Goal: Answer question/provide support: Answer question/provide support

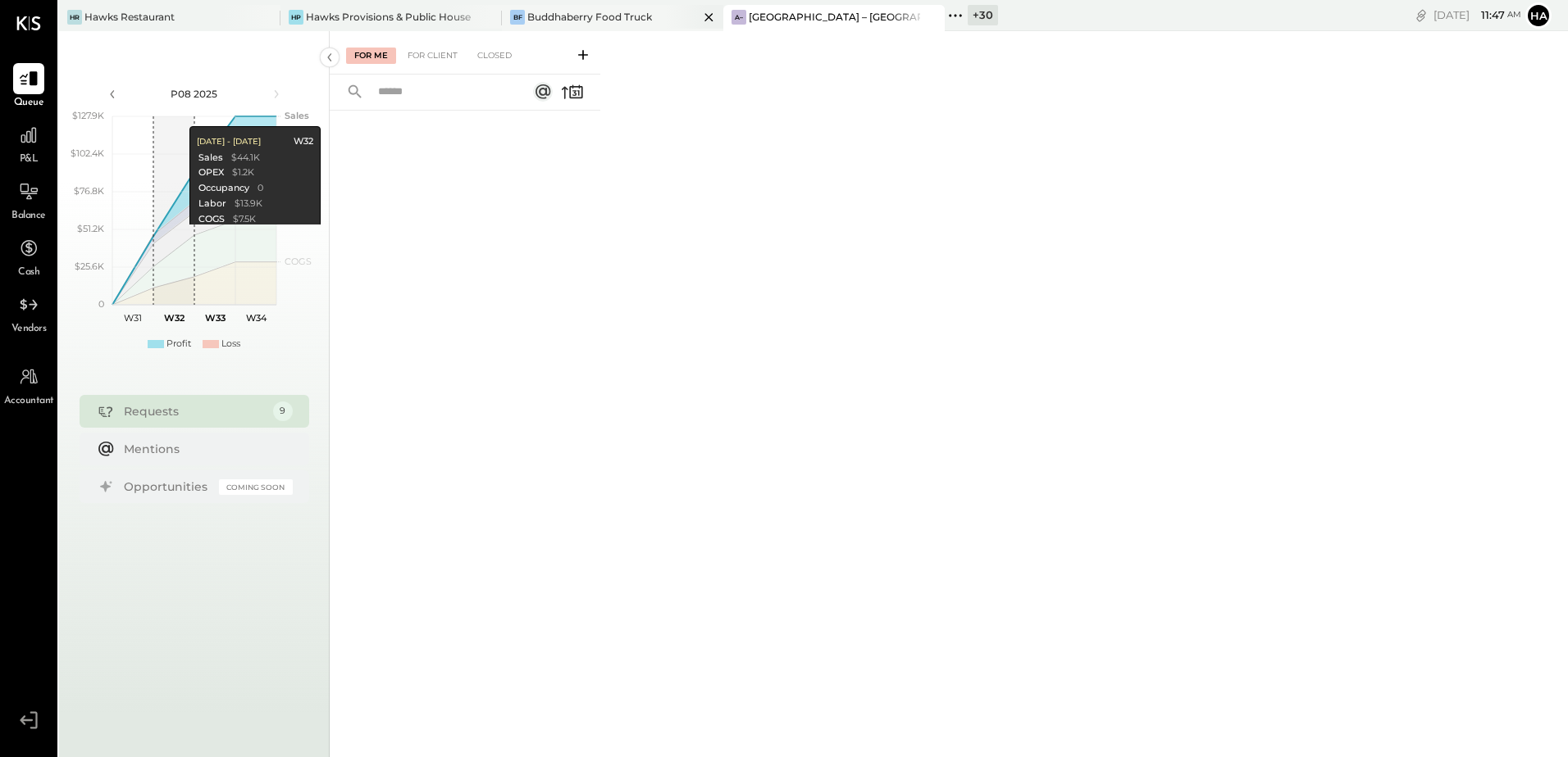
click at [625, 12] on div "Buddhaberry Food Truck" at bounding box center [590, 16] width 125 height 14
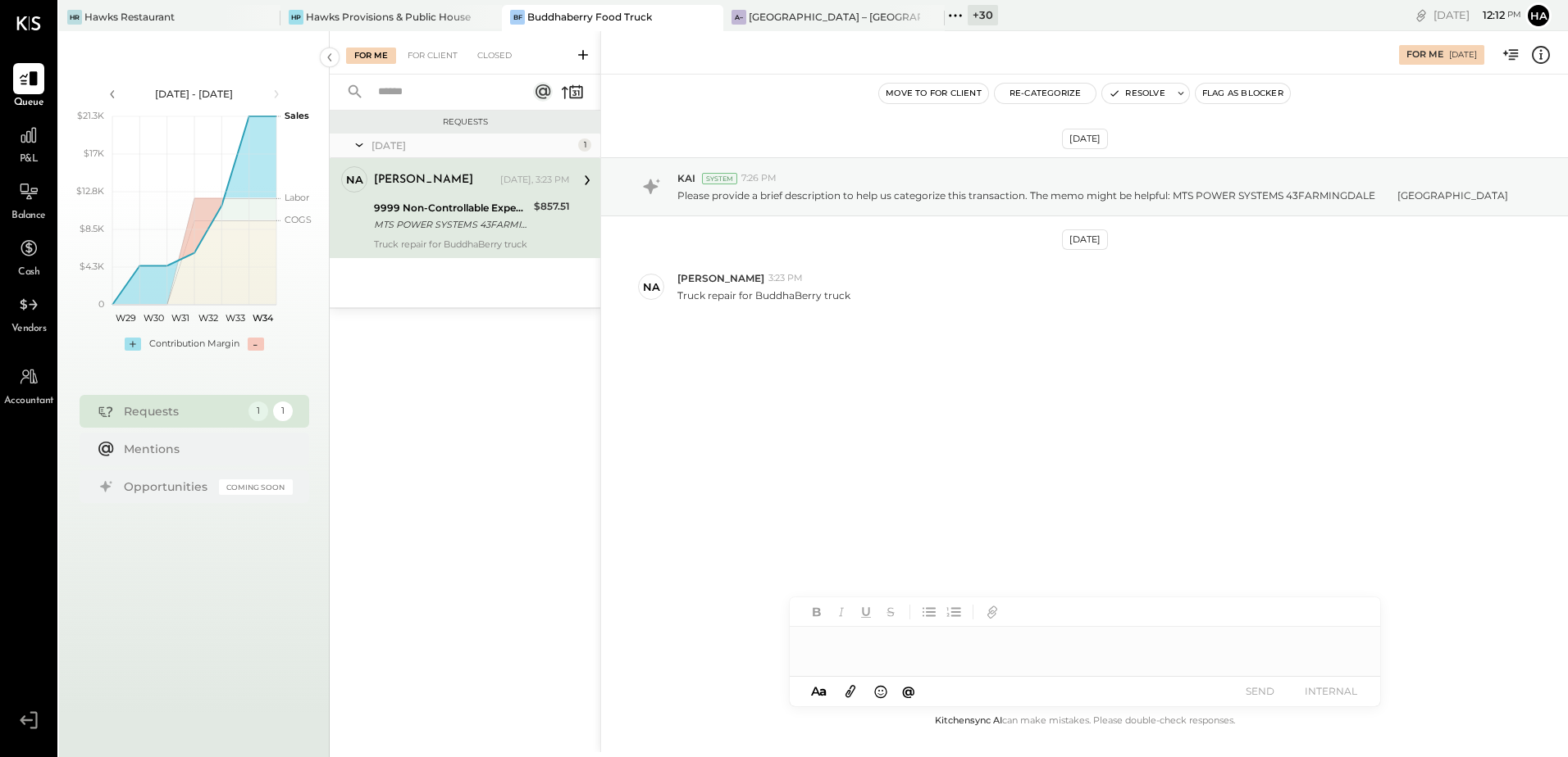
click at [882, 640] on div at bounding box center [1085, 643] width 591 height 33
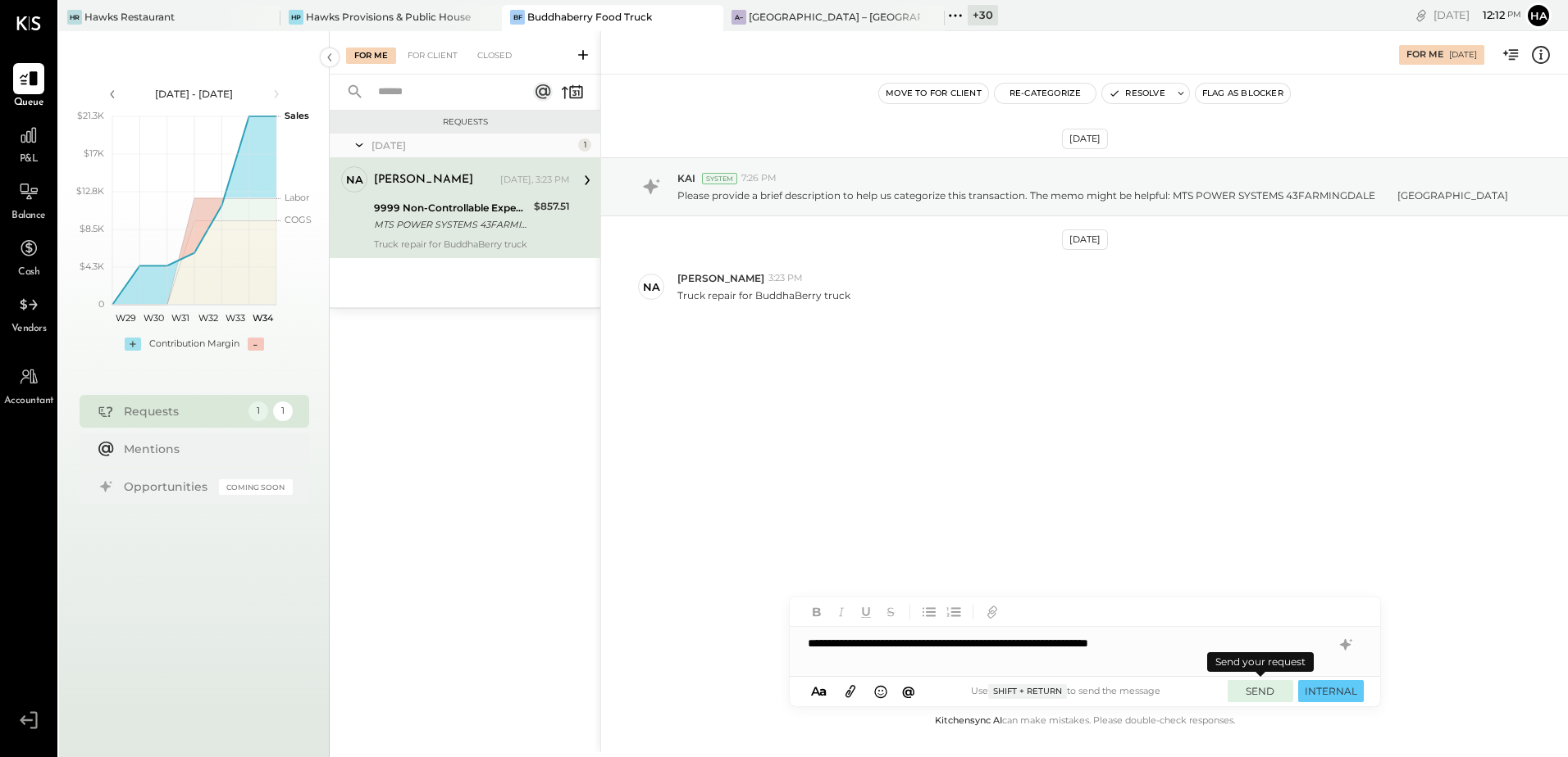
click at [1265, 689] on button "SEND" at bounding box center [1260, 691] width 65 height 22
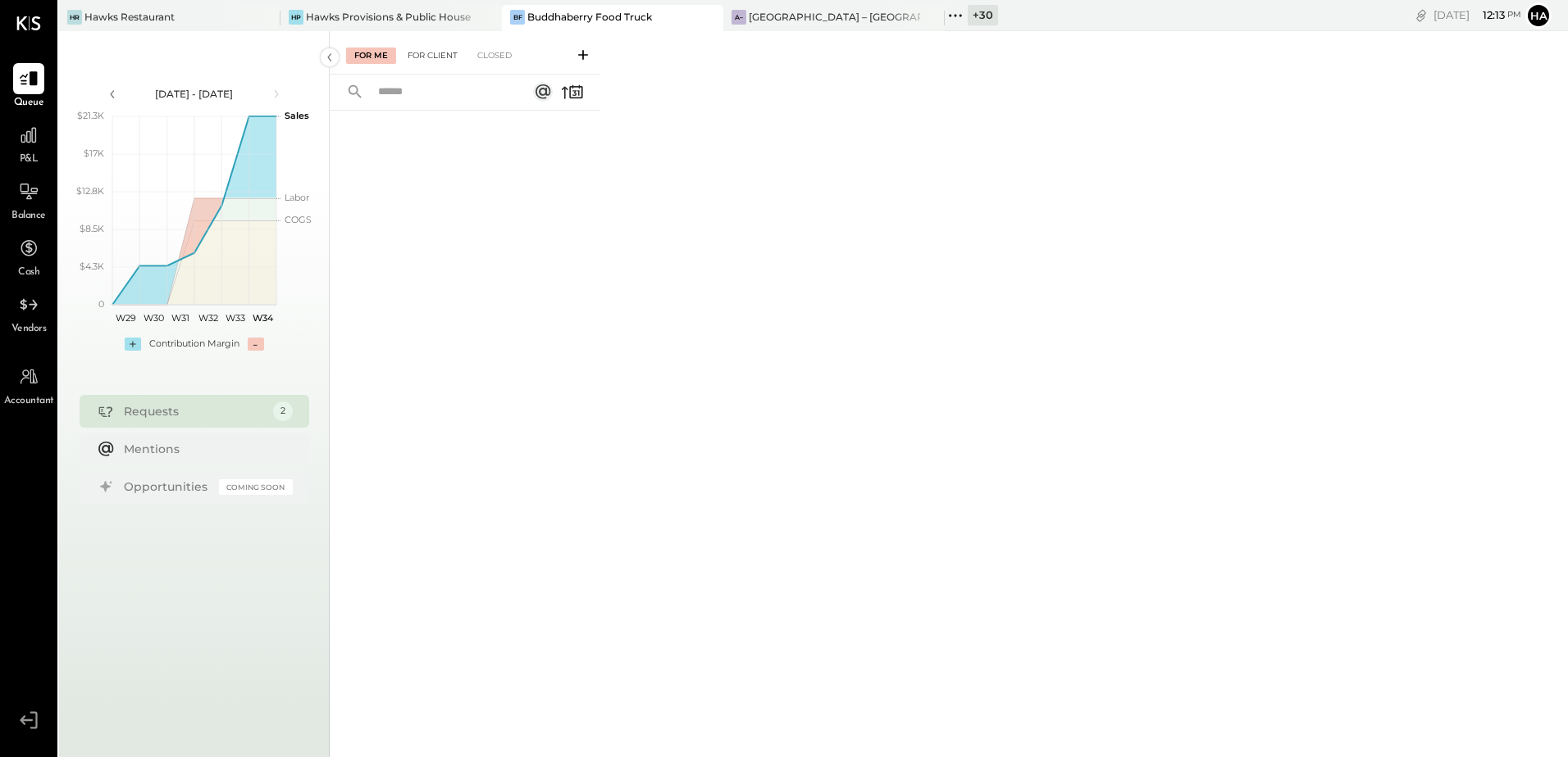
click at [463, 58] on div "For Client" at bounding box center [433, 55] width 66 height 16
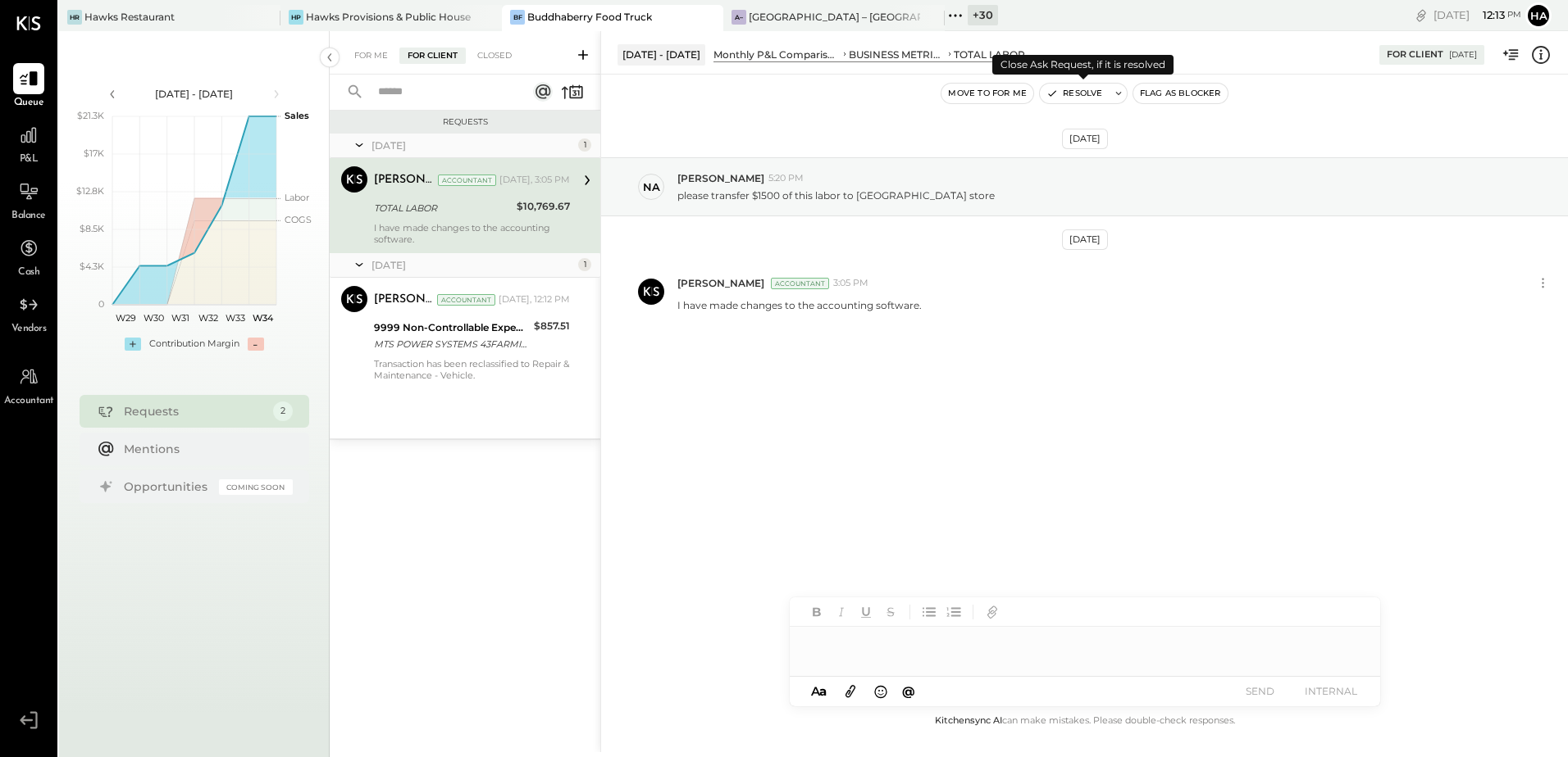
click at [1072, 93] on button "Resolve" at bounding box center [1074, 93] width 69 height 20
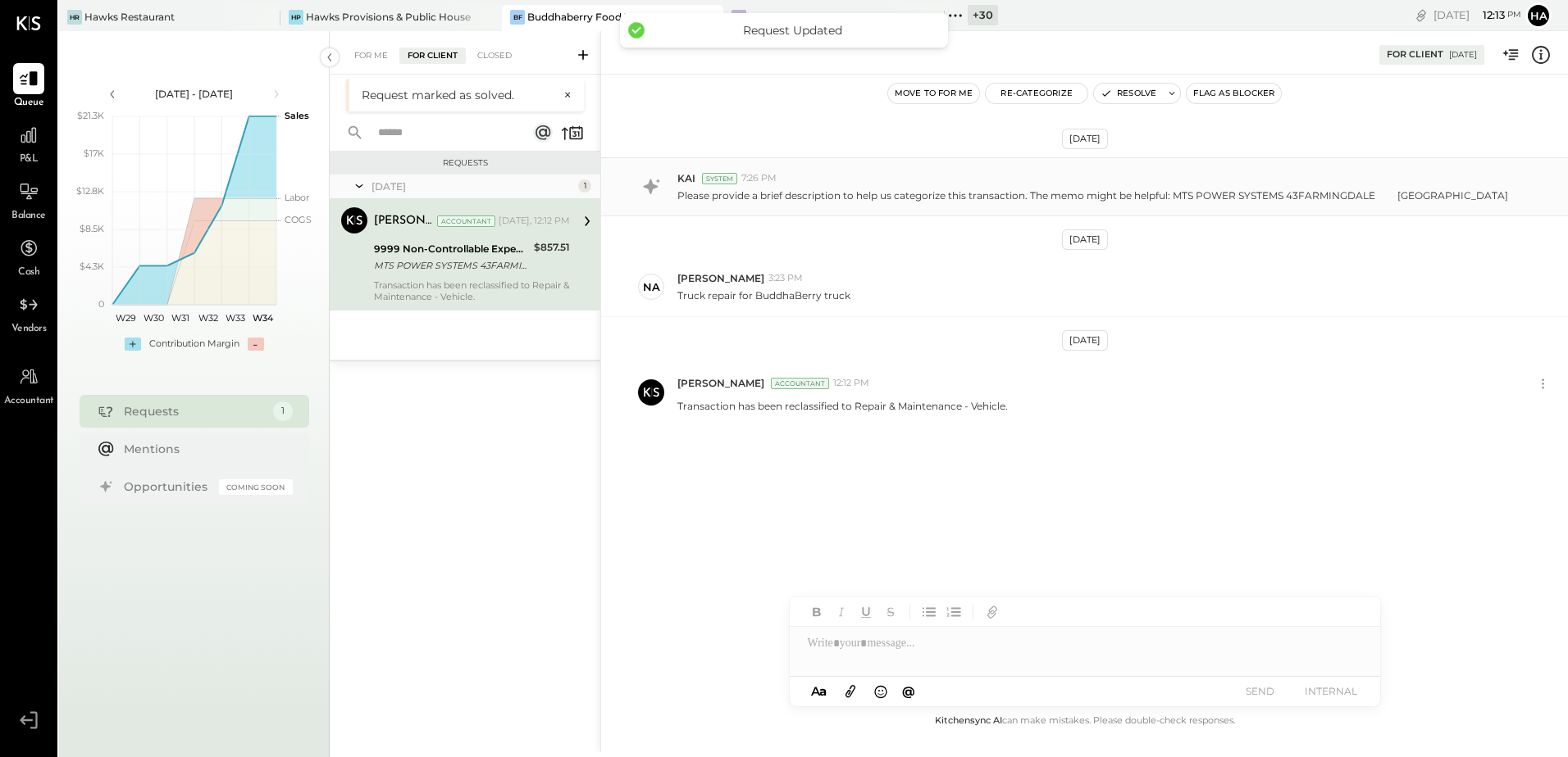
click at [791, 199] on p "Please provide a brief description to help us categorize this transaction. The …" at bounding box center [1092, 195] width 830 height 14
click at [789, 271] on div "na natalie 3:23 PM Truck repair for BuddhaBerry truck" at bounding box center [1084, 287] width 967 height 58
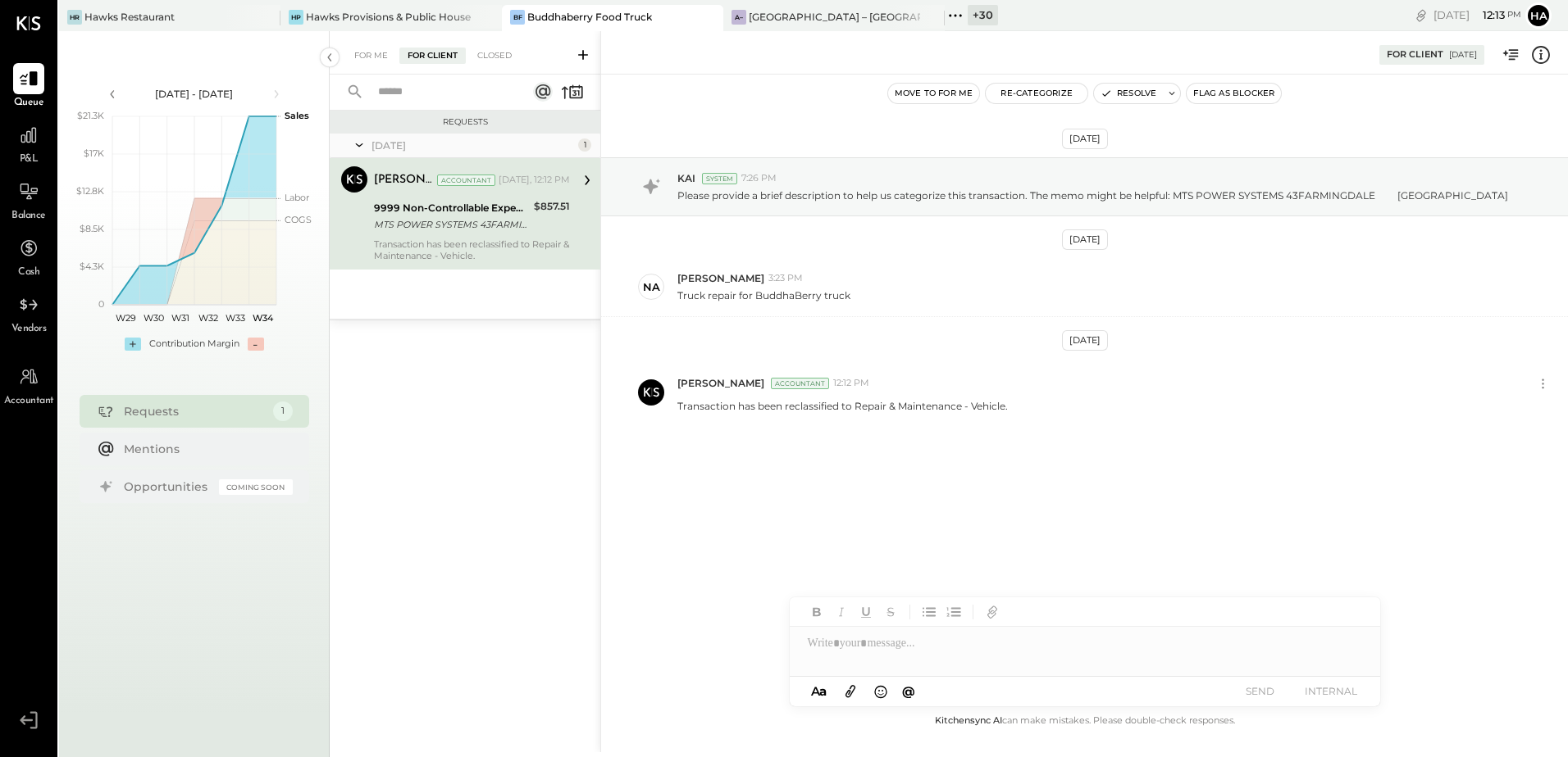
click at [485, 229] on div "MTS POWER SYSTEMS 43FARMINGDALE [GEOGRAPHIC_DATA]" at bounding box center [452, 224] width 155 height 16
click at [1135, 95] on button "Resolve" at bounding box center [1128, 93] width 69 height 20
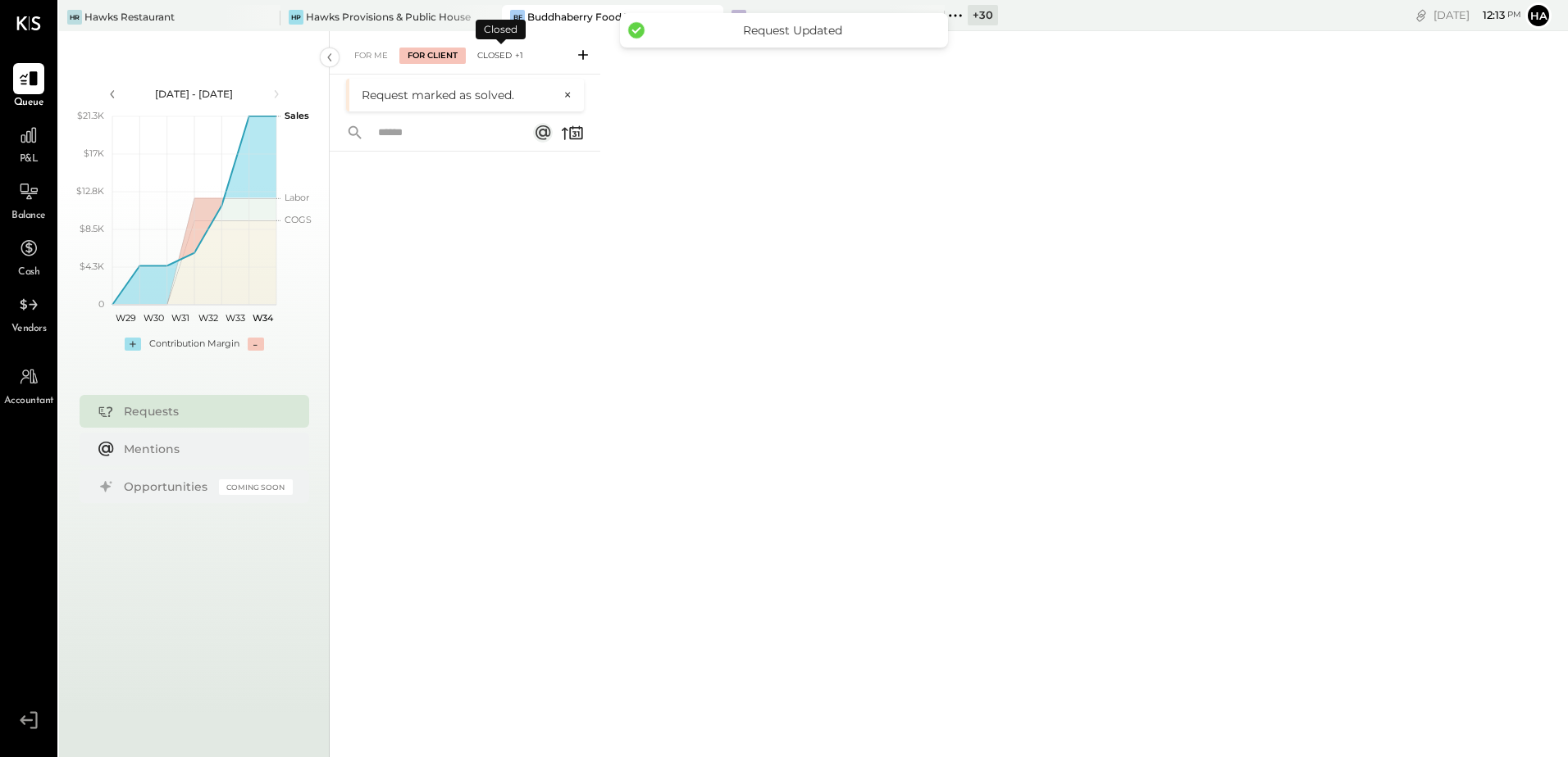
click at [513, 57] on div "Closed +1" at bounding box center [500, 55] width 62 height 16
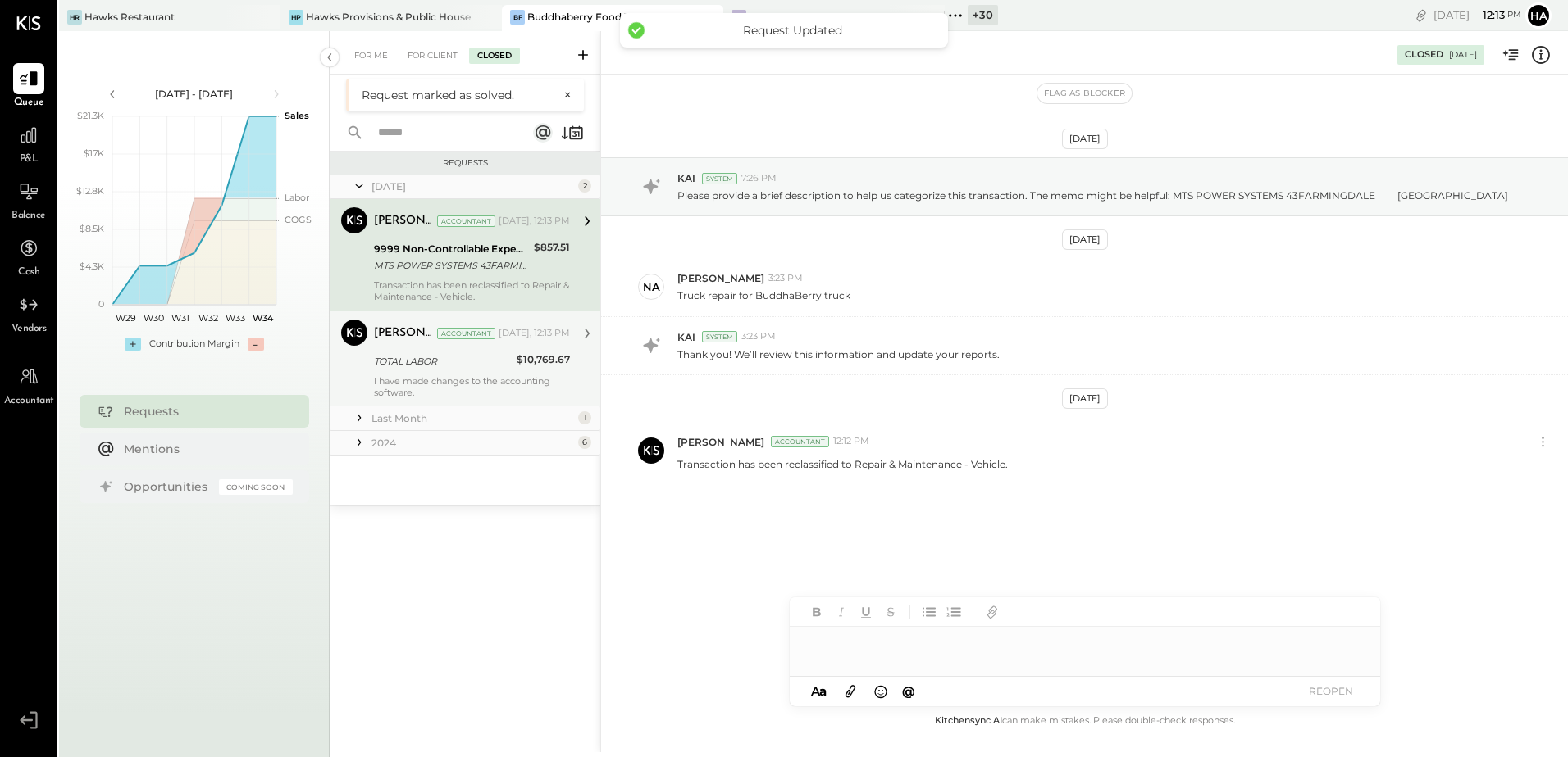
click at [490, 359] on div "Harsh Talajiya Accountant Harsh Talajiya Accountant Today, 12:13 PM TOTAL LABOR…" at bounding box center [465, 358] width 271 height 96
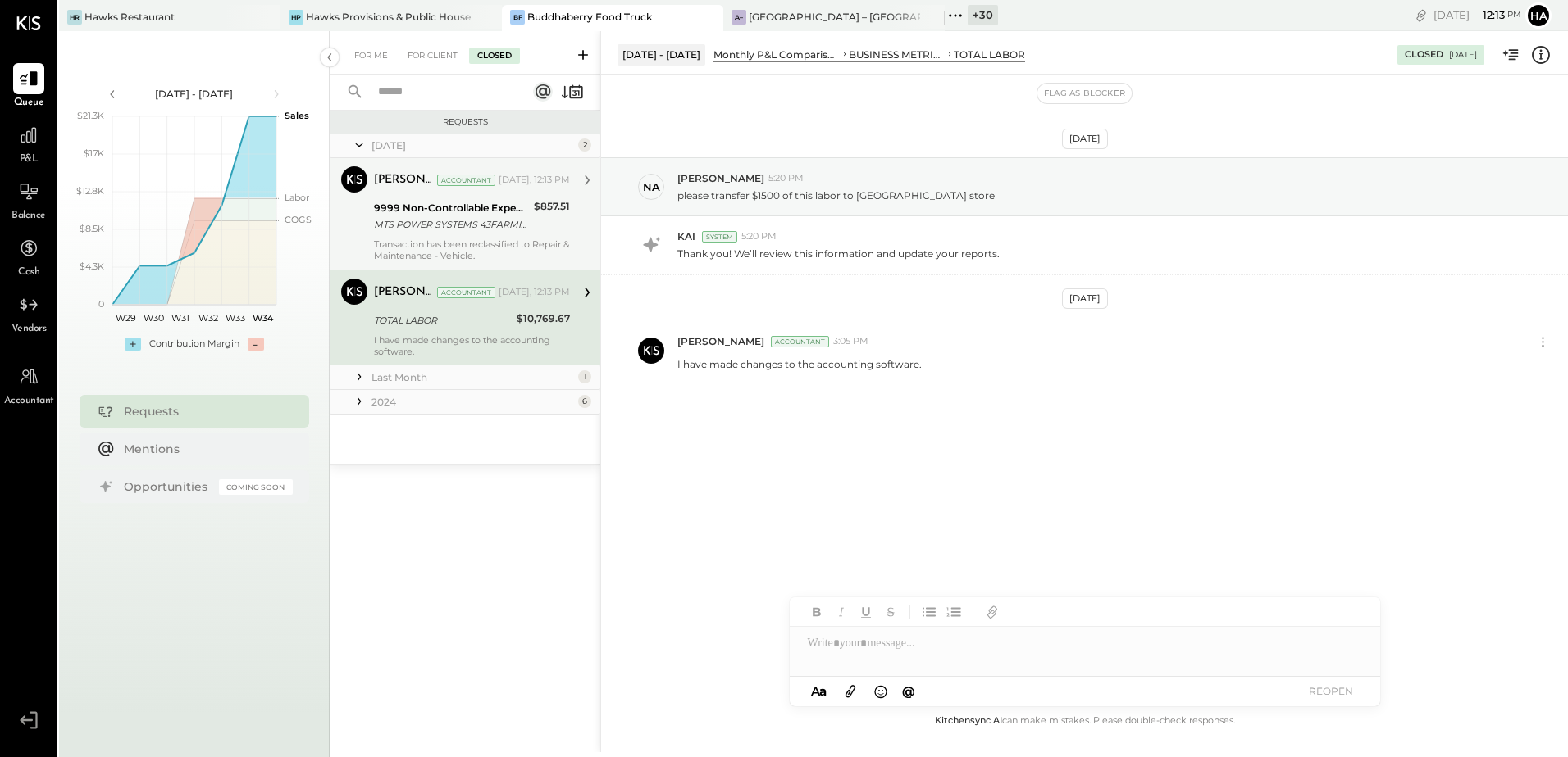
click at [544, 220] on div "$857.51" at bounding box center [552, 217] width 36 height 36
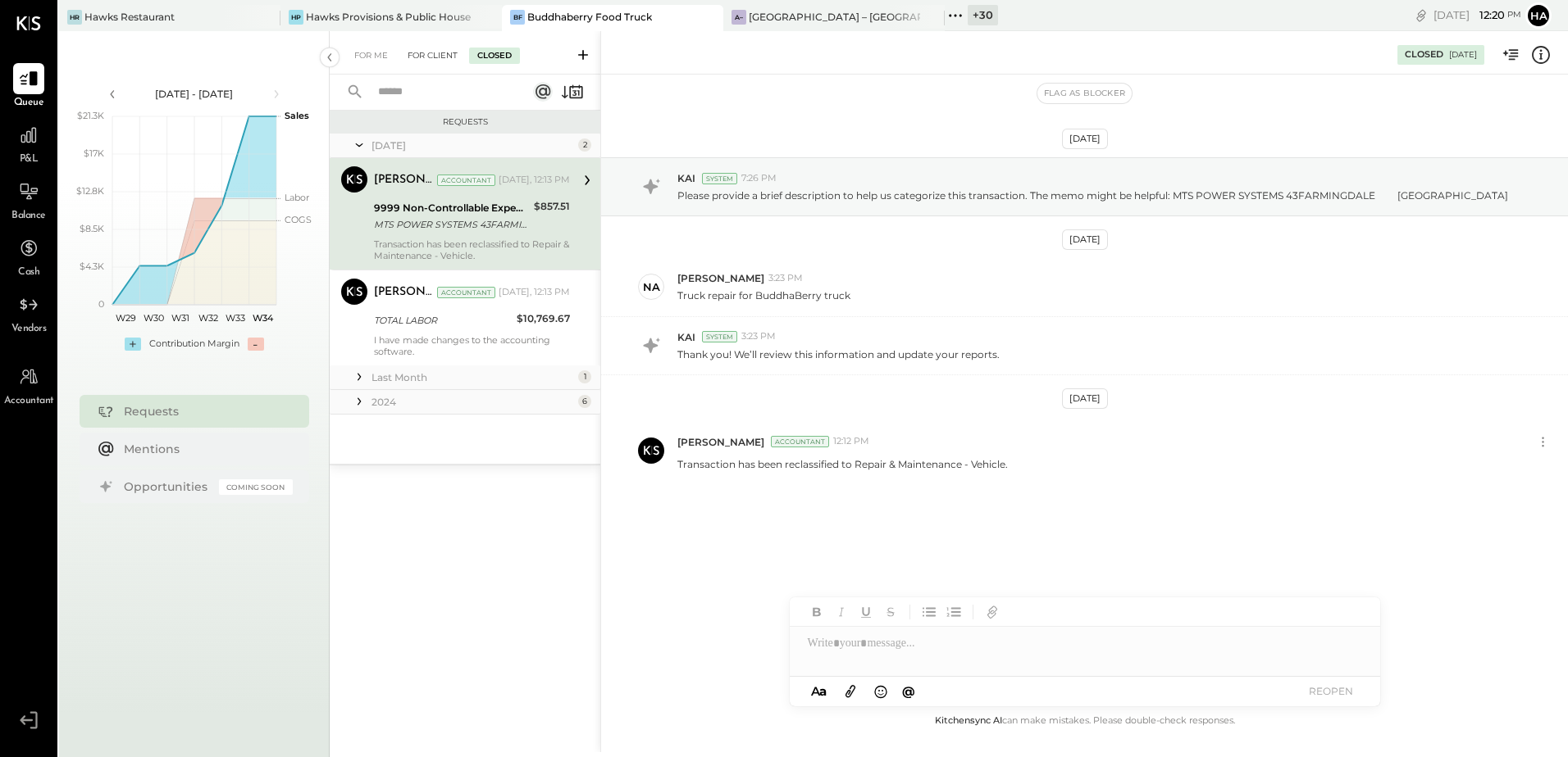
click at [440, 52] on div "For Client" at bounding box center [433, 55] width 66 height 16
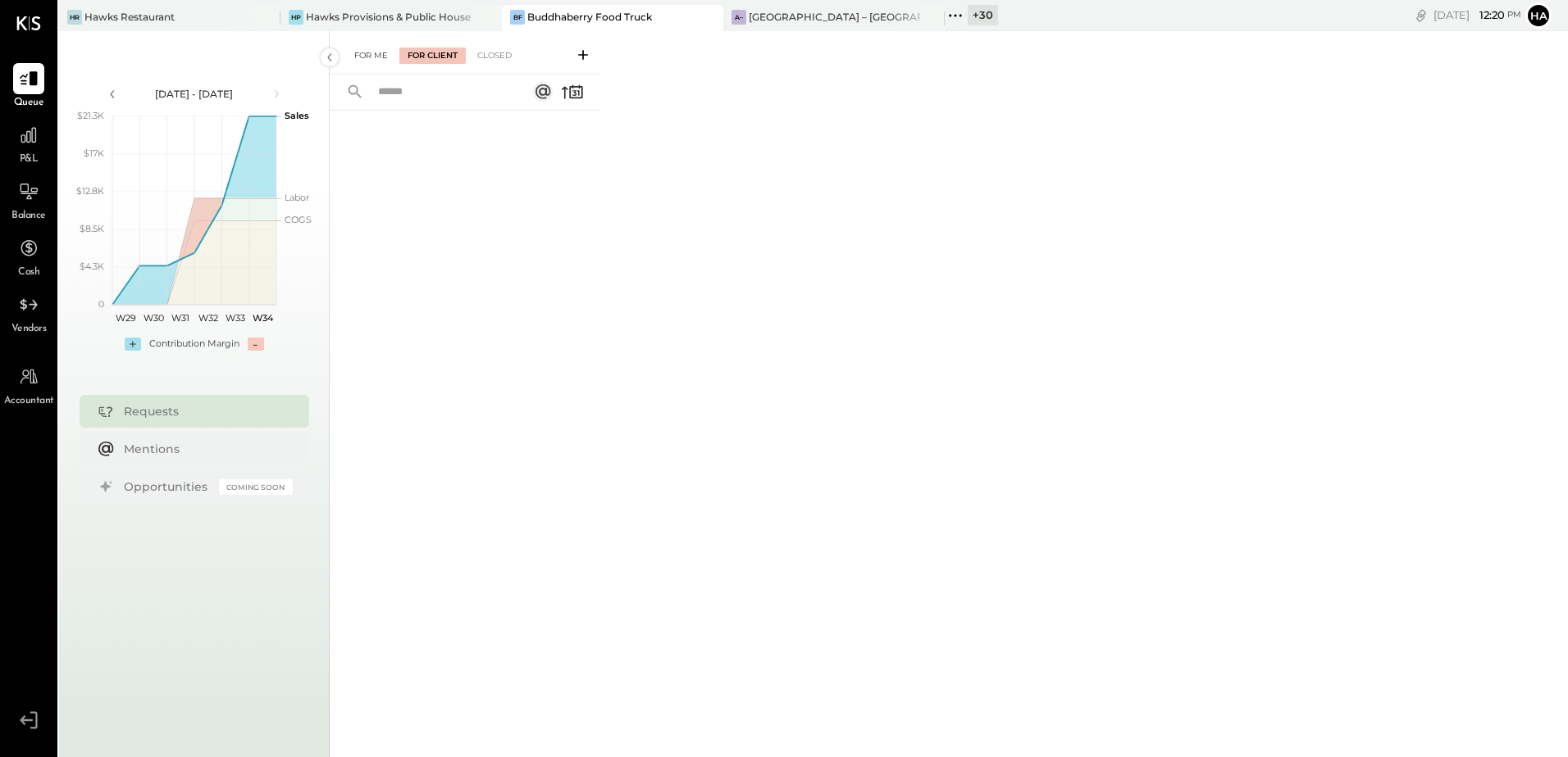
click at [364, 60] on div "For Me" at bounding box center [371, 55] width 50 height 16
click at [334, 18] on div "Hawks Provisions & Public House" at bounding box center [388, 16] width 165 height 14
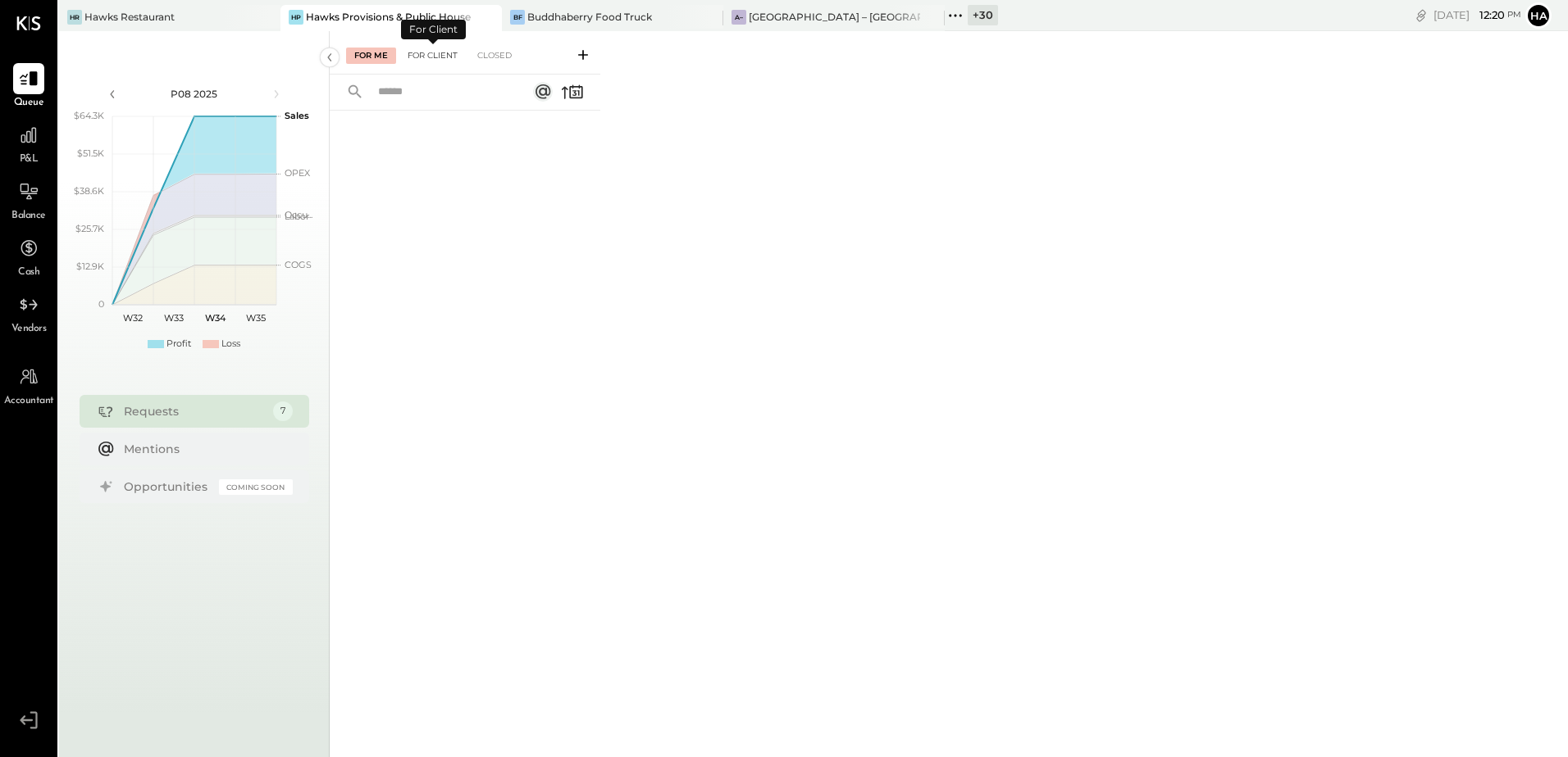
click at [437, 58] on div "For Client" at bounding box center [433, 55] width 66 height 16
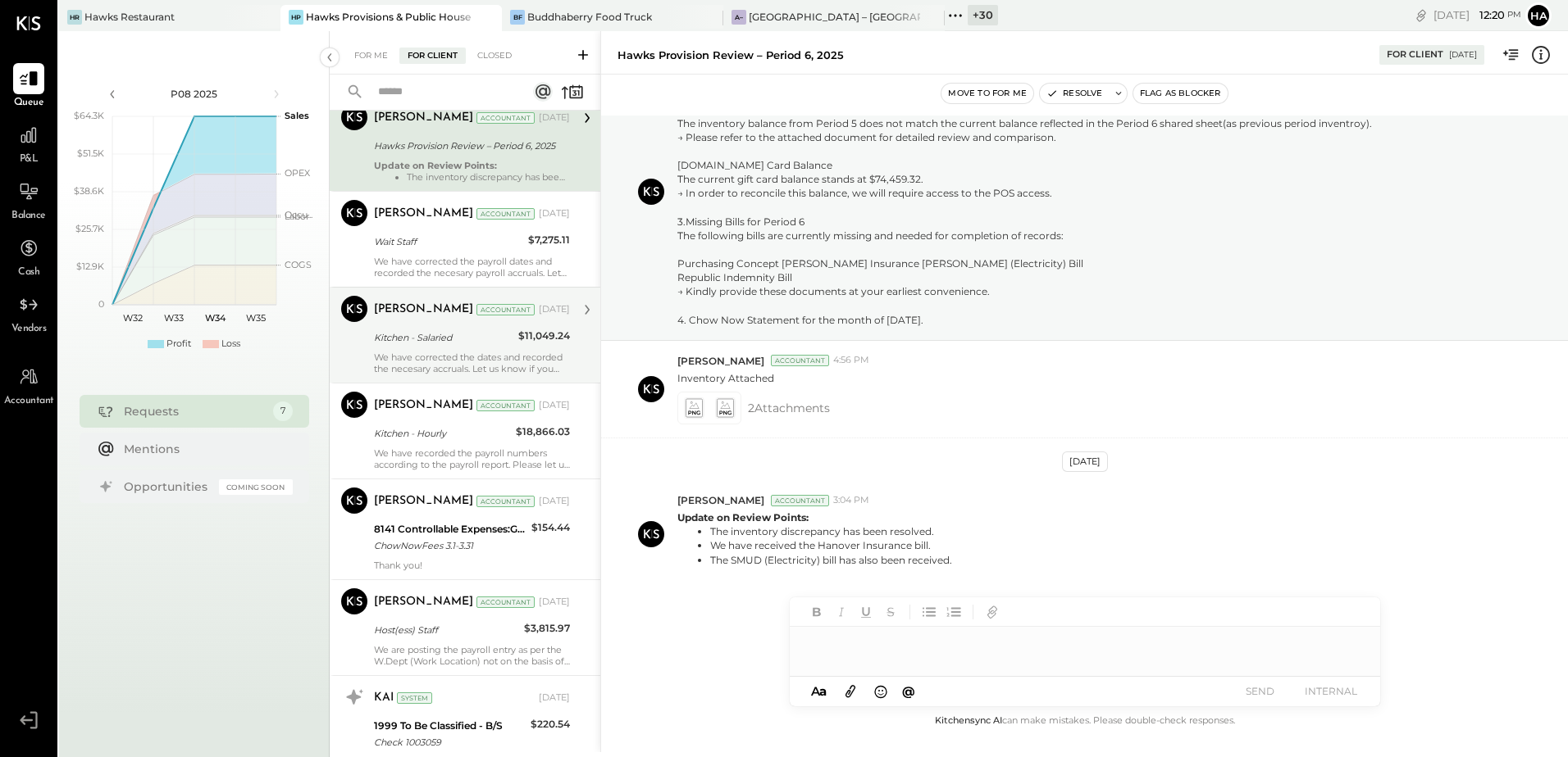
scroll to position [144, 0]
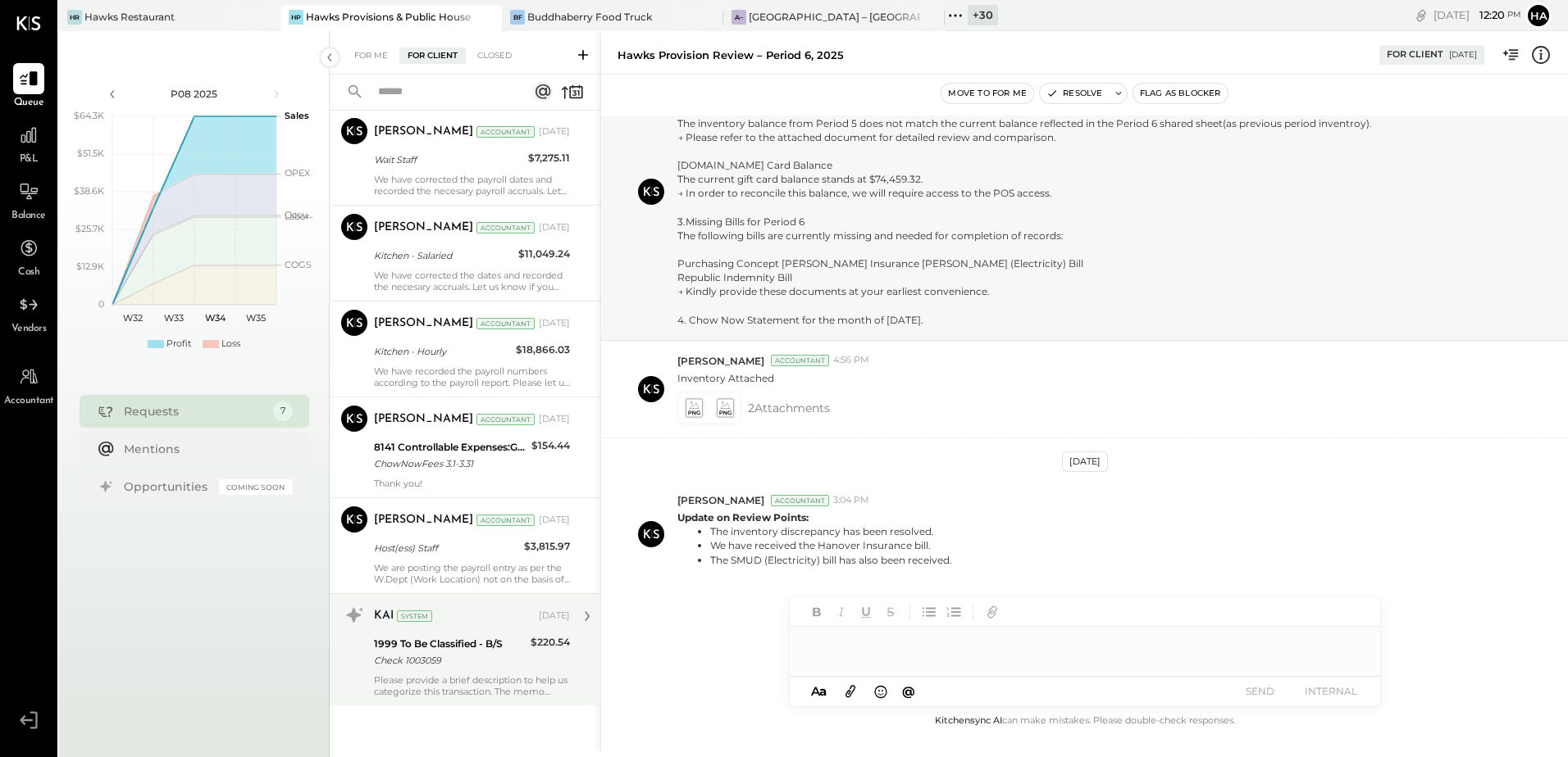
click at [504, 673] on div "KAI System Jul 31, 2025 1999 To Be Classified - B/S Check 1003059 $220.54 Pleas…" at bounding box center [472, 650] width 196 height 95
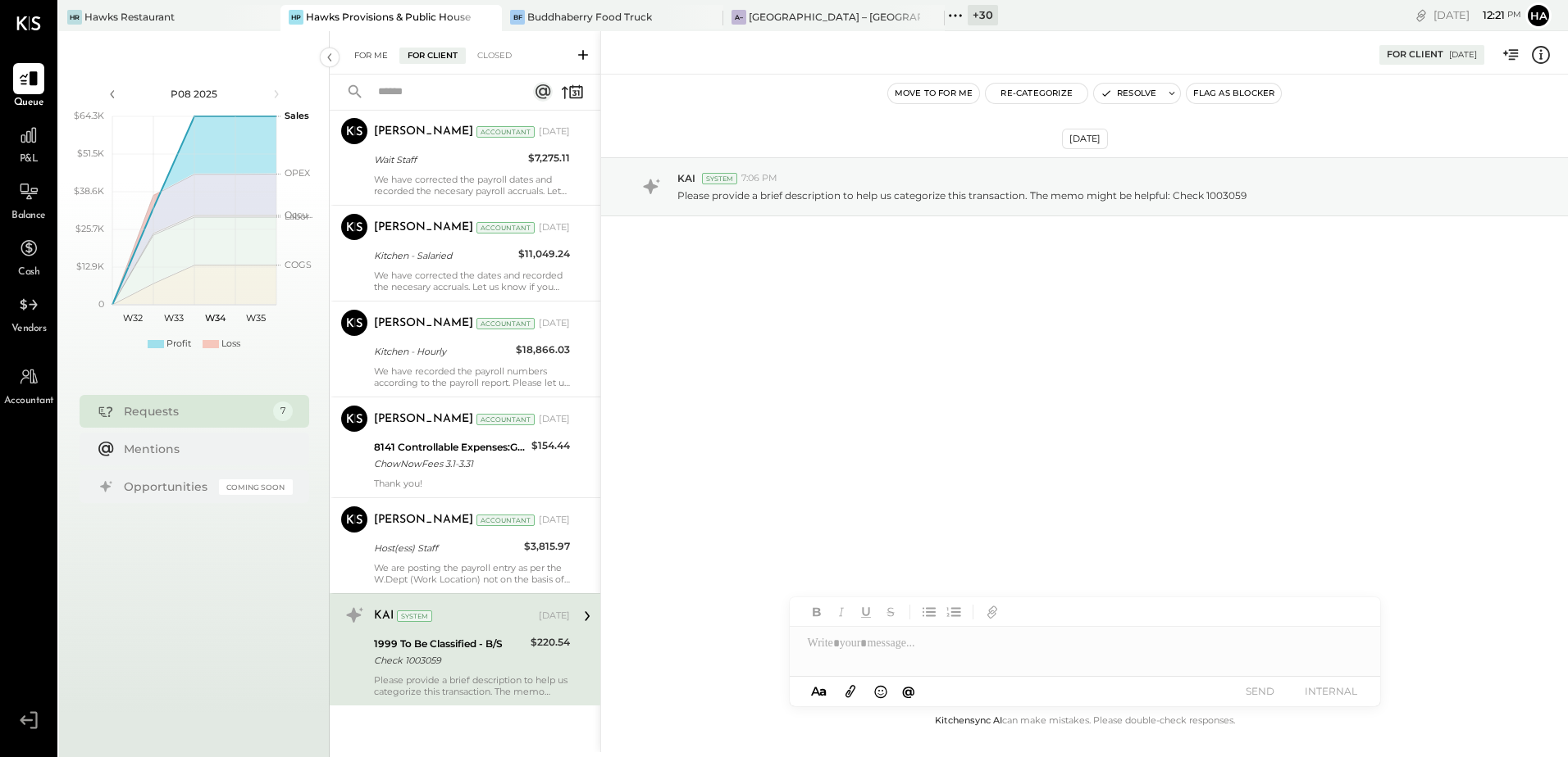
click at [378, 56] on div "For Me" at bounding box center [371, 55] width 50 height 16
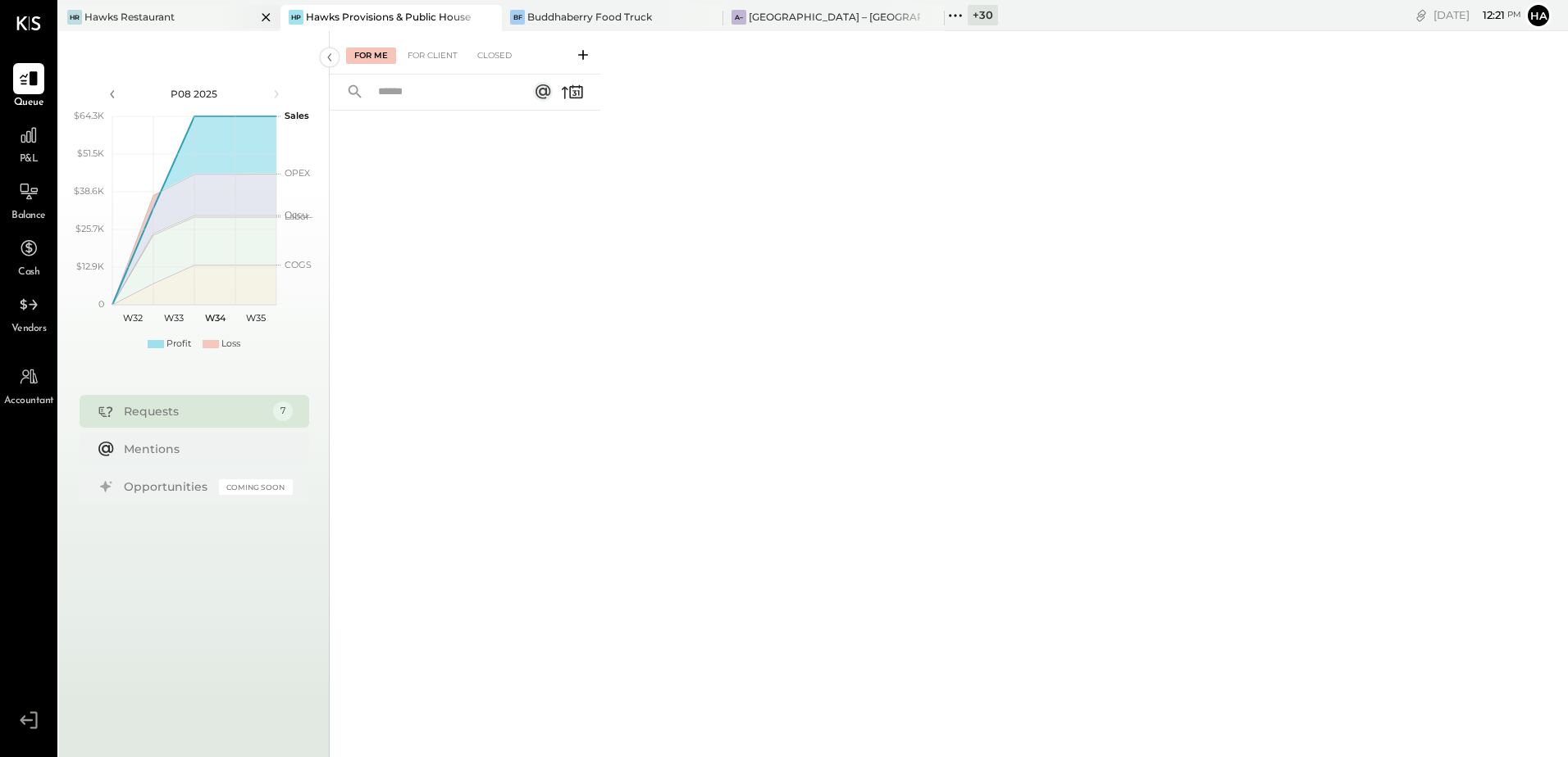
click at [166, 15] on div "Hawks Restaurant" at bounding box center [129, 16] width 90 height 14
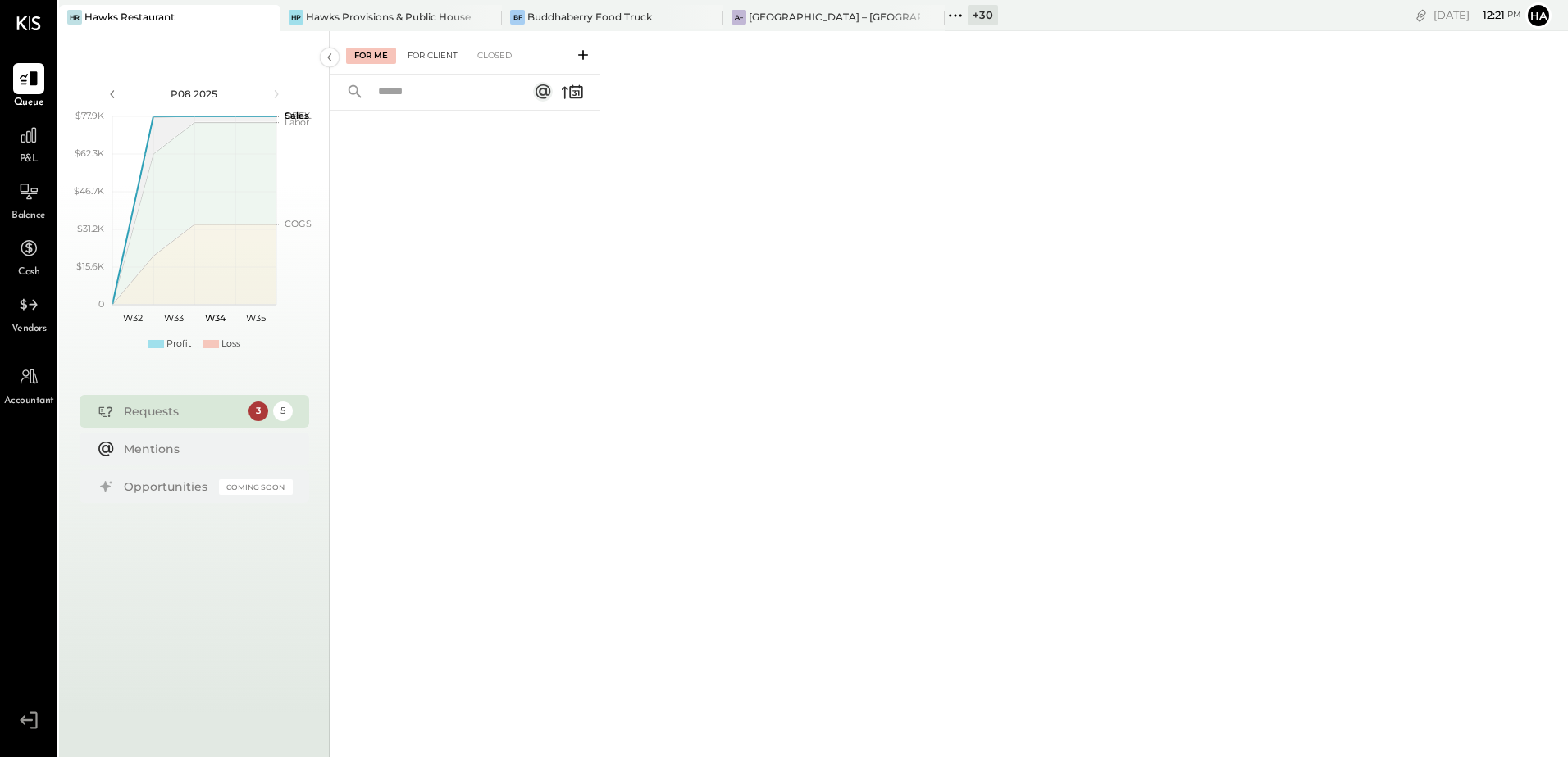
click at [420, 50] on div "For Client" at bounding box center [433, 55] width 66 height 16
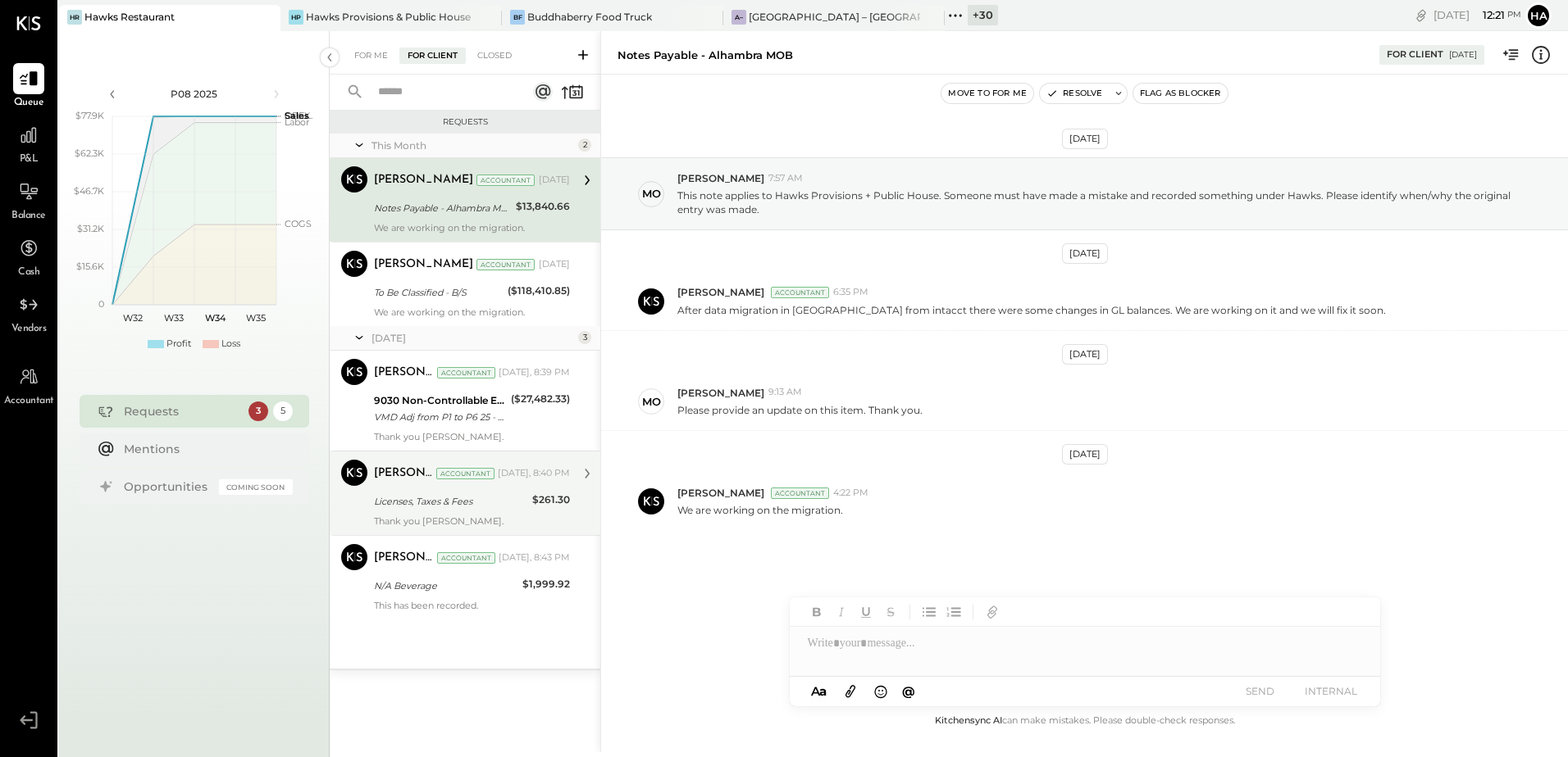
click at [460, 492] on div "Licenses, Taxes & Fees" at bounding box center [451, 502] width 153 height 20
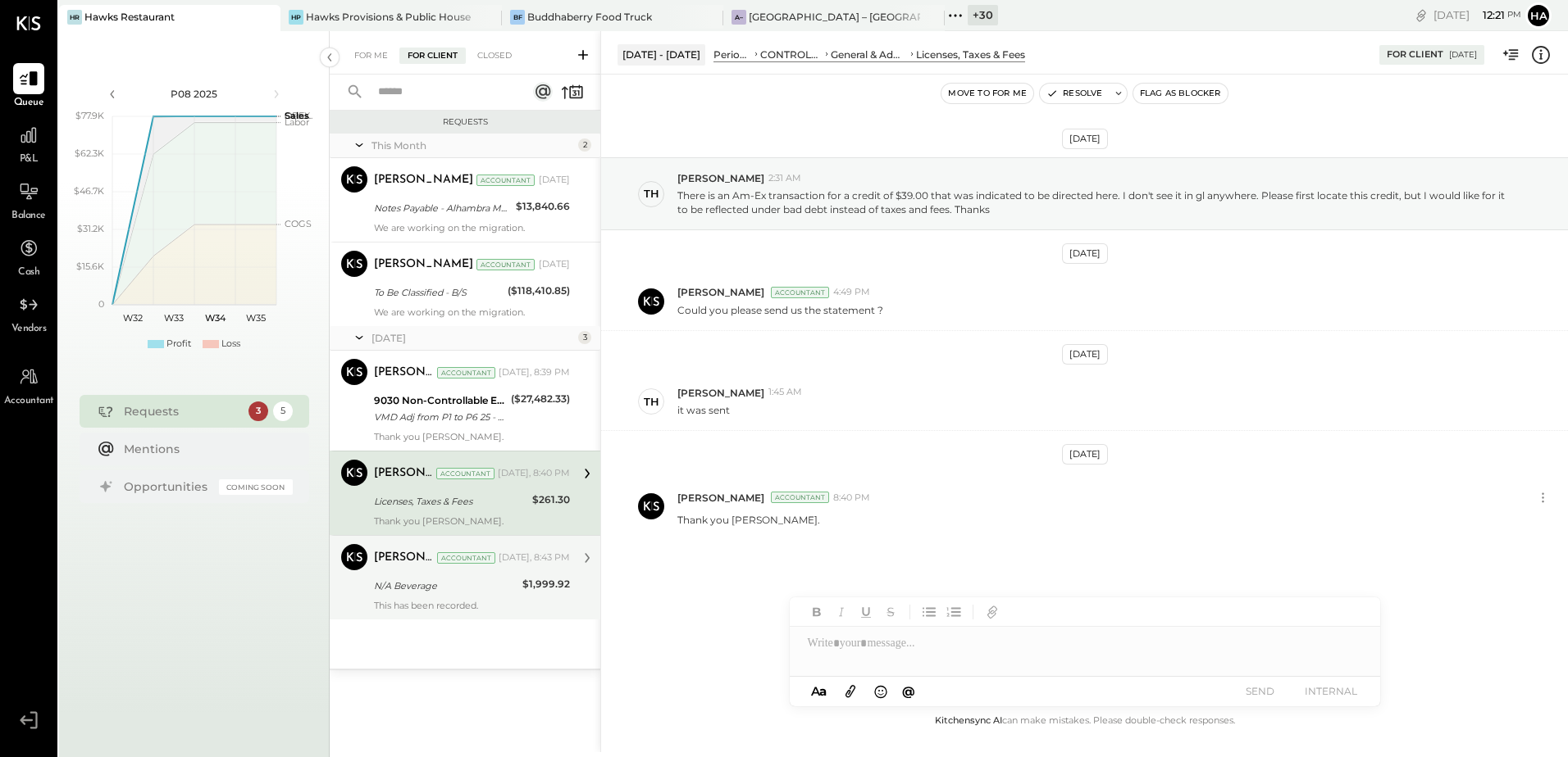
click at [409, 579] on div "N/A Beverage" at bounding box center [446, 586] width 144 height 16
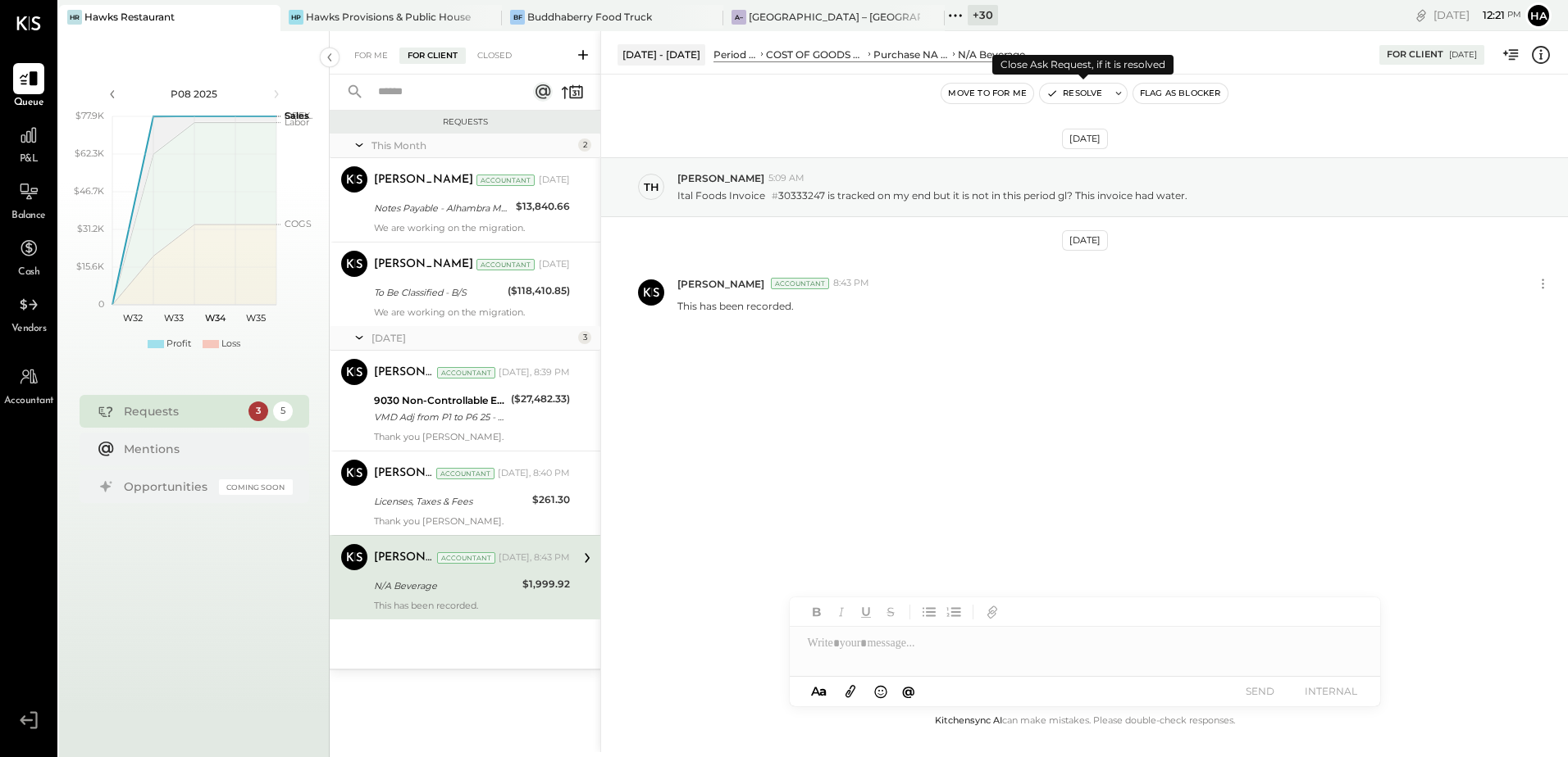
click at [1089, 93] on button "Resolve" at bounding box center [1074, 93] width 69 height 20
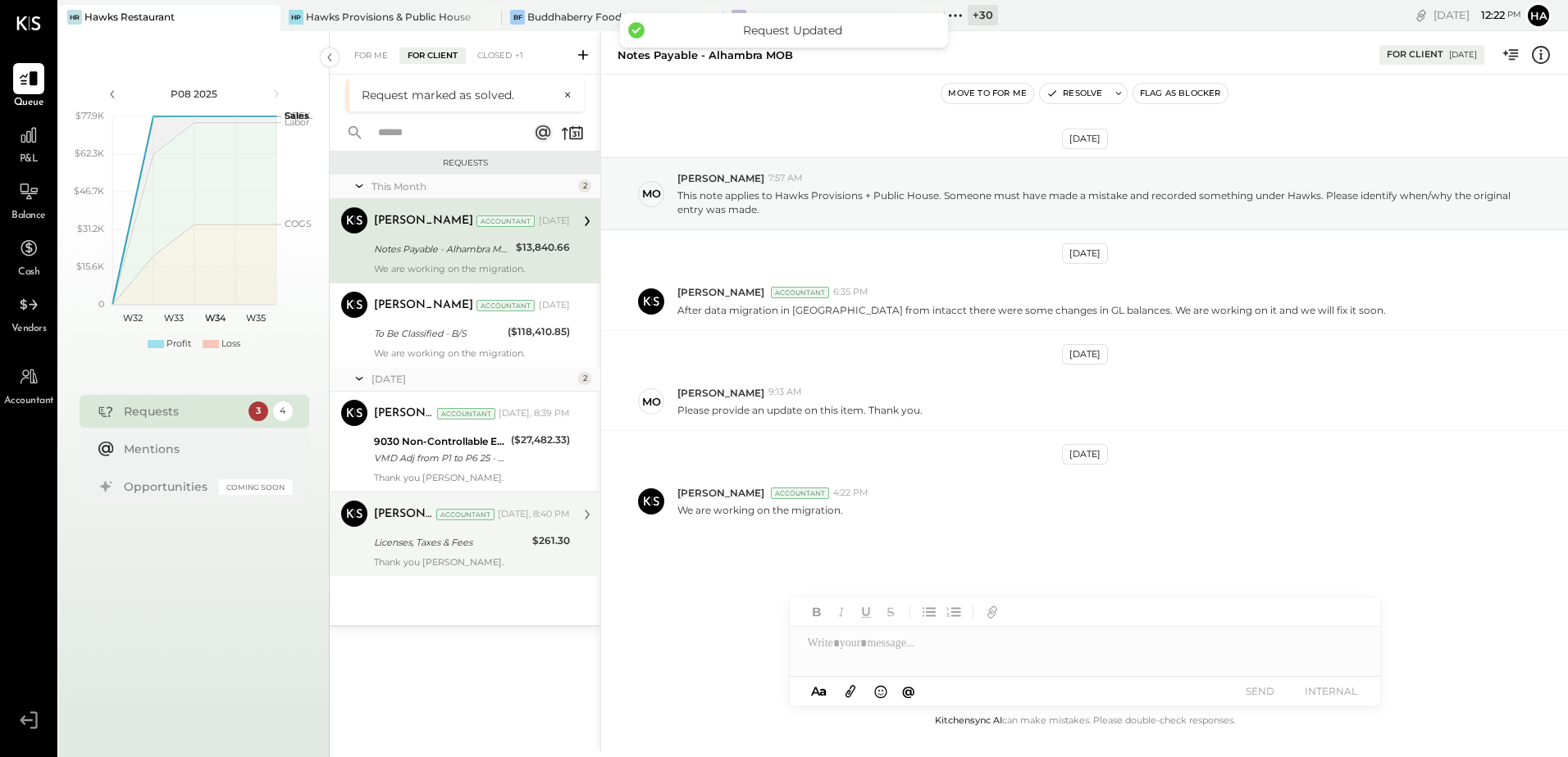
click at [454, 548] on div "Licenses, Taxes & Fees" at bounding box center [451, 542] width 153 height 16
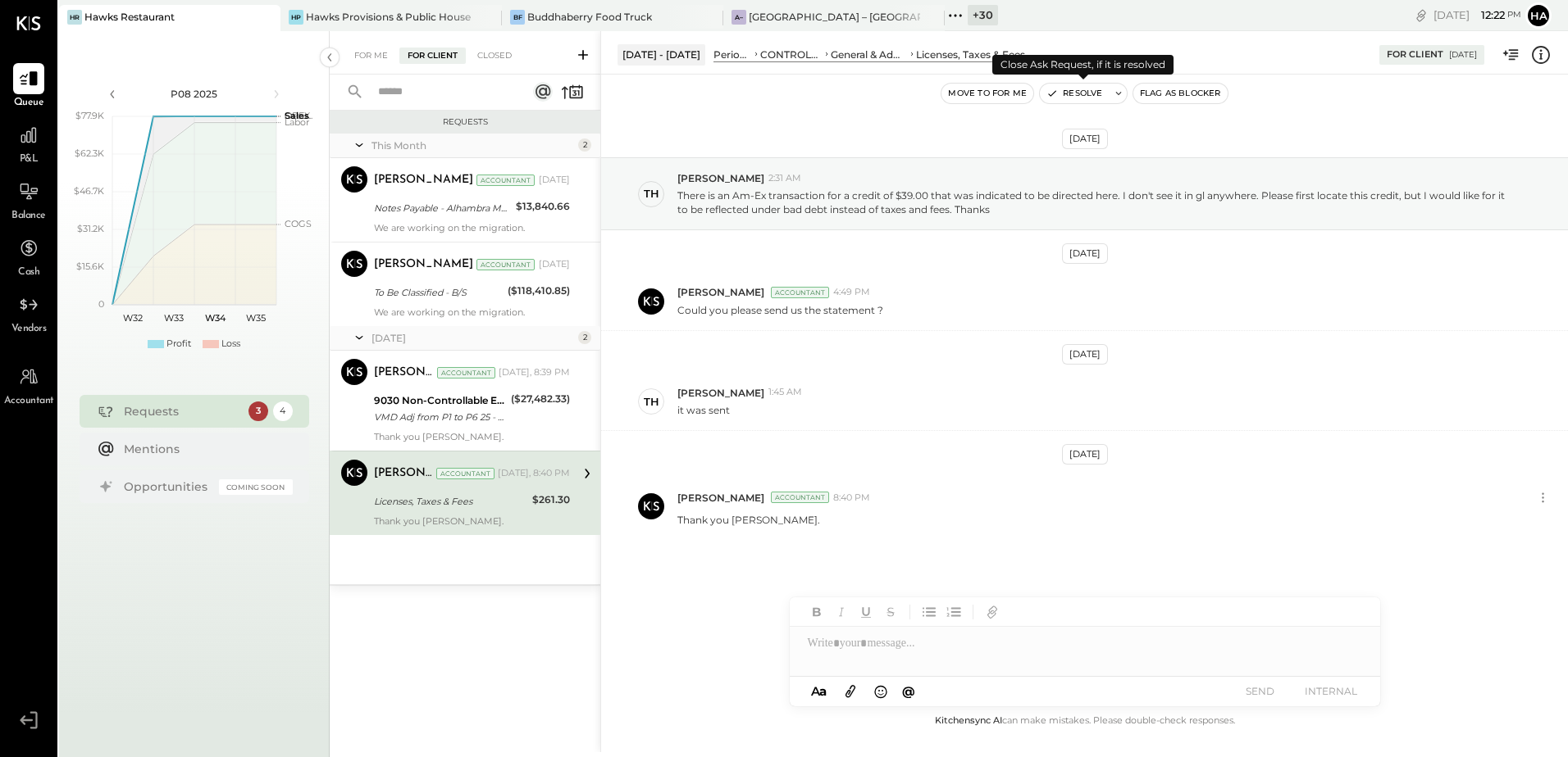
click at [1087, 93] on button "Resolve" at bounding box center [1074, 93] width 69 height 20
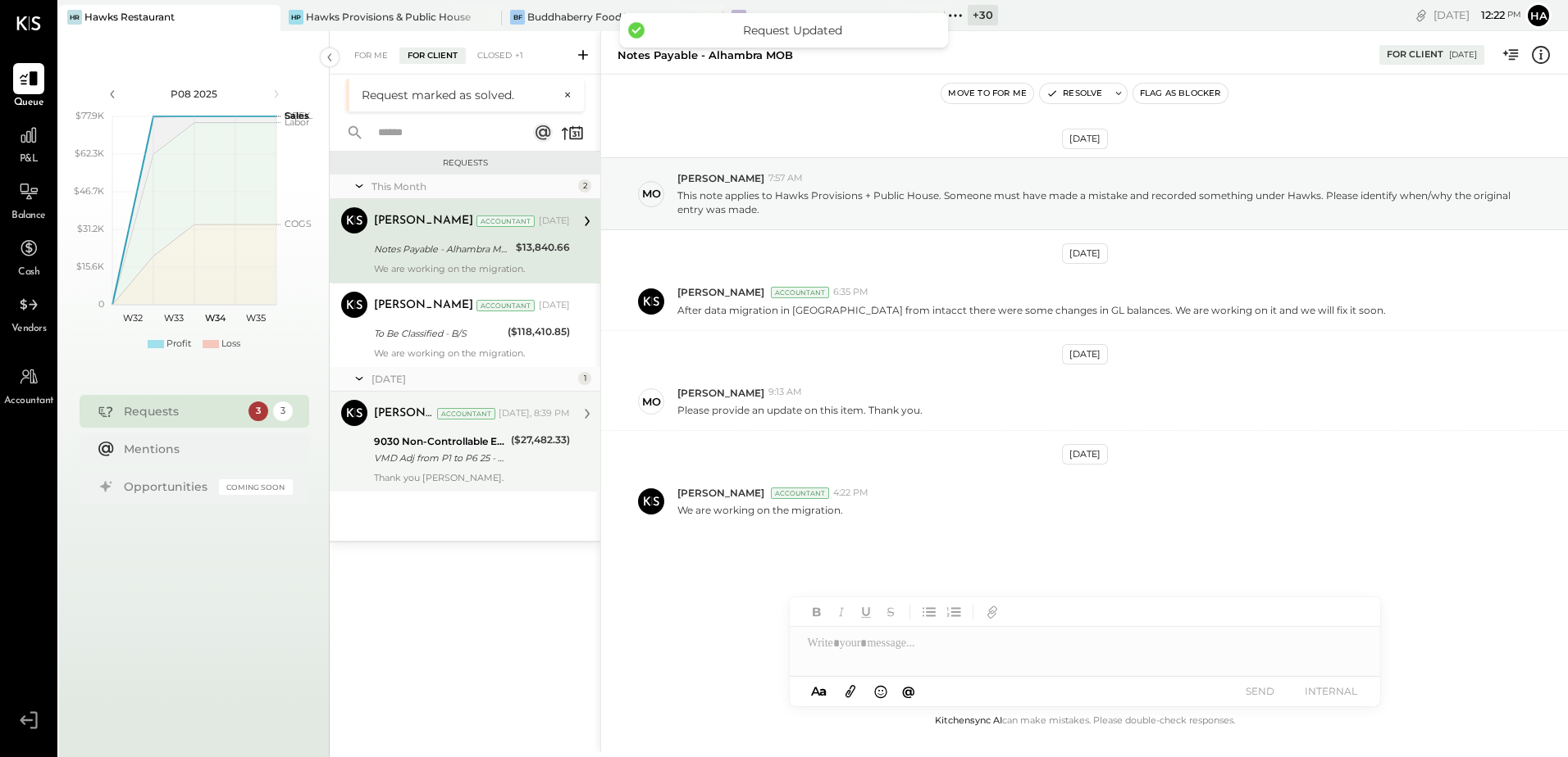
click at [453, 470] on div "Harsh Talajiya Accountant Yesterday, 8:39 PM 9030 Non-Controllable Expenses:Oth…" at bounding box center [472, 442] width 196 height 83
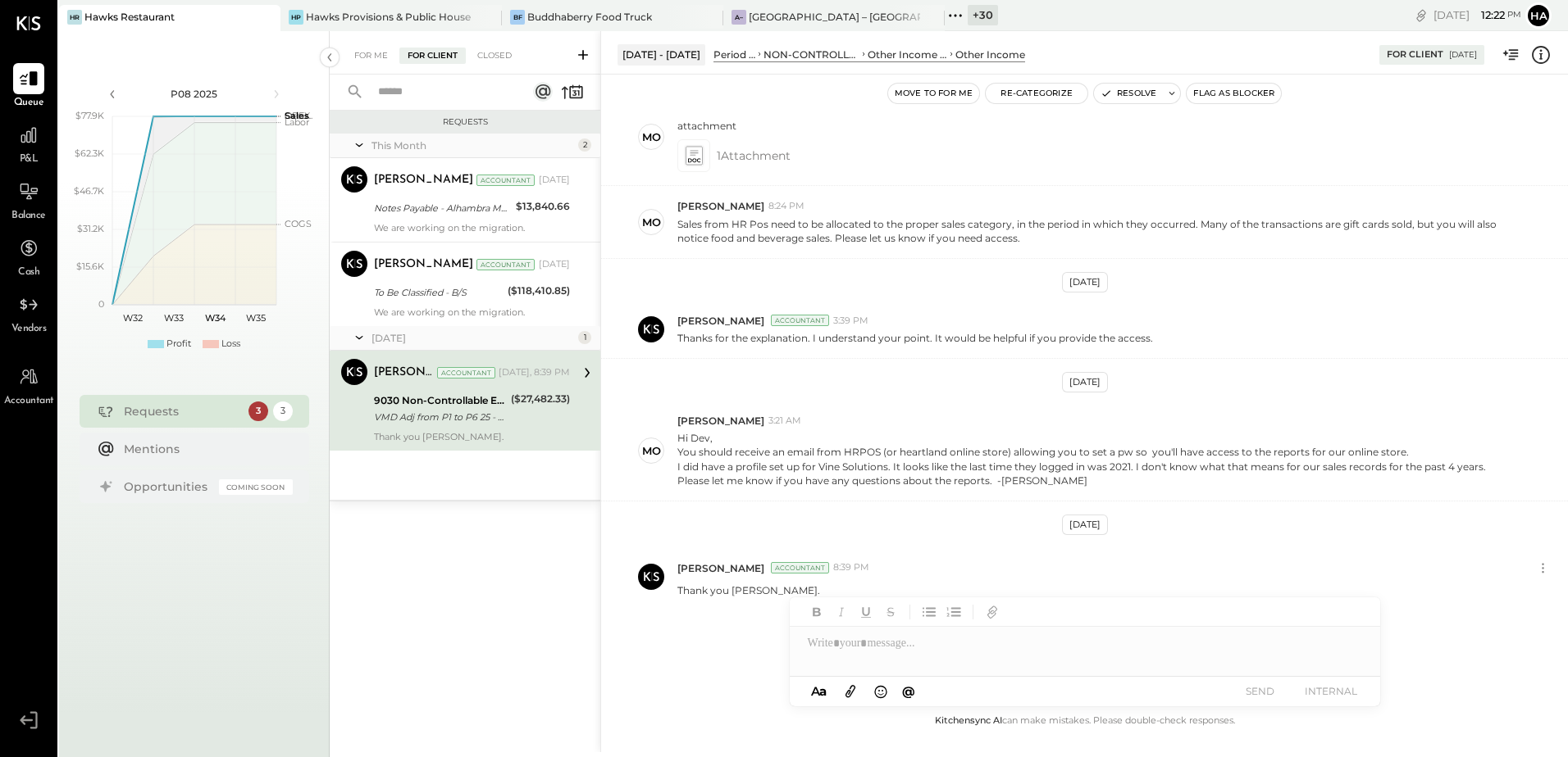
scroll to position [547, 0]
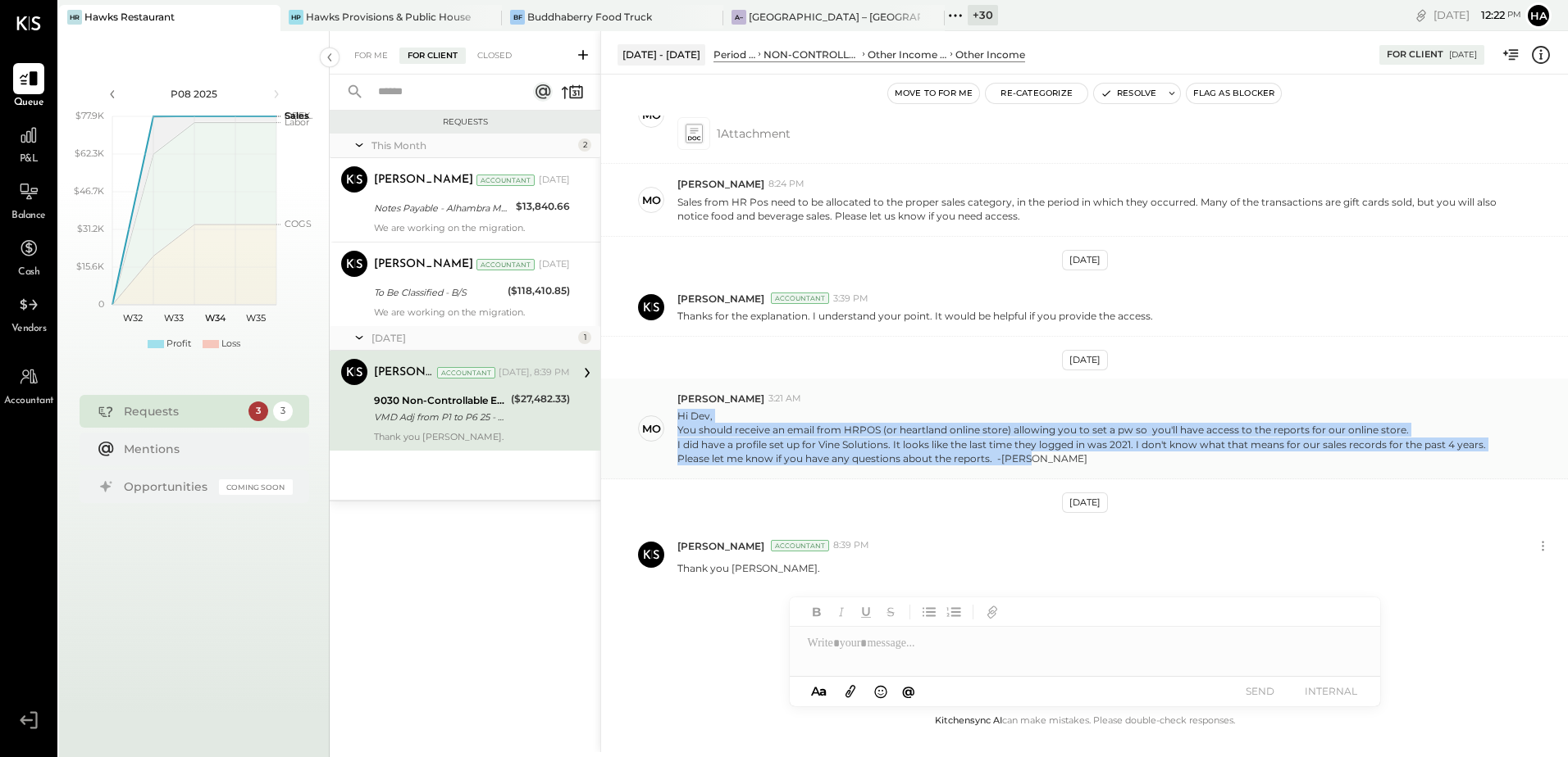
drag, startPoint x: 675, startPoint y: 413, endPoint x: 1045, endPoint y: 458, distance: 372.7
click at [1045, 458] on div "mo molly 3:21 AM Hi Dev, You should receive an email from HRPOS (or heartland o…" at bounding box center [1084, 429] width 967 height 101
copy p "Hi Dev, You should receive an email from HRPOS (or heartland online store) allo…"
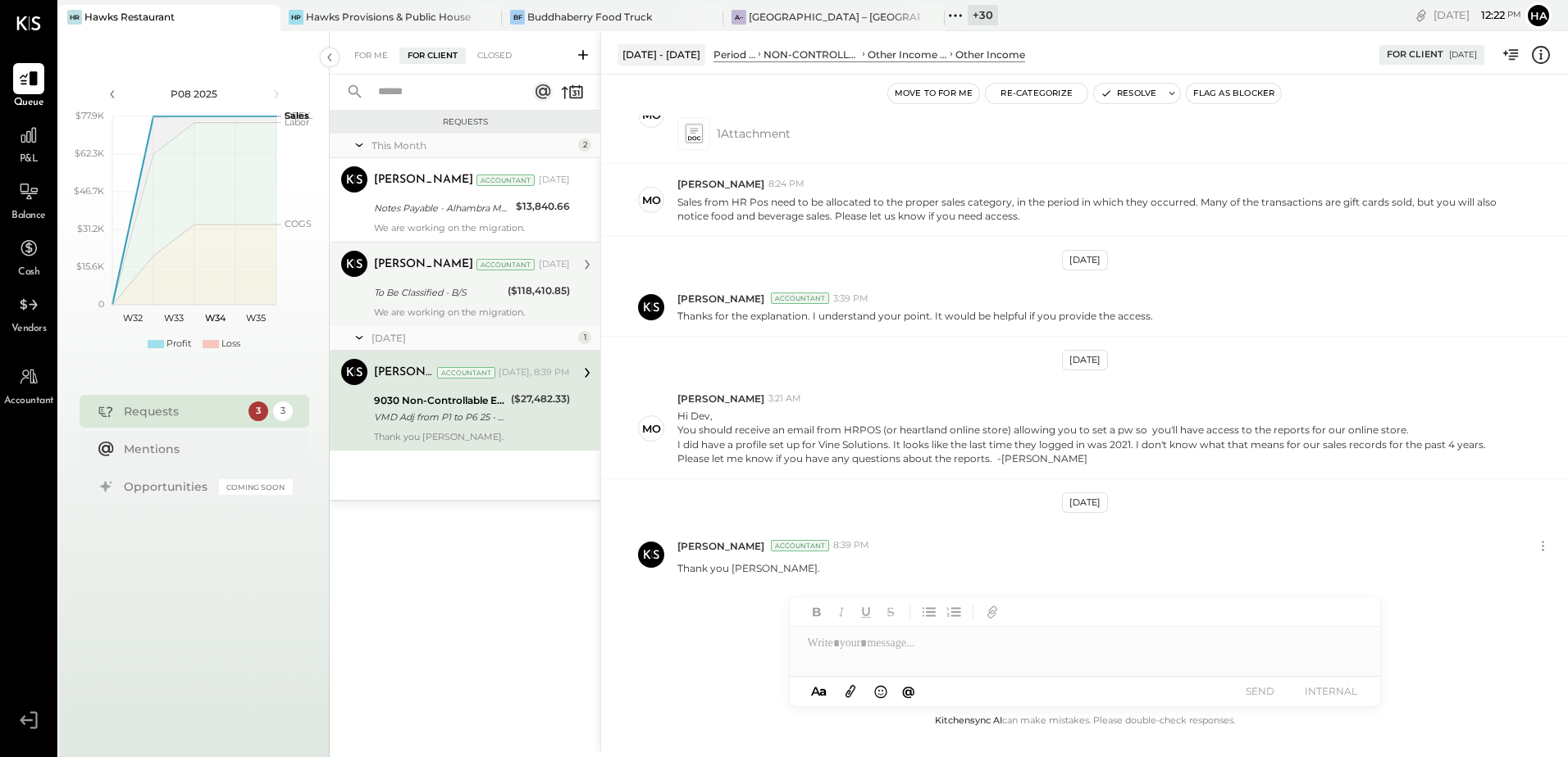
click at [393, 281] on div "Dev Shah Accountant Aug 12, 2025 To Be Classified - B/S ($118,410.85) We are wo…" at bounding box center [472, 284] width 196 height 67
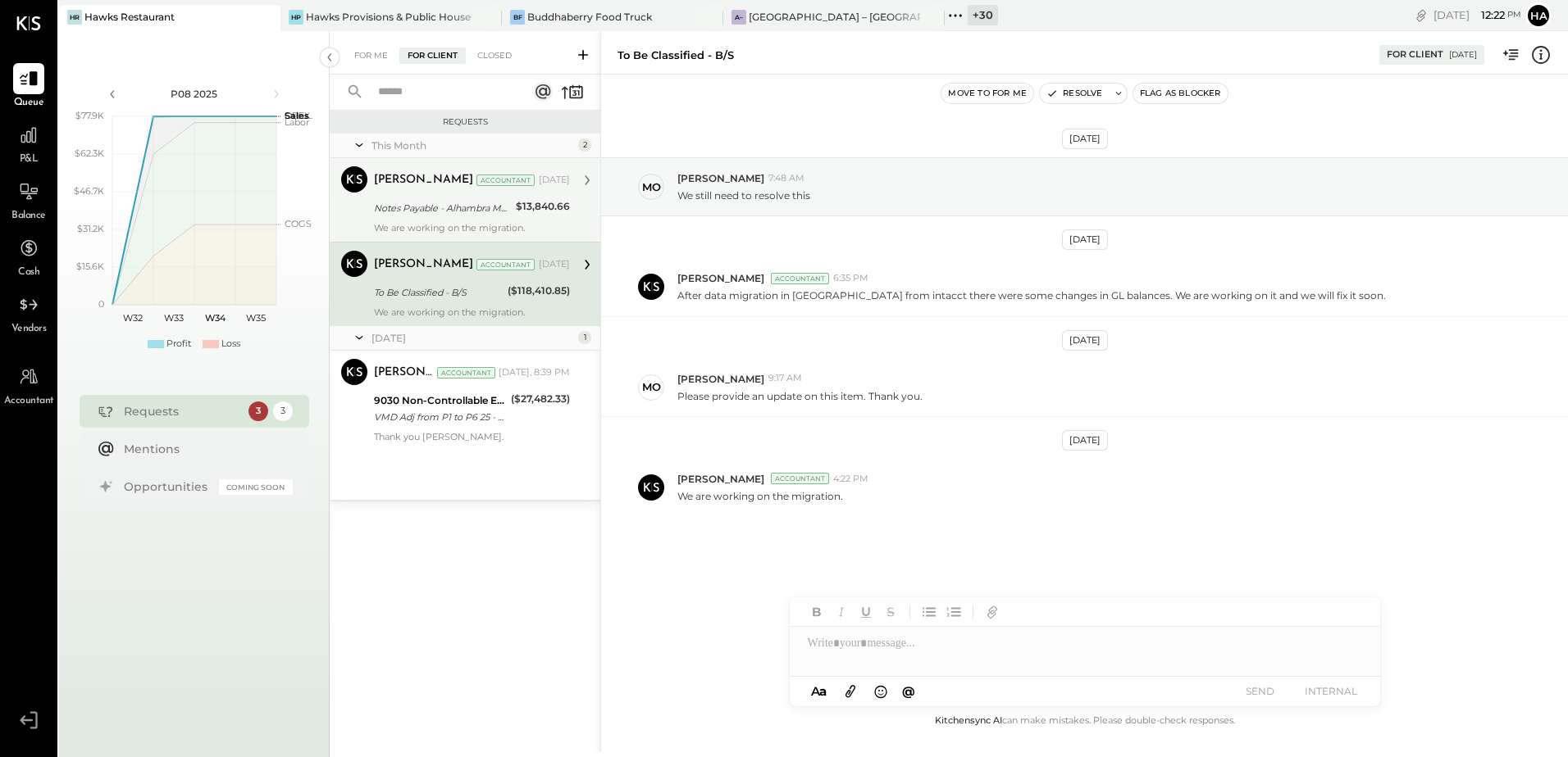
click at [383, 196] on div "Dev Shah Accountant Aug 12, 2025 Notes Payable - Alhambra MOB $13,840.66 We are…" at bounding box center [472, 200] width 196 height 67
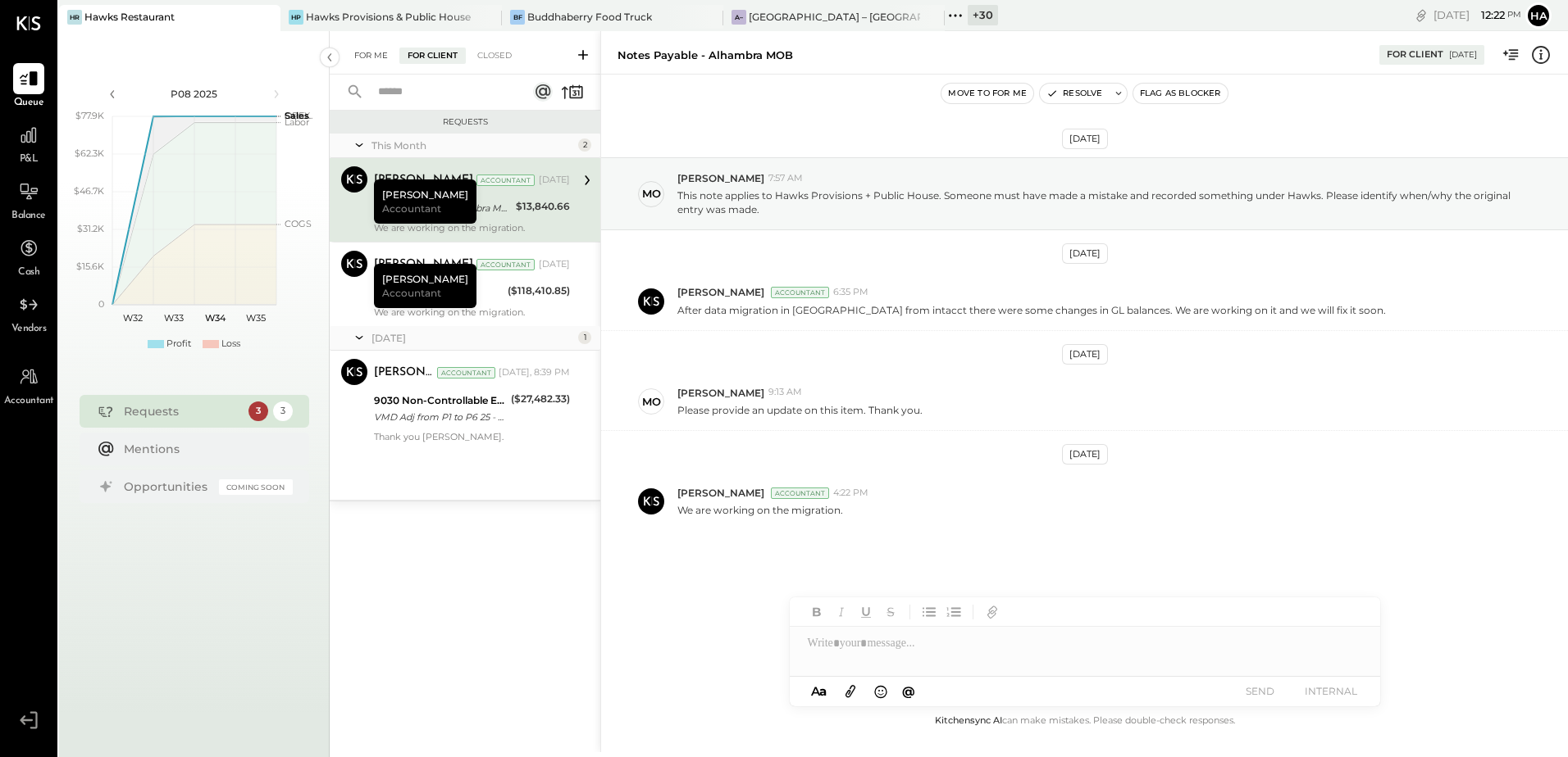
click at [376, 62] on div "For Me" at bounding box center [371, 55] width 50 height 16
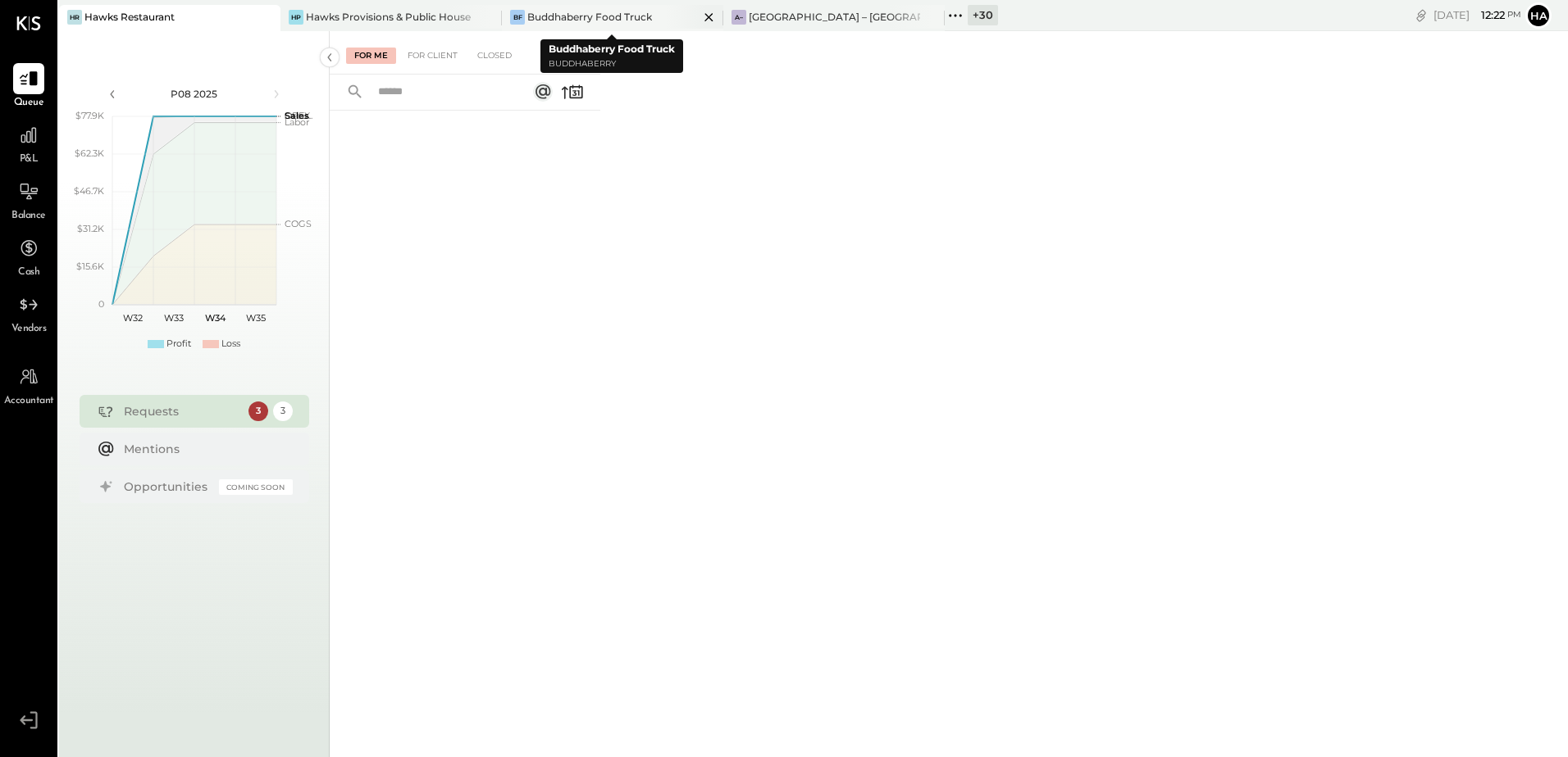
click at [592, 9] on div "BF Buddhaberry Food Truck" at bounding box center [613, 18] width 222 height 26
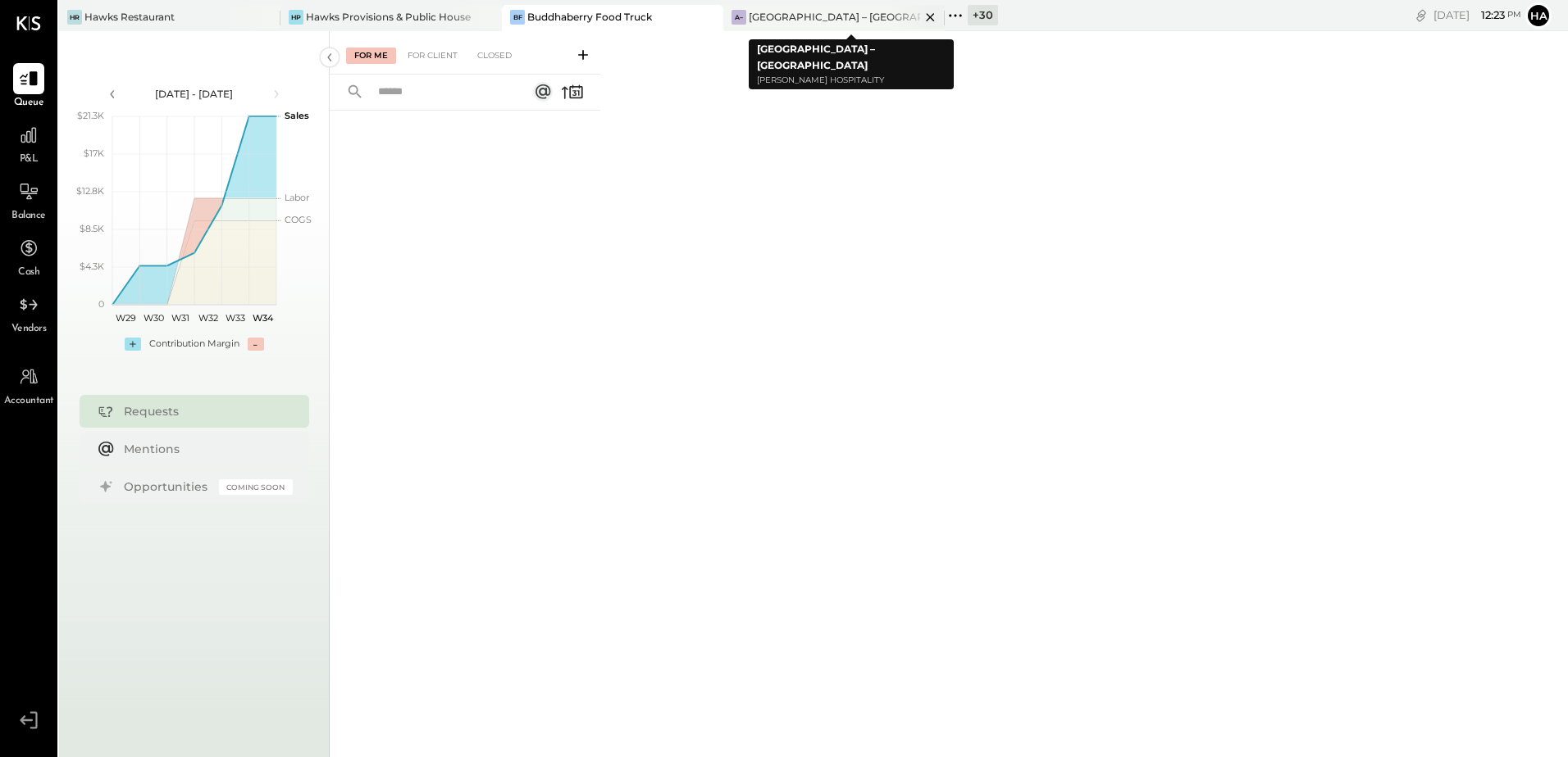
click at [929, 16] on icon at bounding box center [931, 17] width 21 height 20
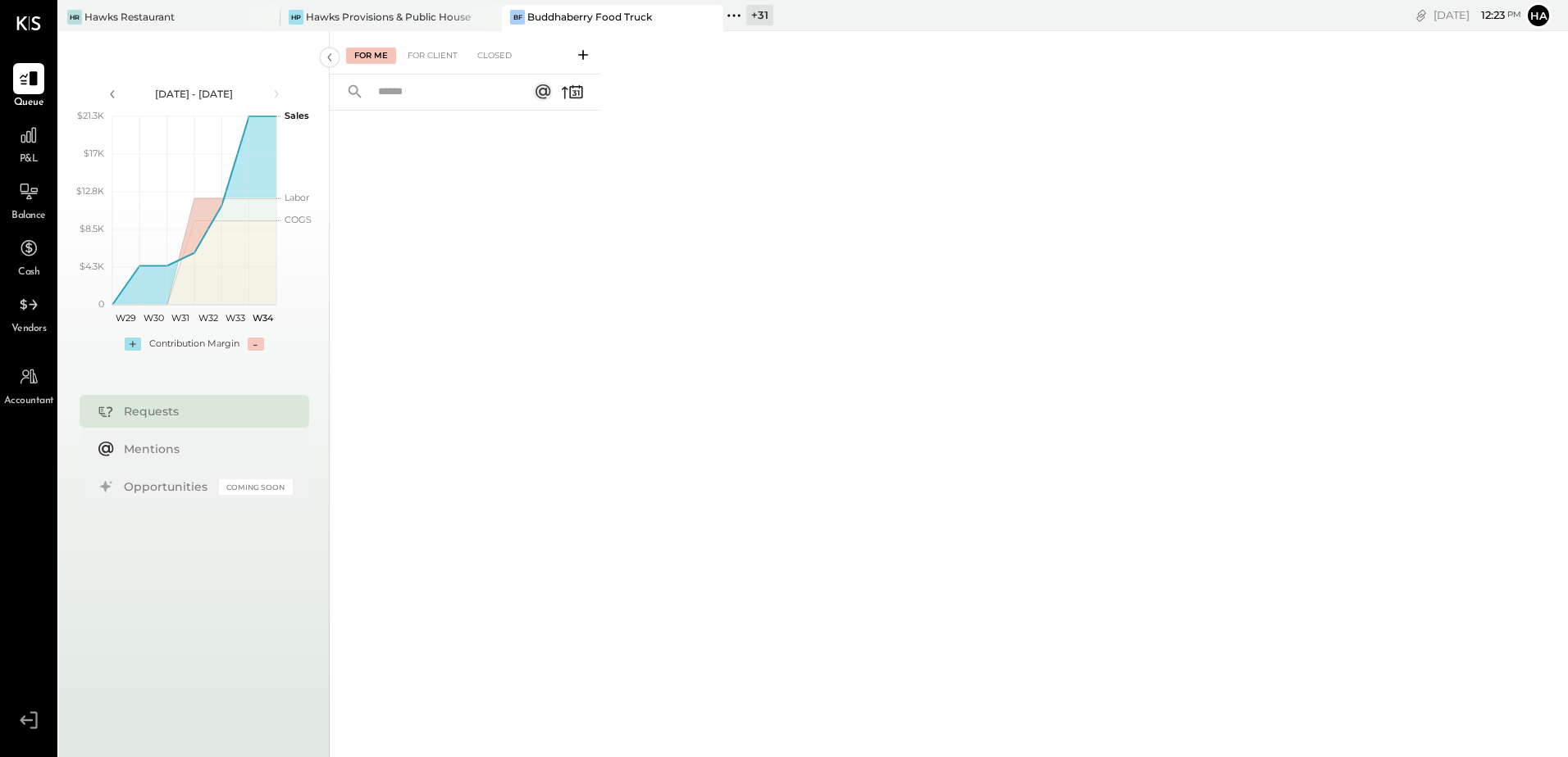
click at [751, 14] on div "+ 31" at bounding box center [759, 15] width 27 height 21
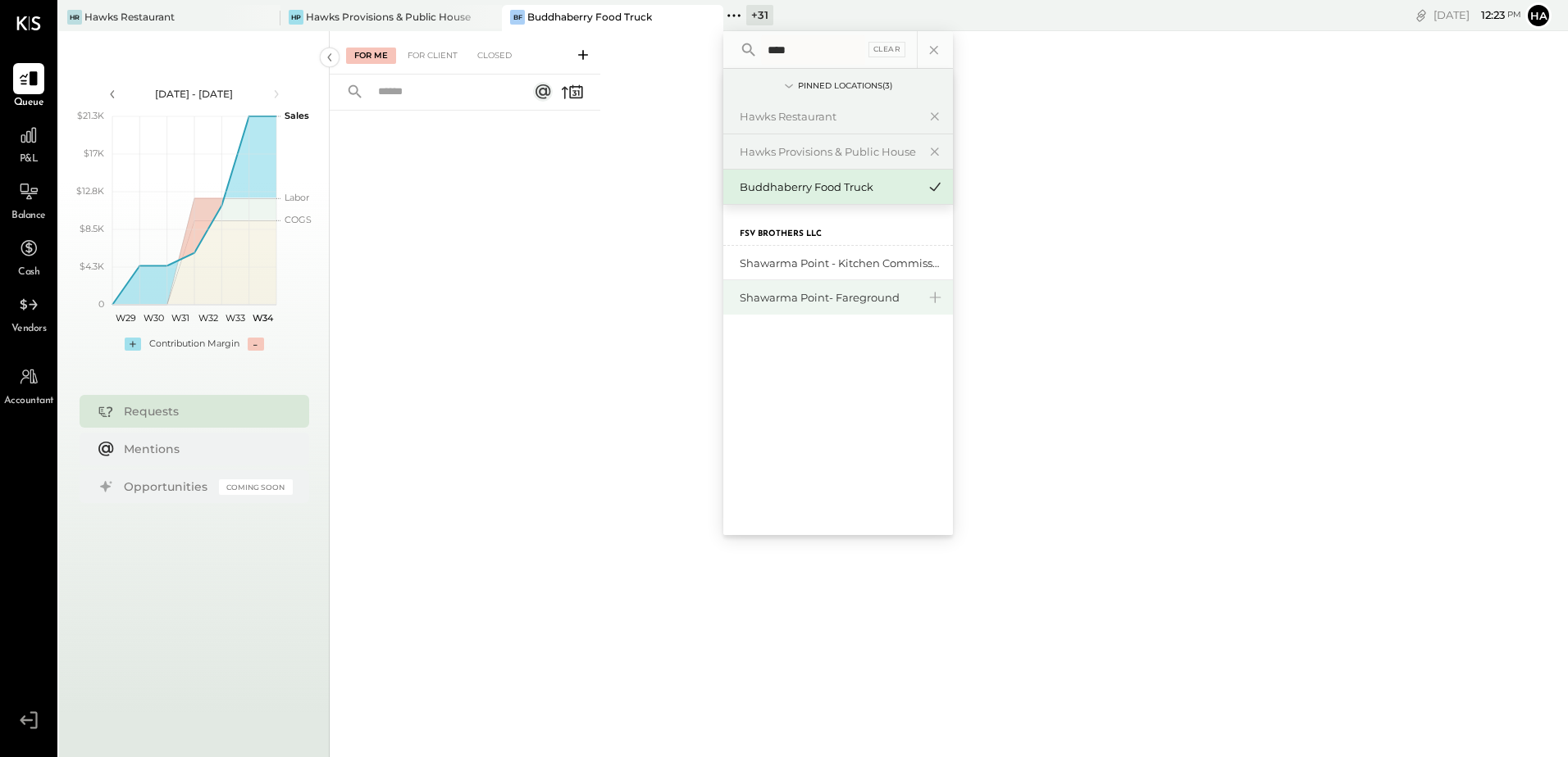
type input "****"
click at [825, 291] on div "Shawarma Point- Fareground" at bounding box center [828, 298] width 177 height 15
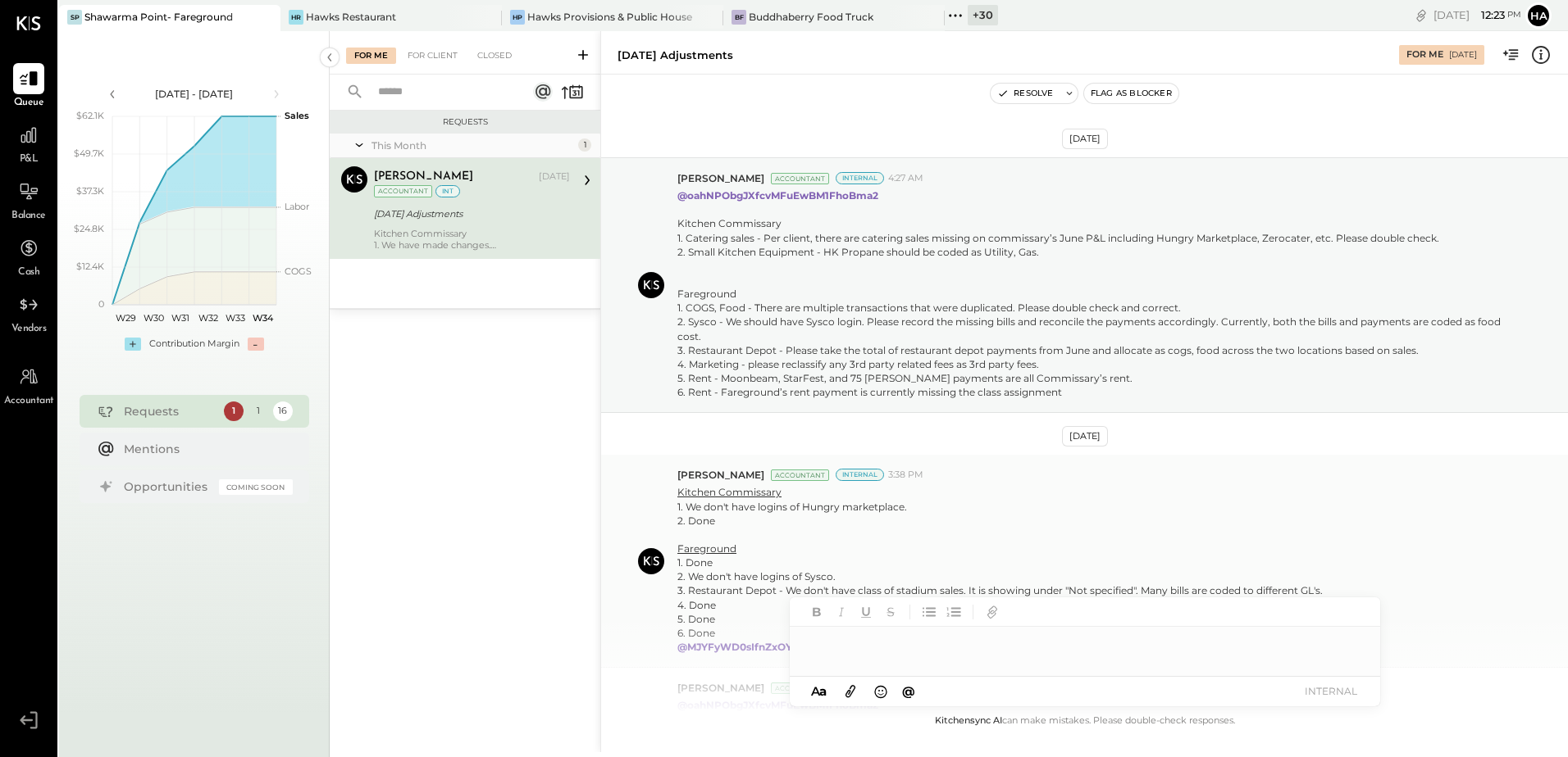
scroll to position [407, 0]
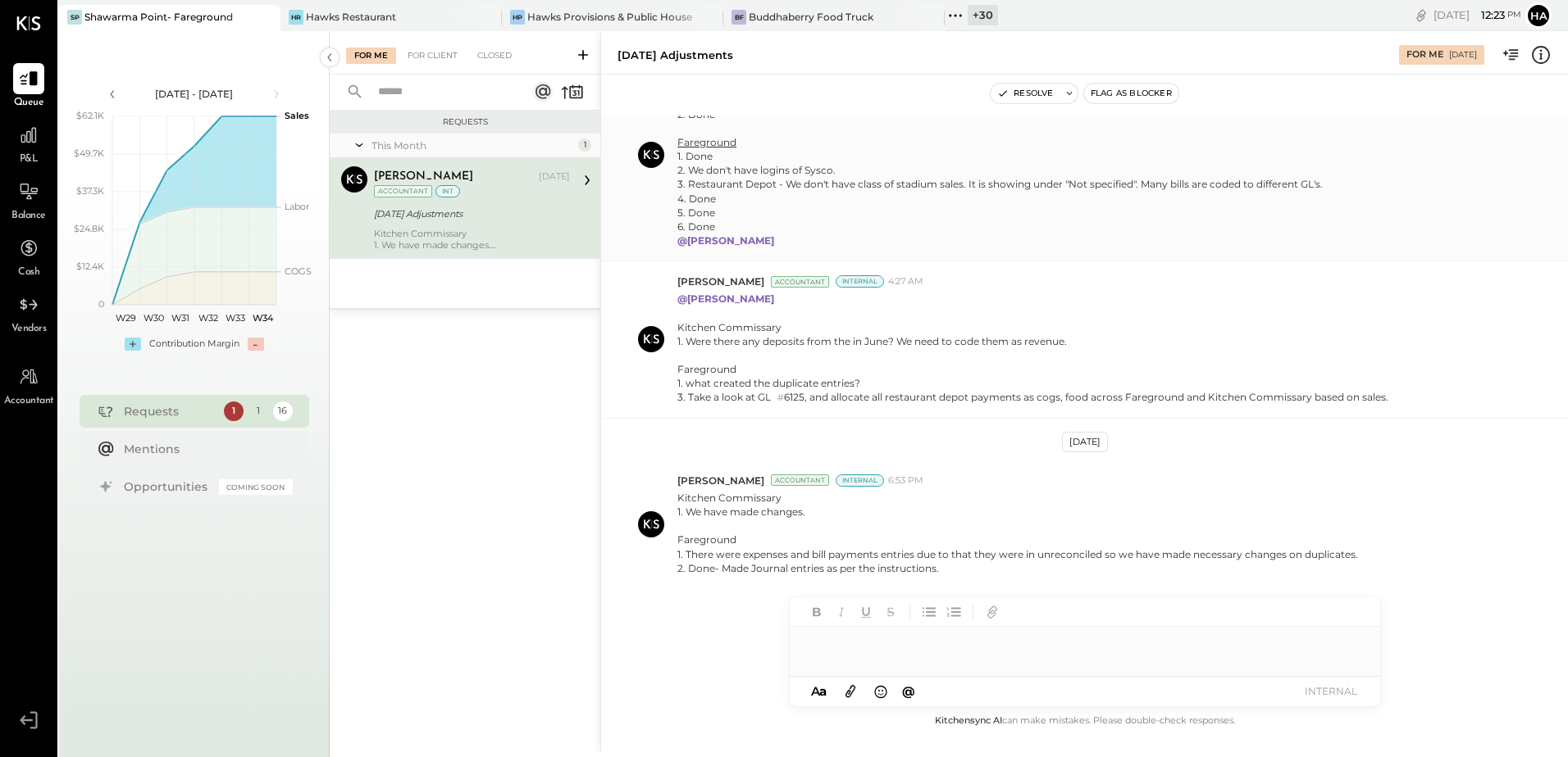
click at [489, 223] on div "June 2025 Adjustments" at bounding box center [470, 214] width 191 height 20
click at [432, 218] on div "June 2025 Adjustments" at bounding box center [470, 213] width 191 height 16
click at [976, 15] on div "+ 30" at bounding box center [983, 15] width 30 height 21
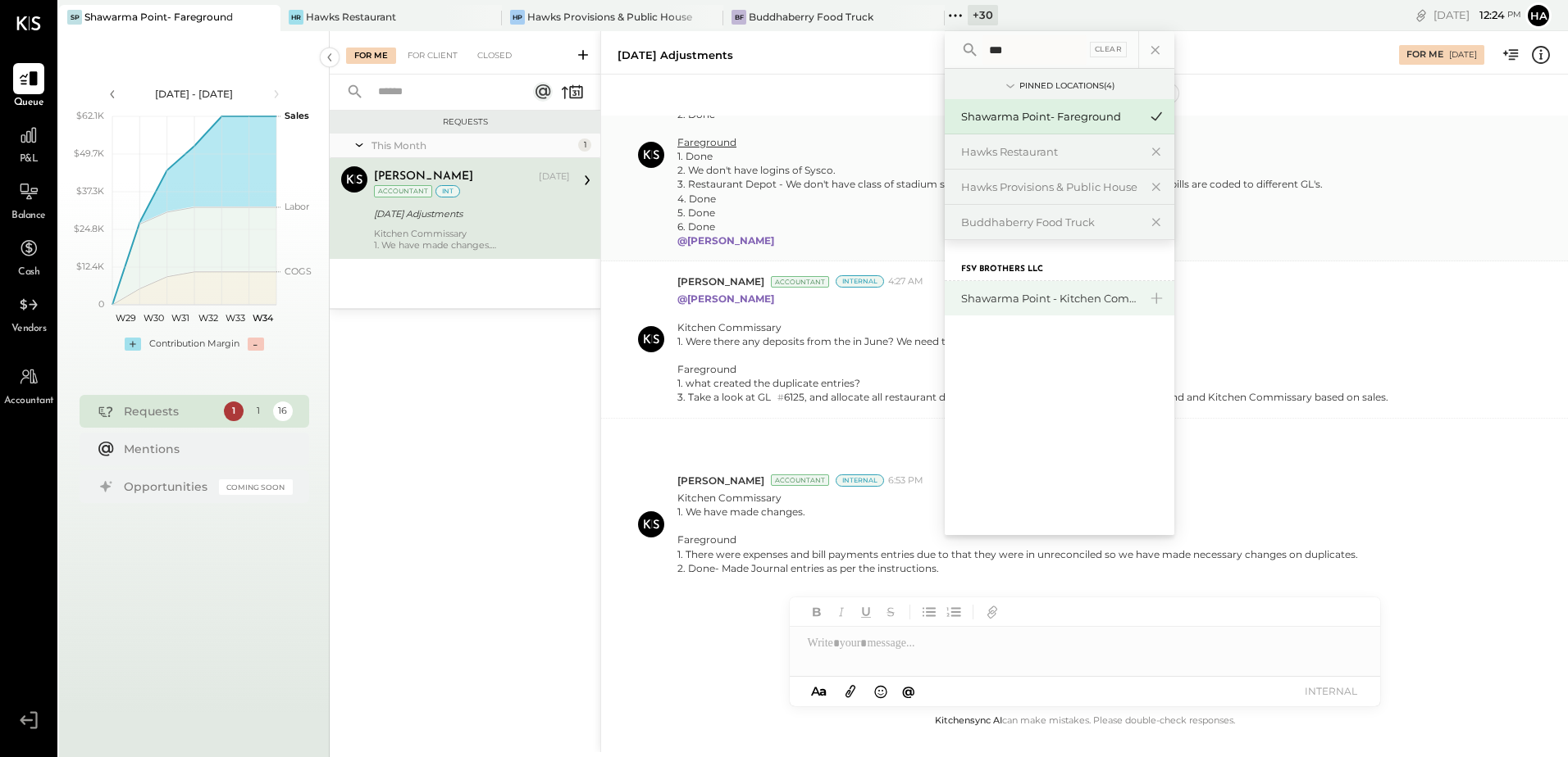
type input "***"
click at [1052, 304] on div "Shawarma Point - Kitchen Commissary" at bounding box center [1049, 298] width 177 height 15
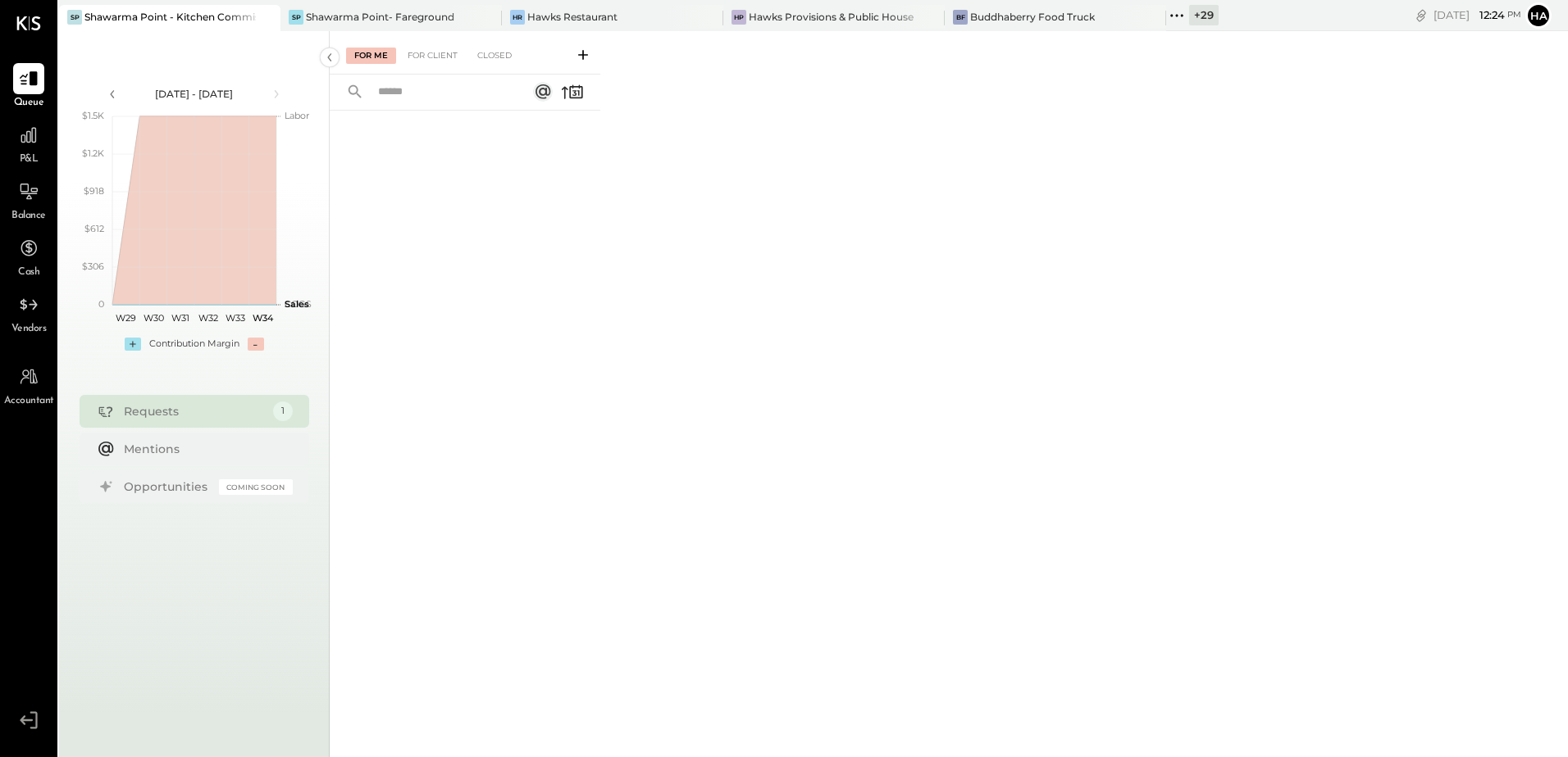
click at [1200, 9] on div "+ 29" at bounding box center [1203, 15] width 29 height 21
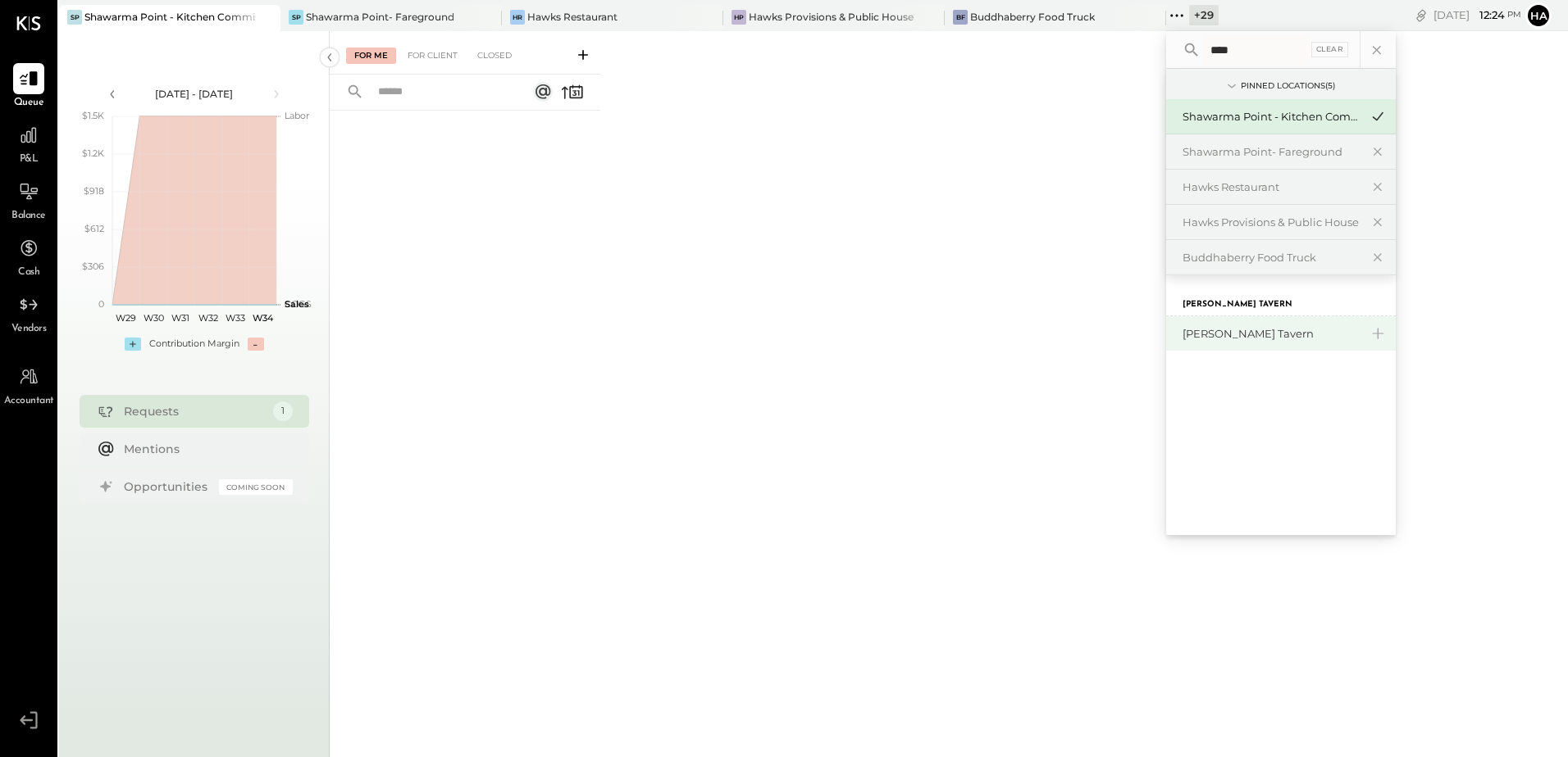
type input "****"
click at [1214, 340] on div "[PERSON_NAME] Tavern" at bounding box center [1271, 334] width 177 height 15
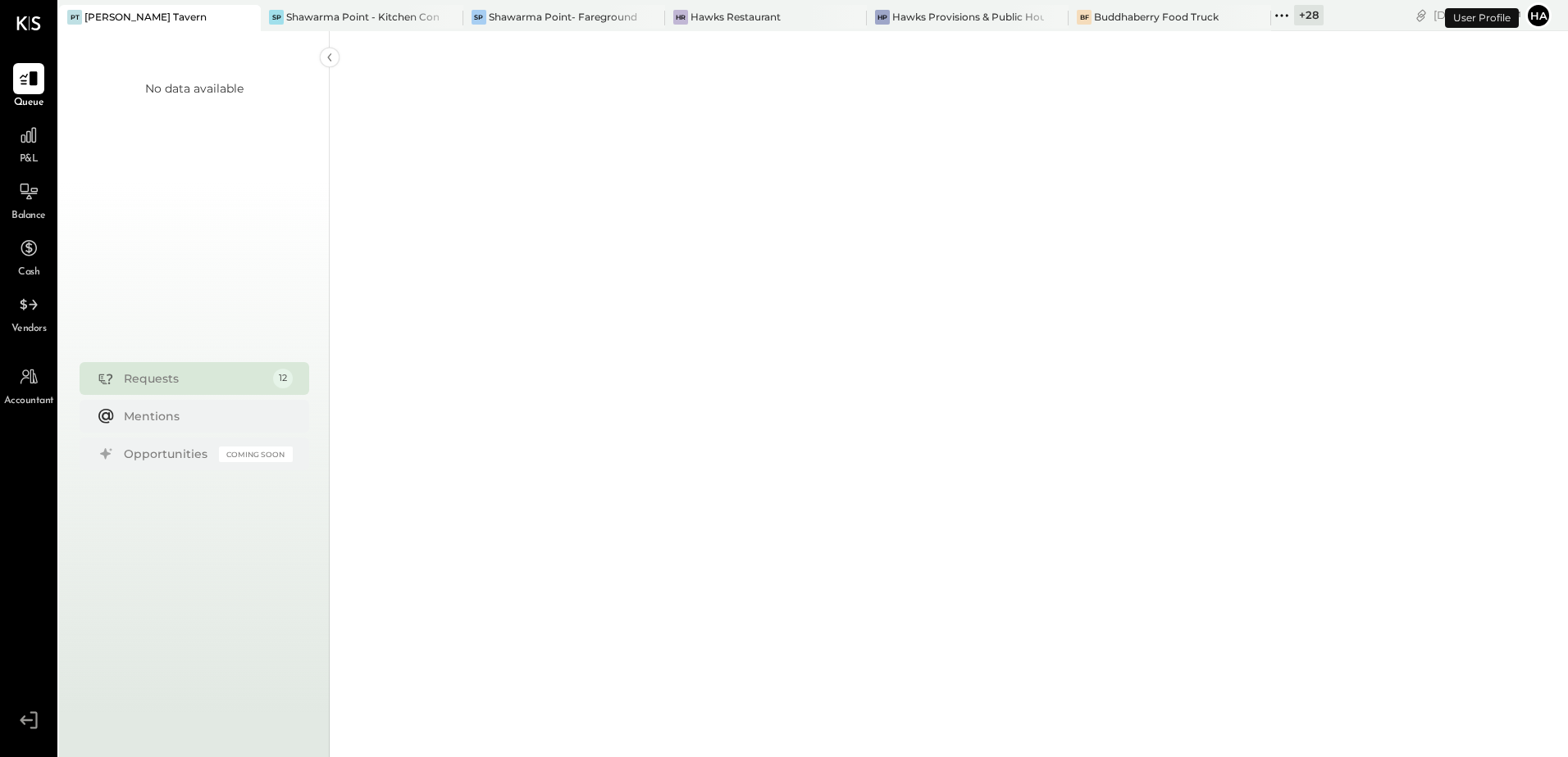
click at [1294, 9] on div "+ 28" at bounding box center [1309, 15] width 29 height 21
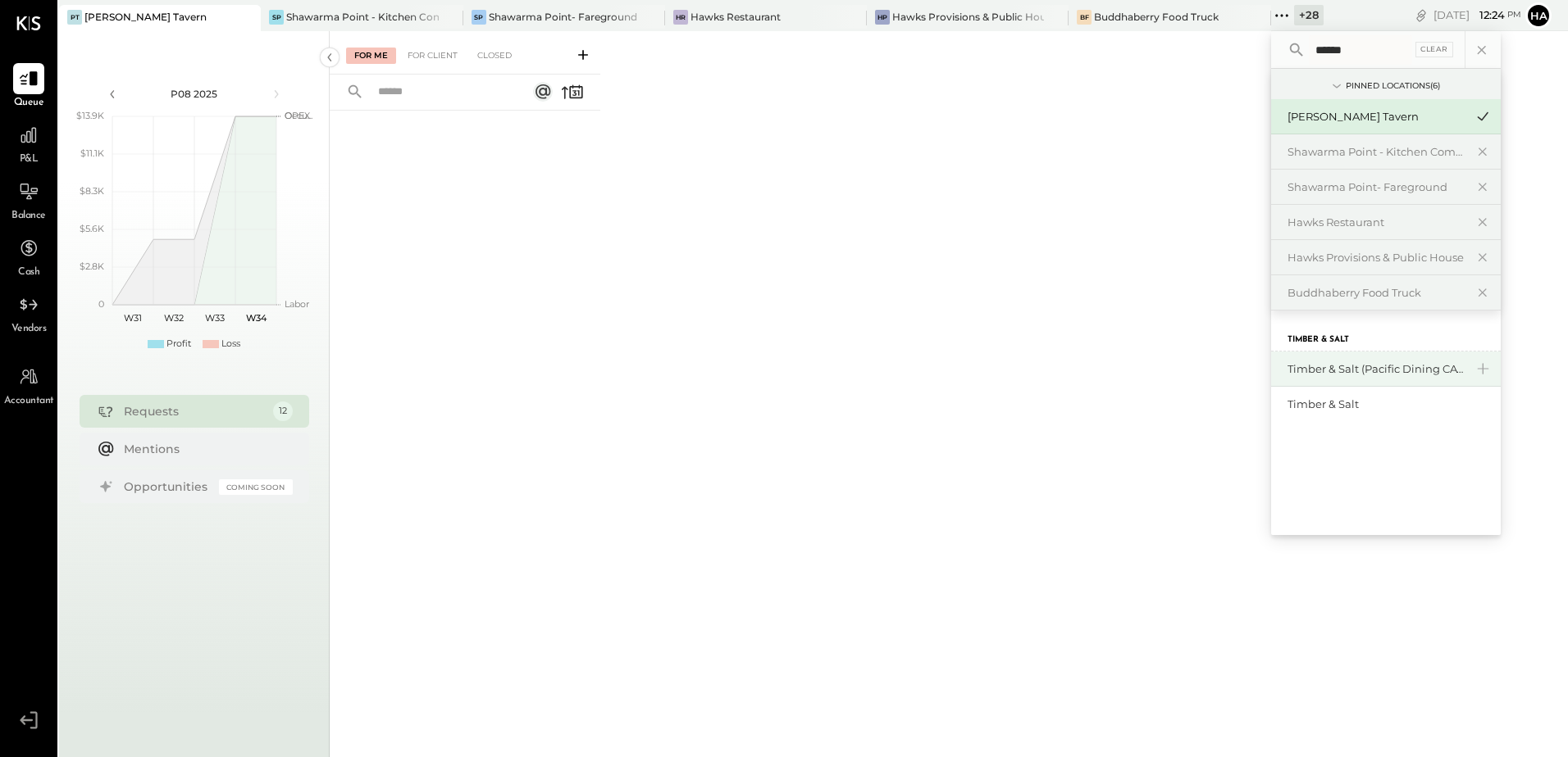
type input "******"
click at [1374, 366] on div "Timber & Salt (Pacific Dining CA1 LLC)" at bounding box center [1376, 369] width 177 height 15
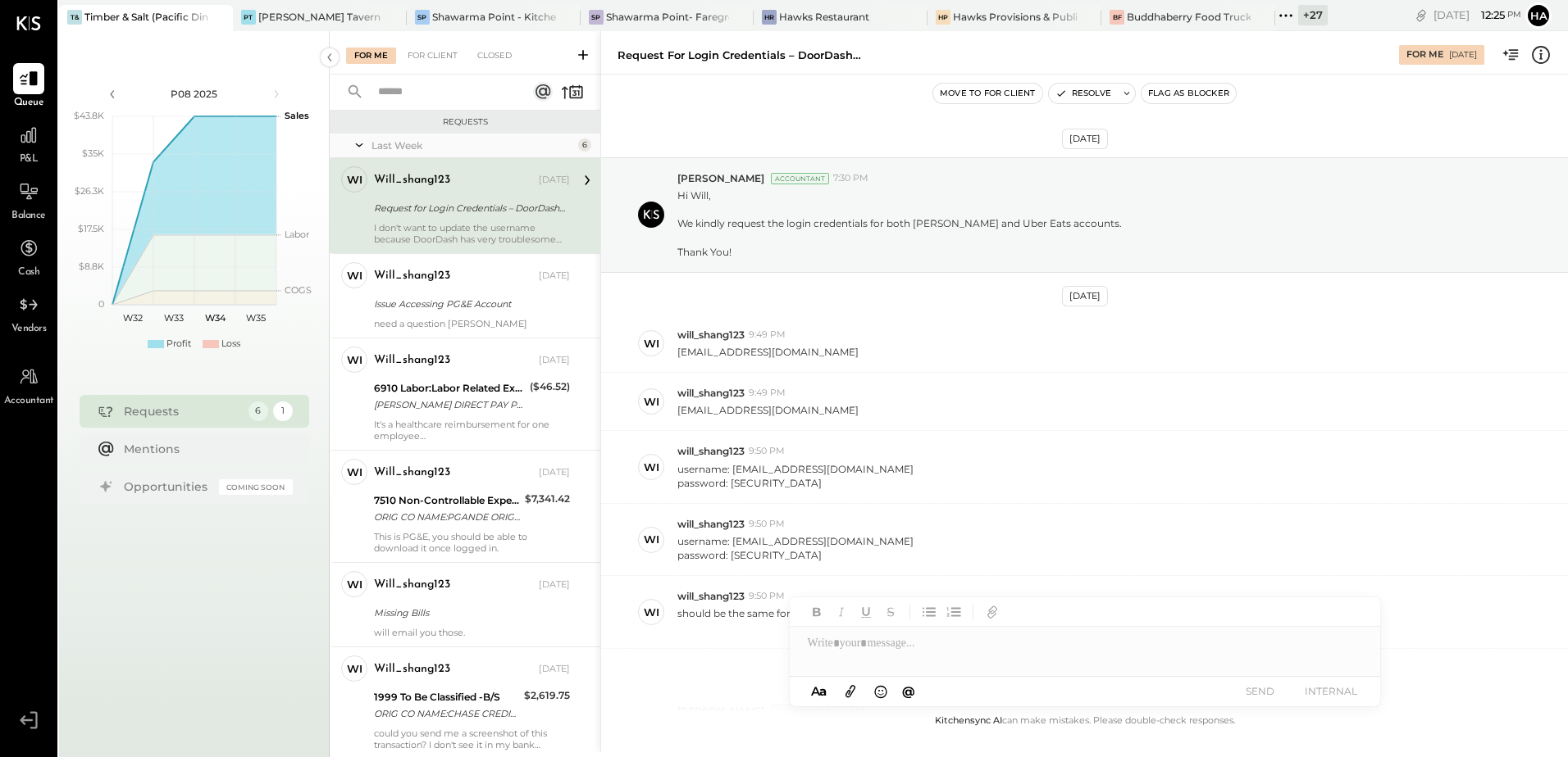
scroll to position [518, 0]
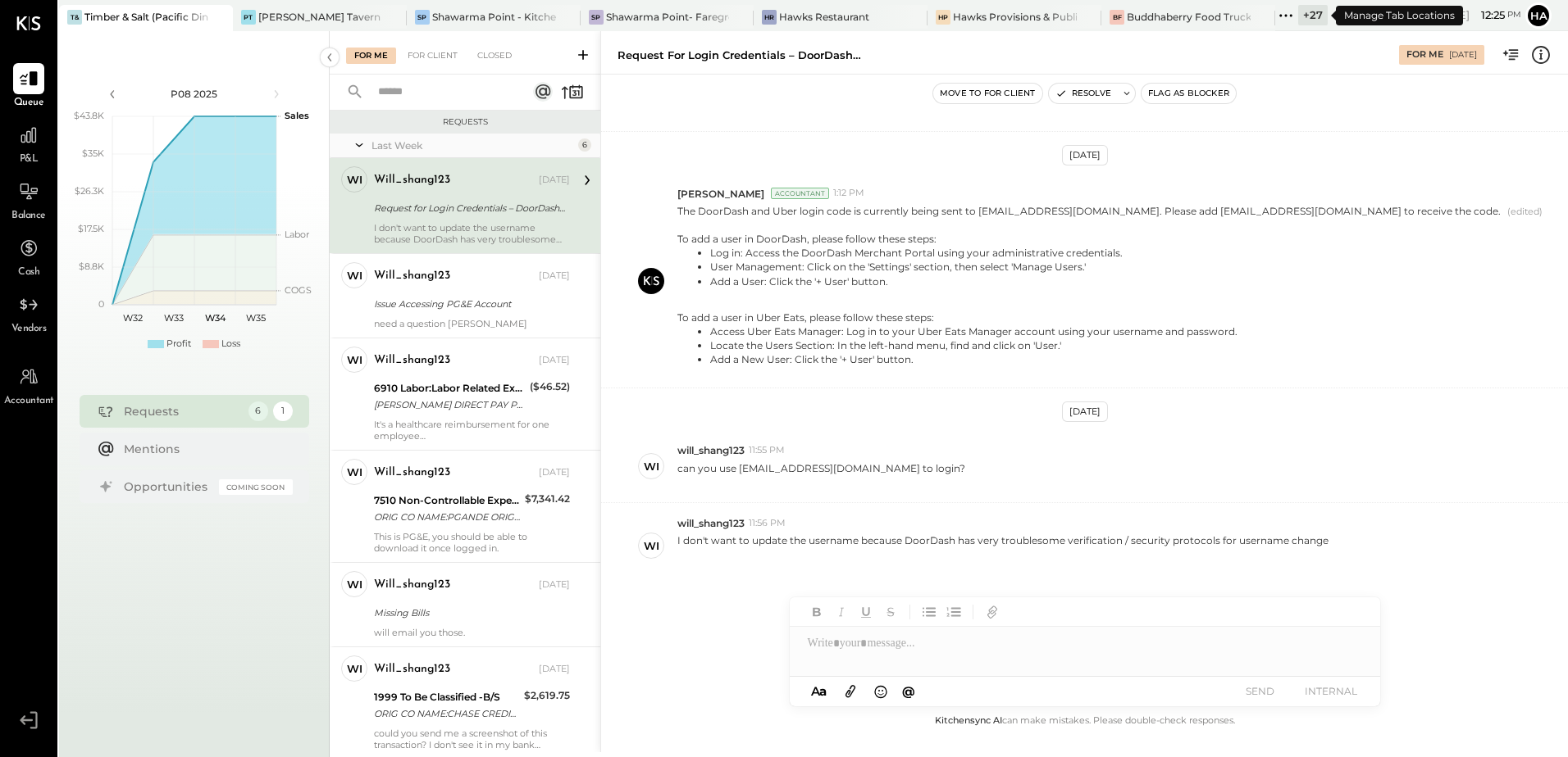
click at [1310, 16] on div "+ 27" at bounding box center [1312, 15] width 29 height 21
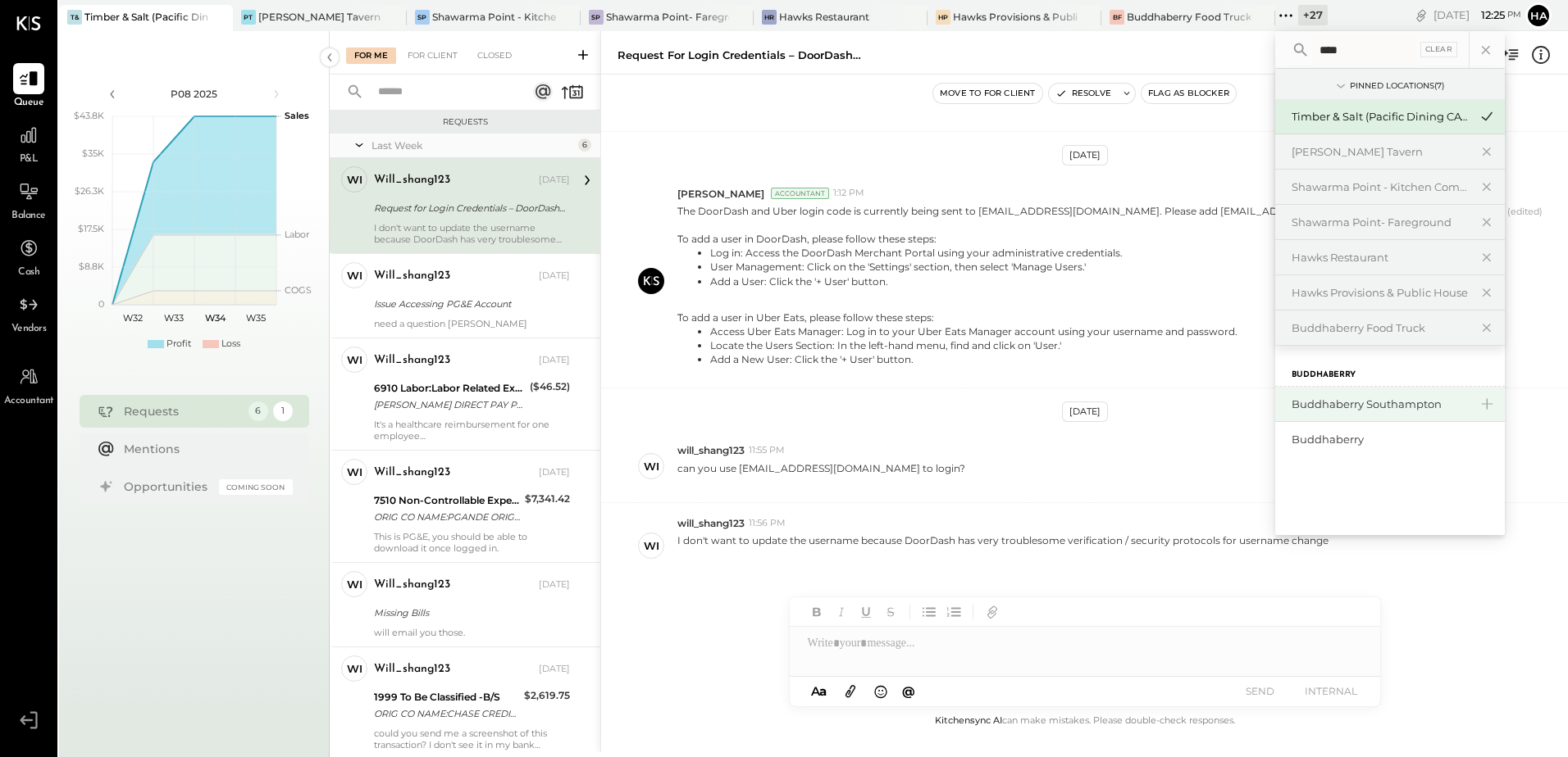
type input "****"
click at [1397, 408] on div "Buddhaberry Southampton" at bounding box center [1380, 404] width 177 height 15
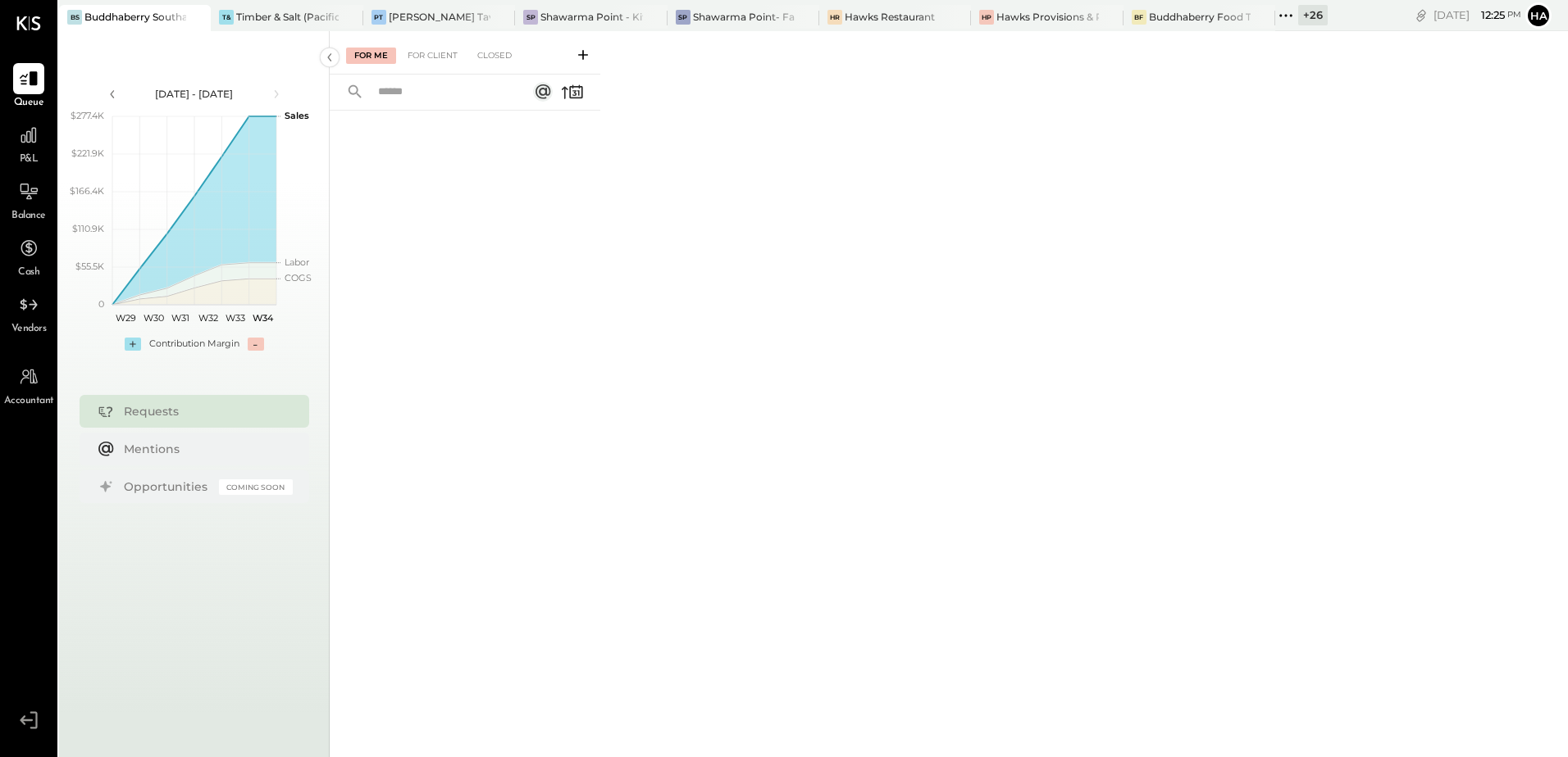
click at [1310, 10] on div "+ 26" at bounding box center [1312, 15] width 29 height 21
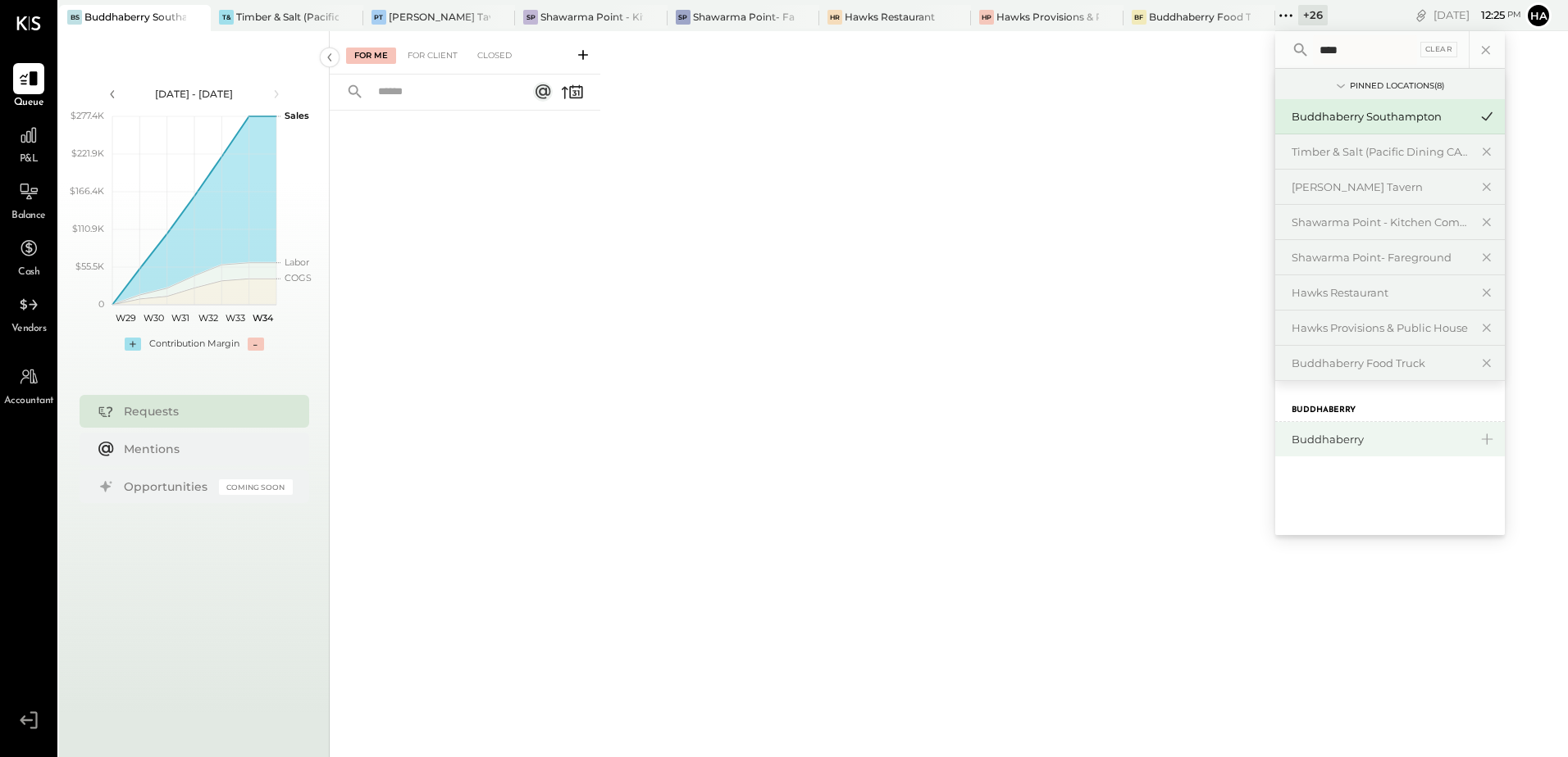
type input "****"
click at [1333, 443] on div "Buddhaberry" at bounding box center [1380, 439] width 177 height 15
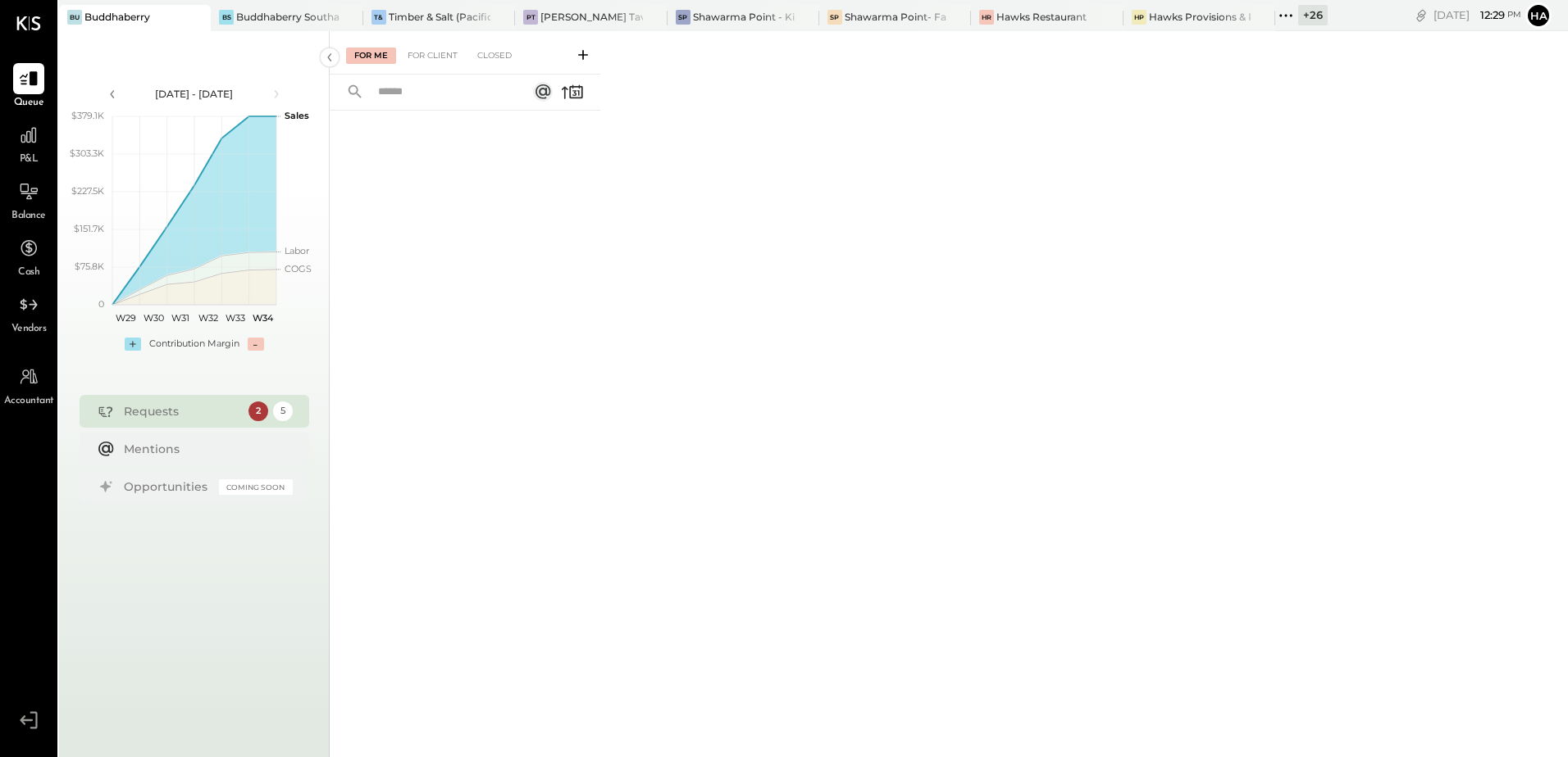
click at [1317, 14] on div "+ 26" at bounding box center [1312, 15] width 29 height 21
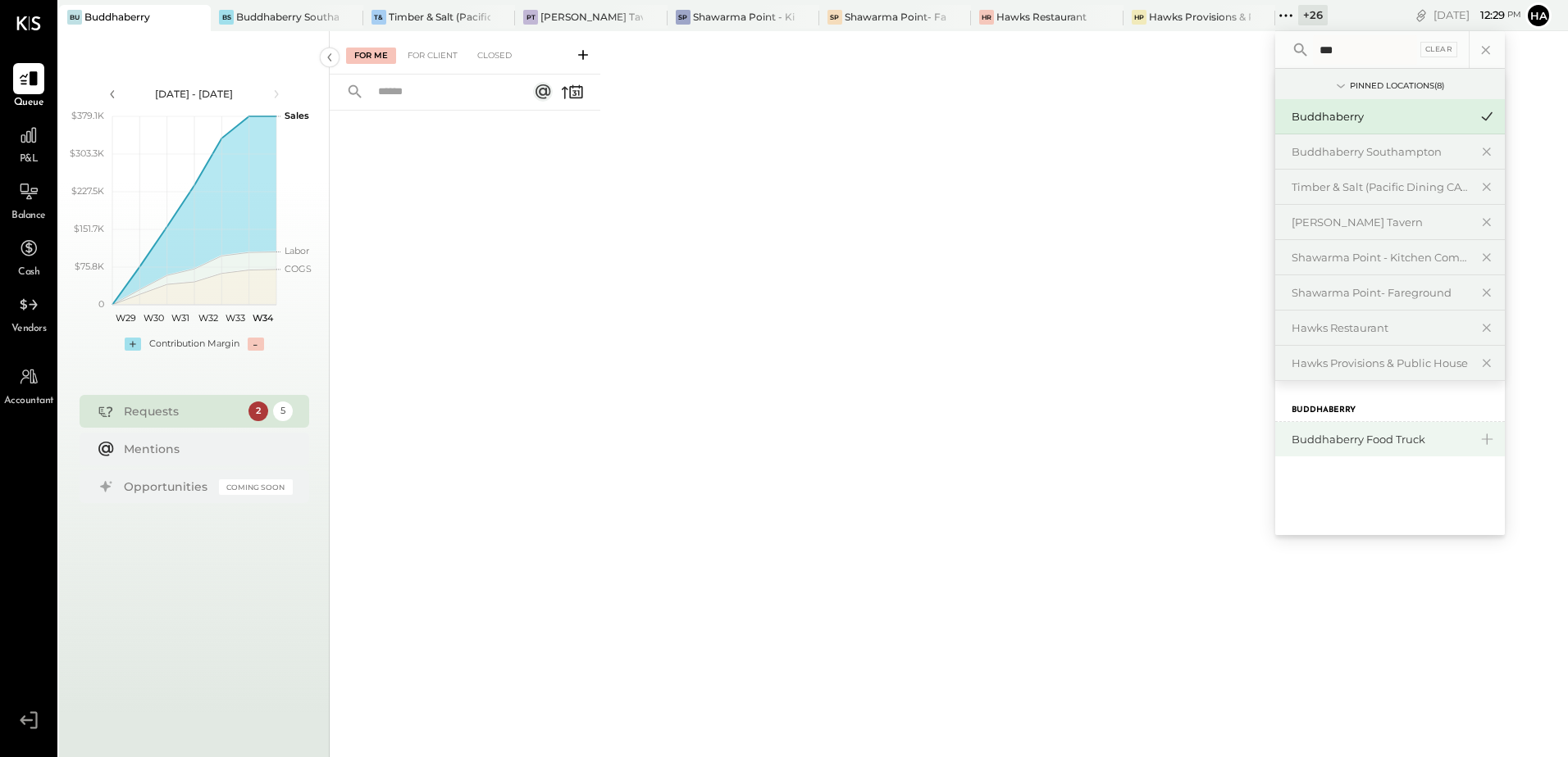
type input "***"
click at [1345, 442] on div "Buddhaberry Food Truck" at bounding box center [1380, 439] width 177 height 15
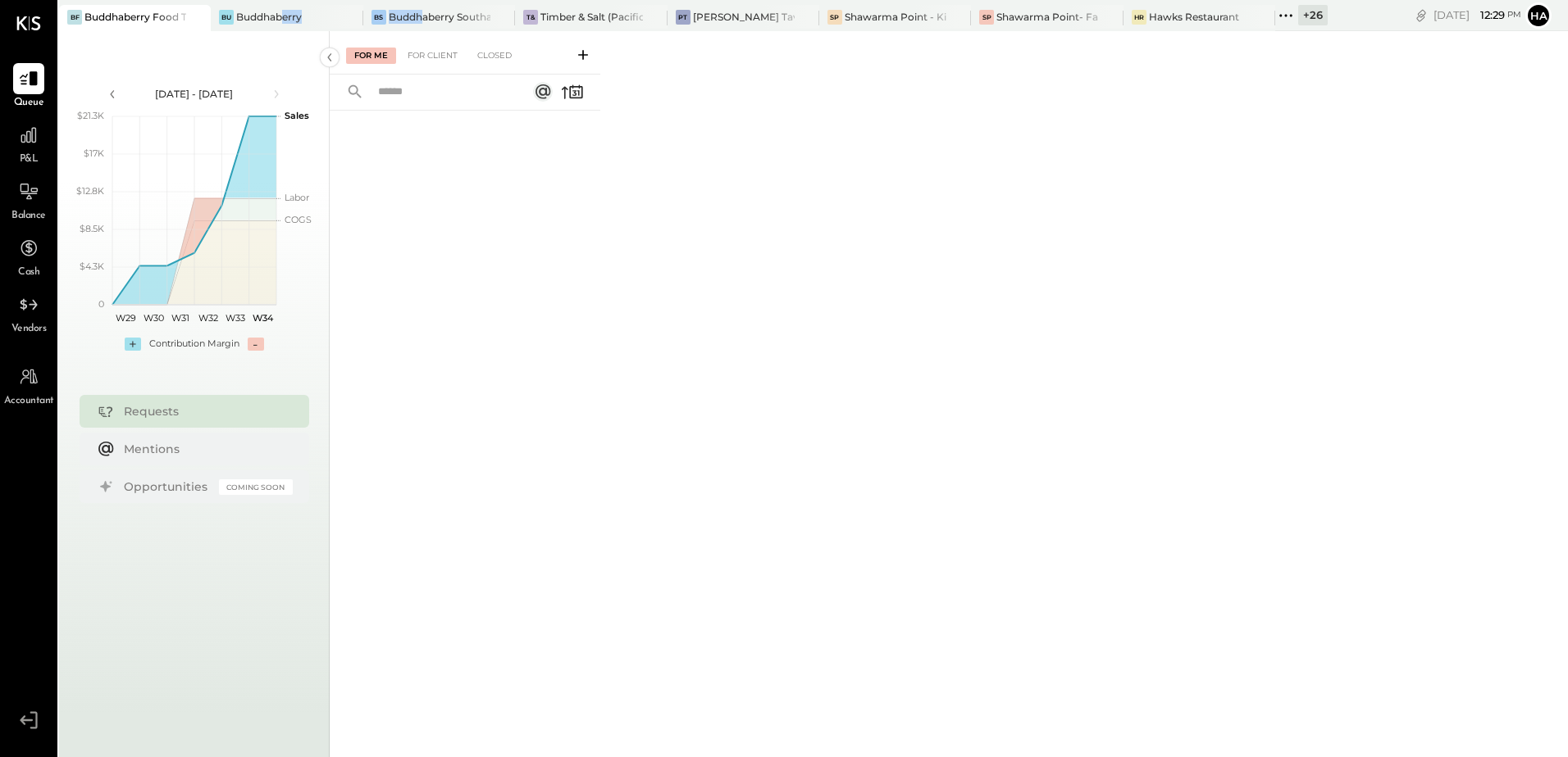
drag, startPoint x: 424, startPoint y: 12, endPoint x: 285, endPoint y: 4, distance: 139.2
click at [285, 4] on div "BF Buddhaberry Food Truck Bu Buddhaberry BS Buddhaberry Southampton T& Timber &…" at bounding box center [693, 15] width 1269 height 31
drag, startPoint x: 285, startPoint y: 4, endPoint x: 517, endPoint y: 187, distance: 295.5
click at [587, 248] on div at bounding box center [465, 412] width 271 height 602
drag, startPoint x: 420, startPoint y: 17, endPoint x: 353, endPoint y: 17, distance: 67.0
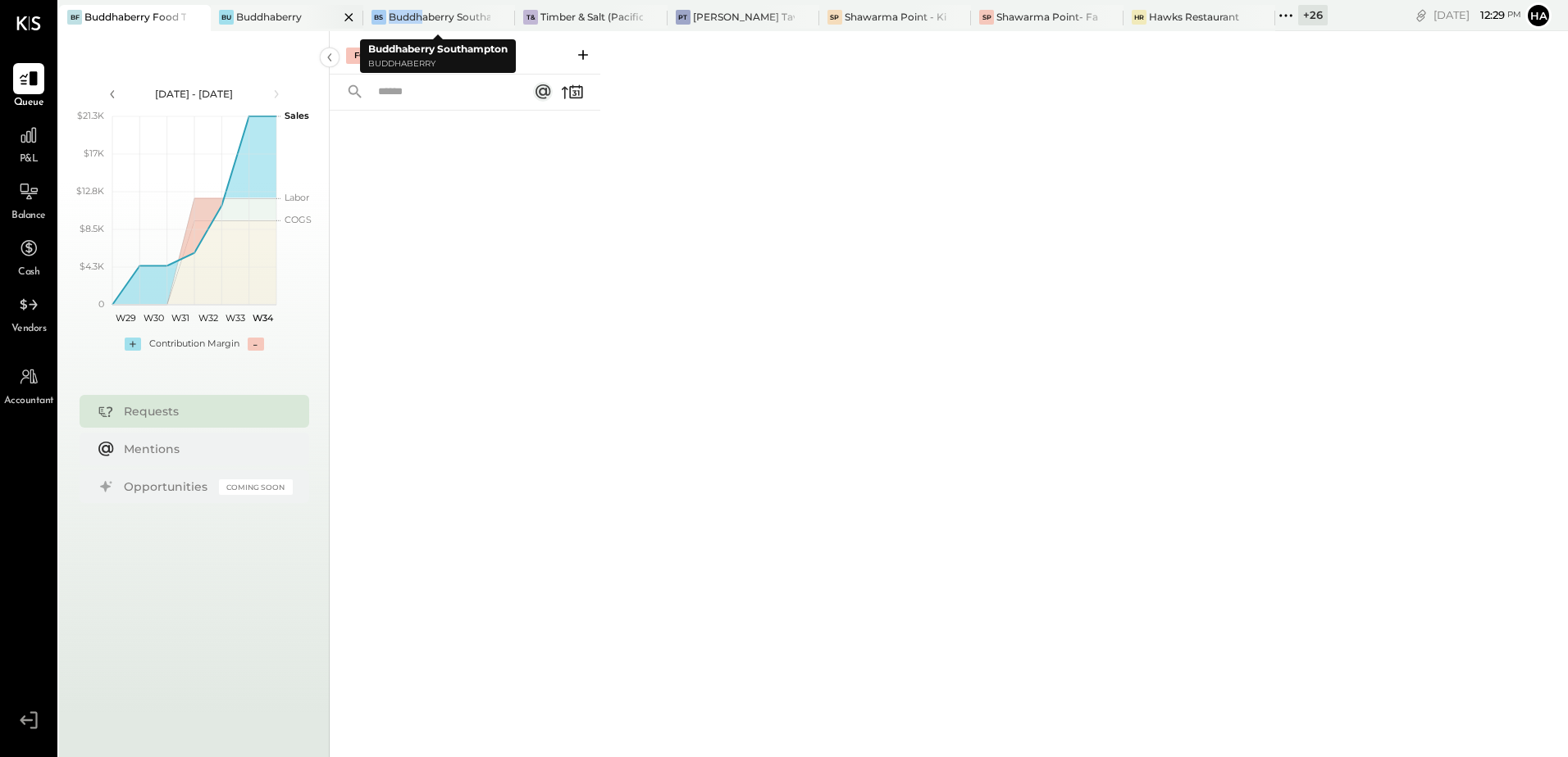
click at [353, 17] on div "BF Buddhaberry Food Truck Bu Buddhaberry BS Buddhaberry Southampton T& Timber &…" at bounding box center [693, 15] width 1269 height 31
click at [1094, 273] on div "For Me For Client Closed" at bounding box center [949, 392] width 1238 height 721
click at [1310, 15] on div "+ 26" at bounding box center [1312, 15] width 29 height 21
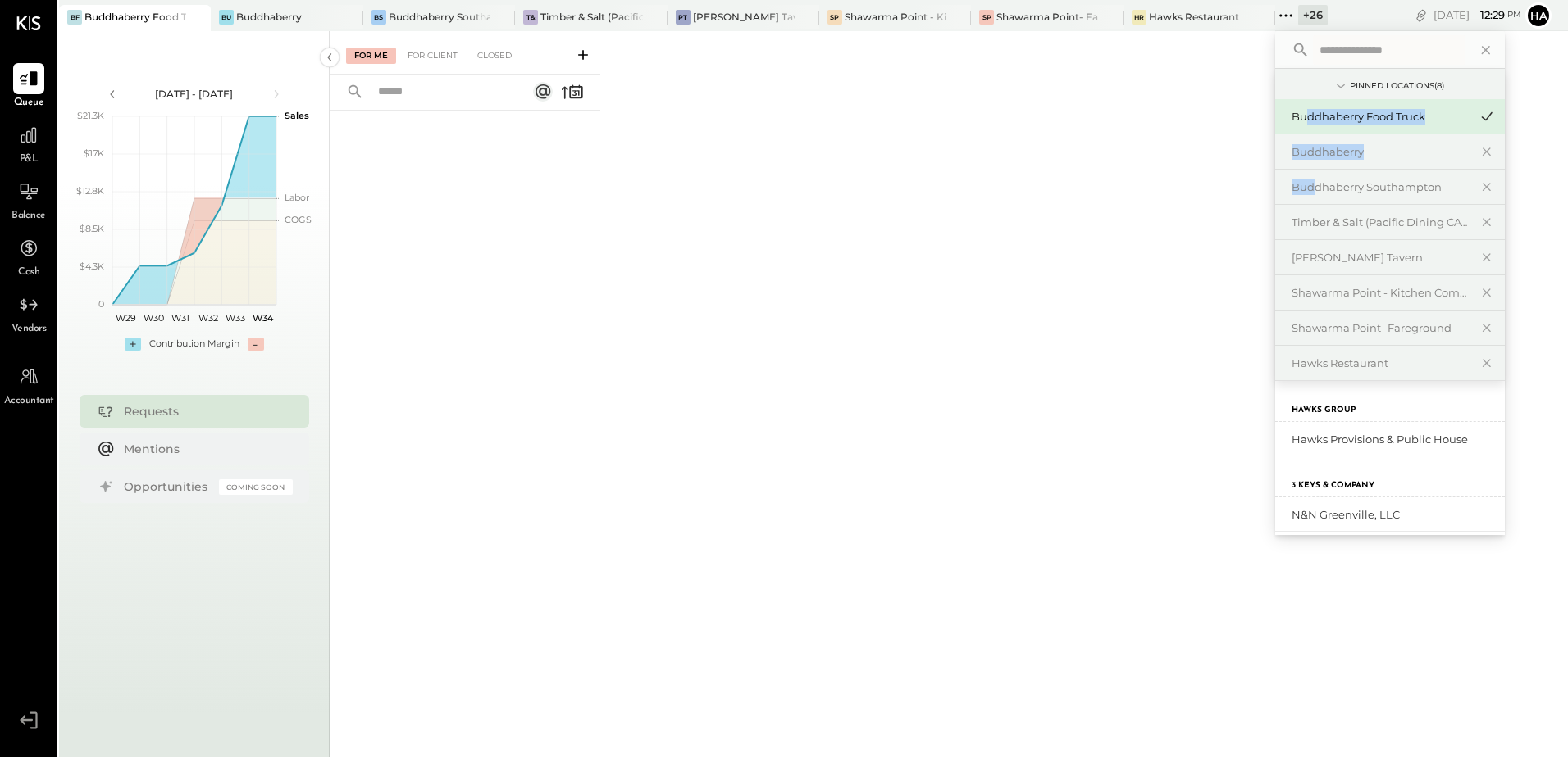
drag, startPoint x: 1314, startPoint y: 191, endPoint x: 1309, endPoint y: 114, distance: 77.2
click at [1309, 114] on div "Buddhaberry Food Truck Buddhaberry Buddhaberry Southampton Timber & Salt (Pacif…" at bounding box center [1390, 239] width 230 height 281
drag, startPoint x: 1309, startPoint y: 114, endPoint x: 1011, endPoint y: 255, distance: 329.7
click at [1011, 255] on div "For Me For Client Closed" at bounding box center [949, 392] width 1238 height 721
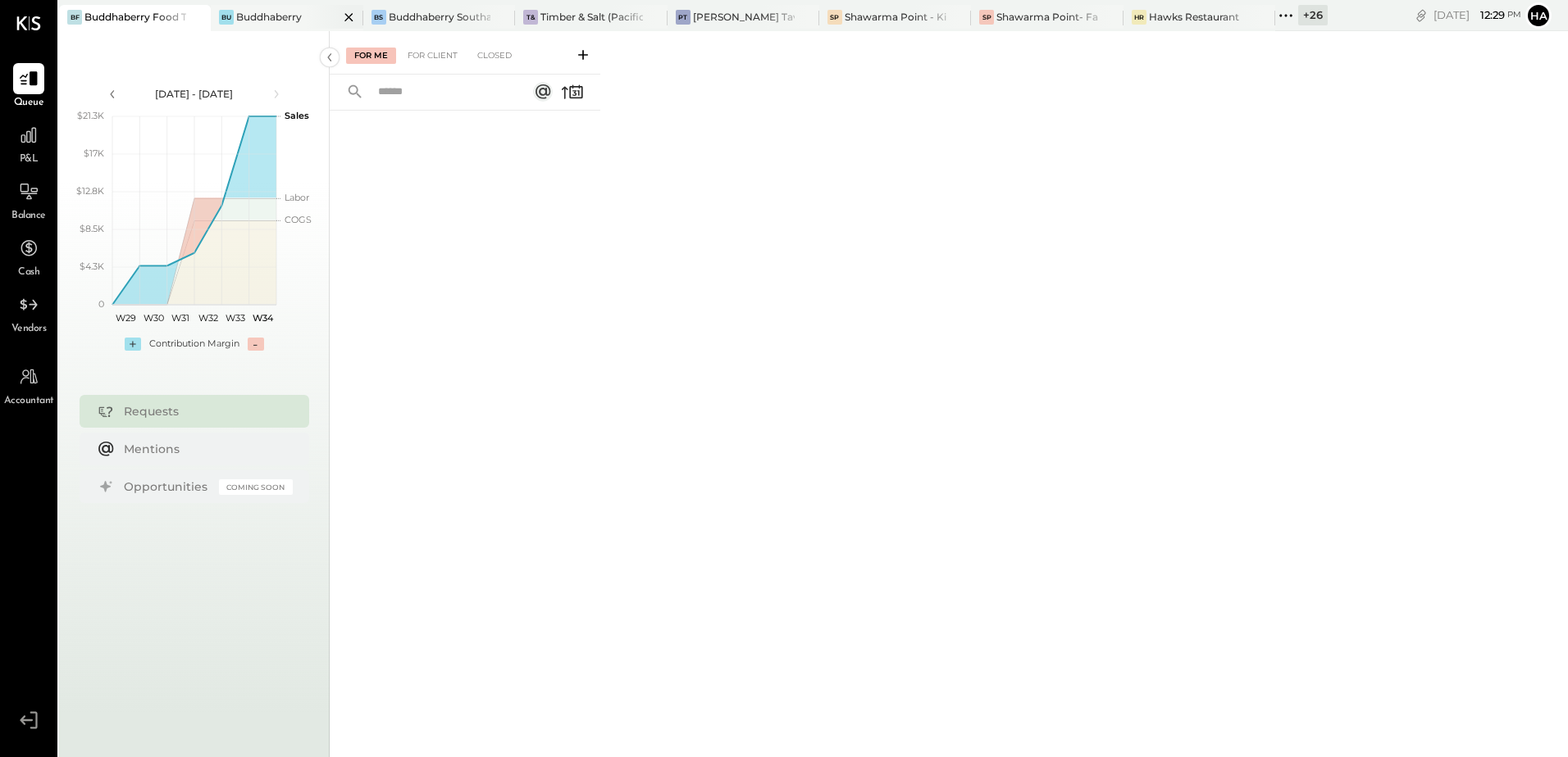
click at [254, 8] on div "Bu Buddhaberry" at bounding box center [287, 18] width 151 height 26
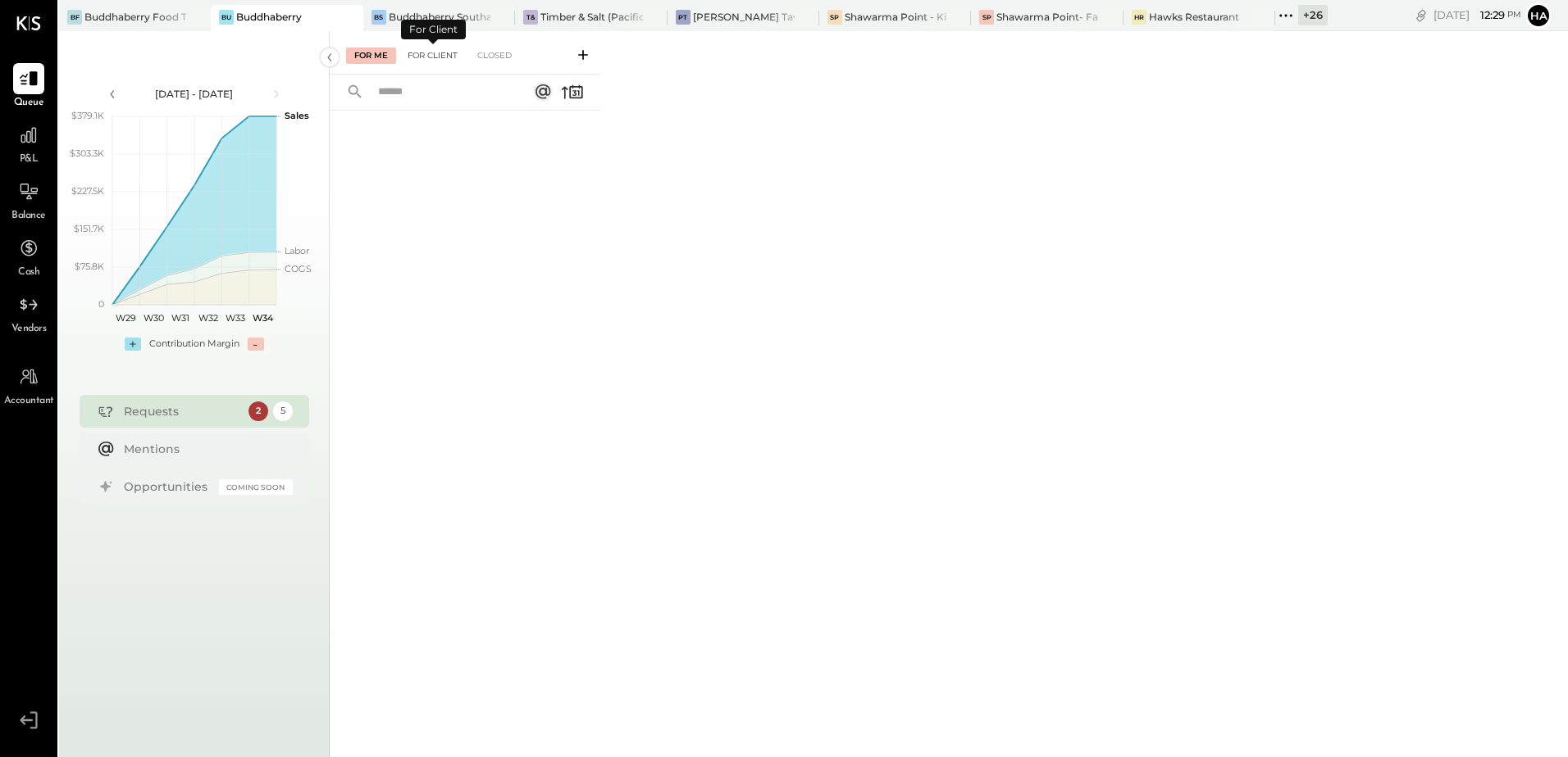
click at [418, 56] on div "For Client" at bounding box center [433, 55] width 66 height 16
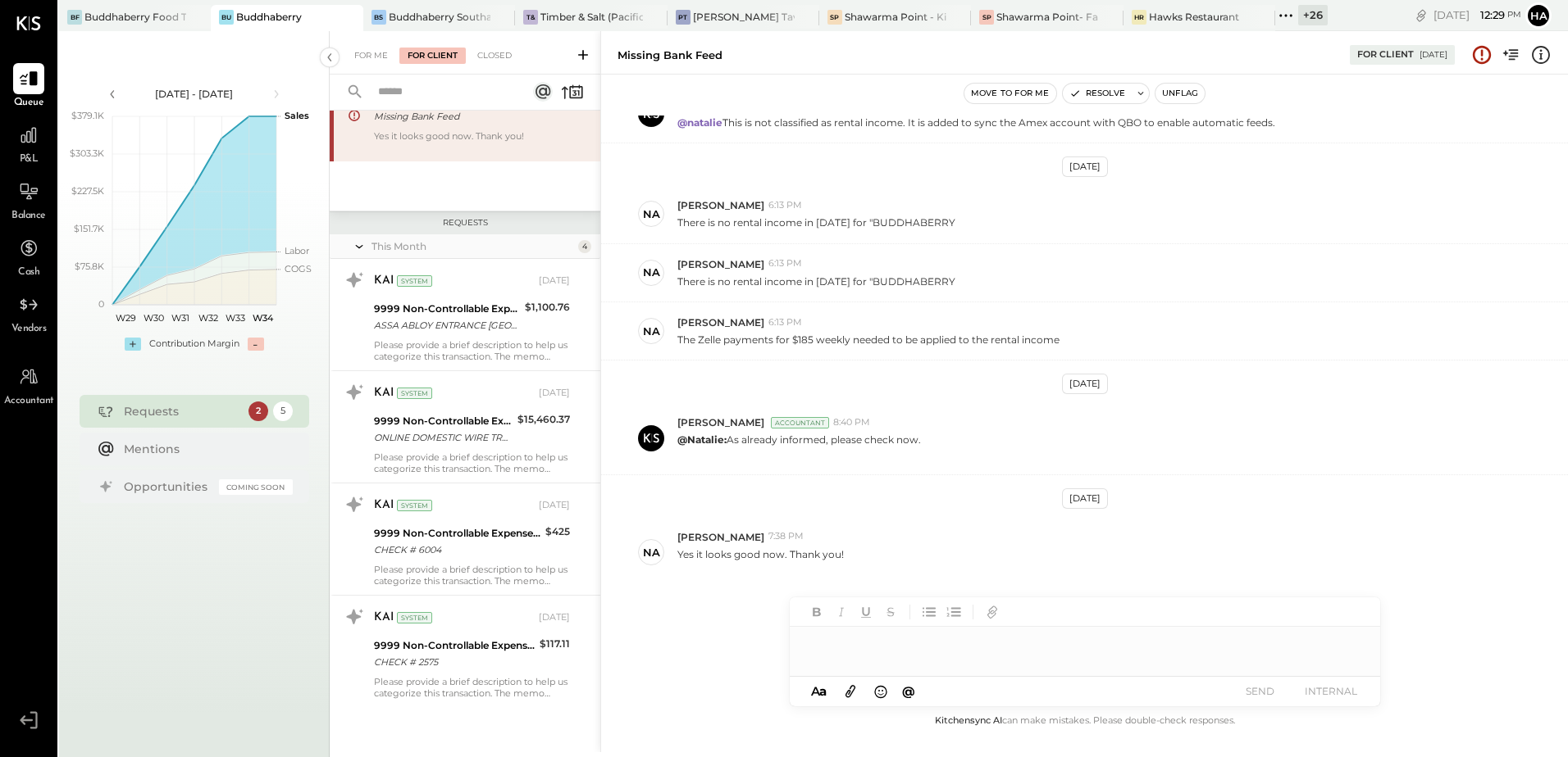
scroll to position [93, 0]
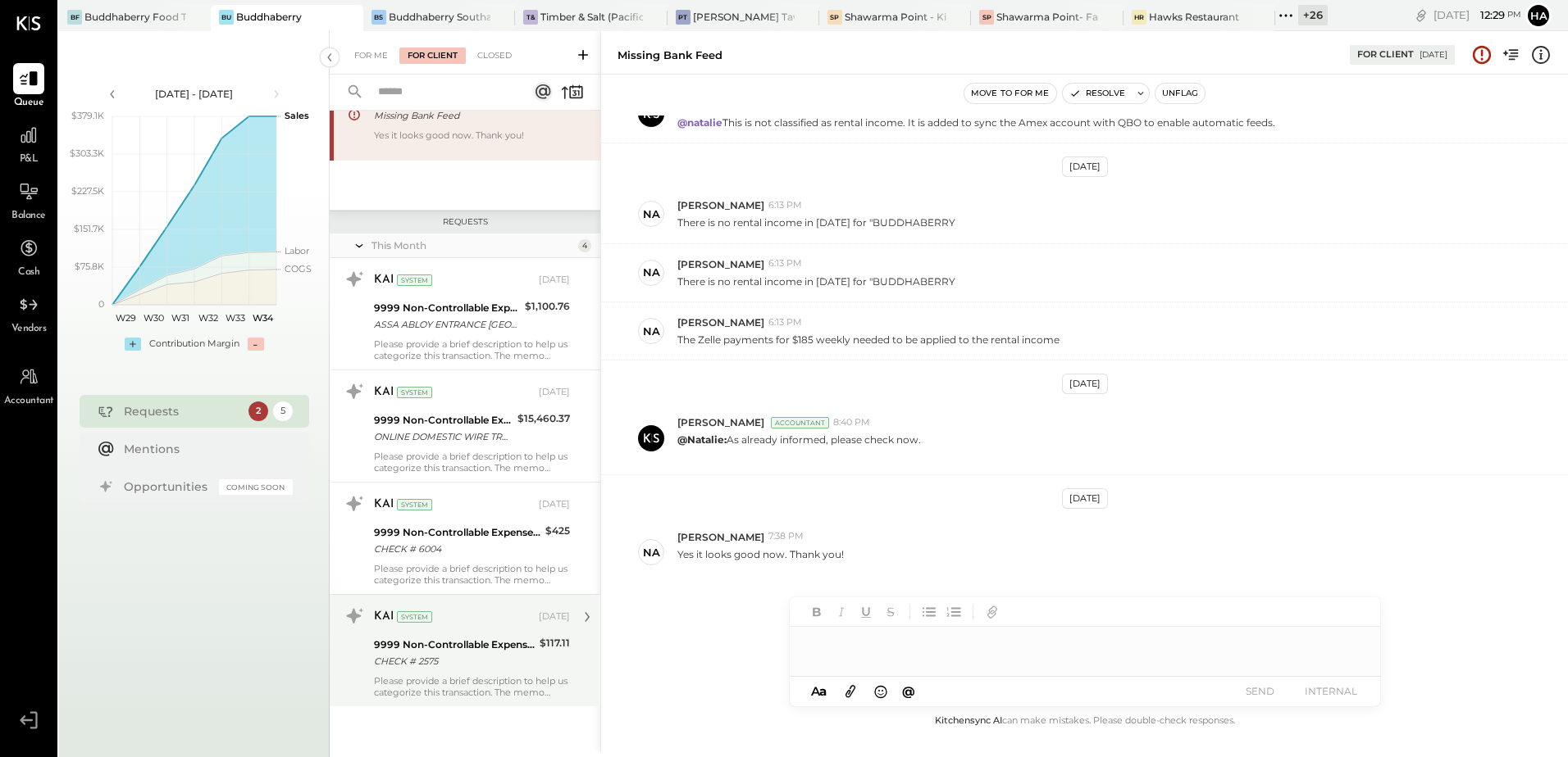
click at [469, 643] on div "9999 Non-Controllable Expenses:Other Income and Expenses:To Be Classified P&L" at bounding box center [454, 644] width 161 height 16
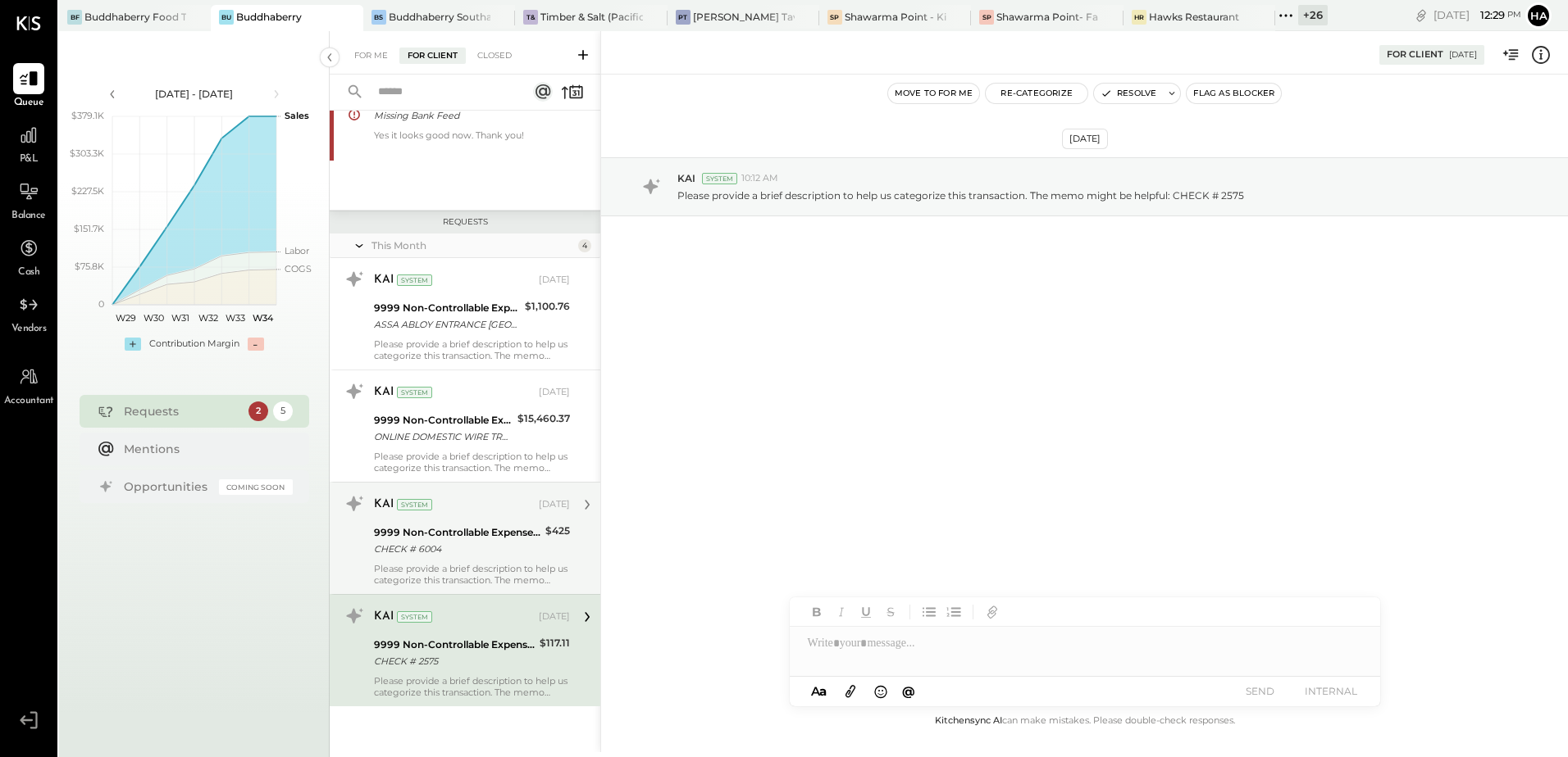
click at [451, 565] on div "Please provide a brief description to help us categorize this transaction. The …" at bounding box center [472, 574] width 196 height 23
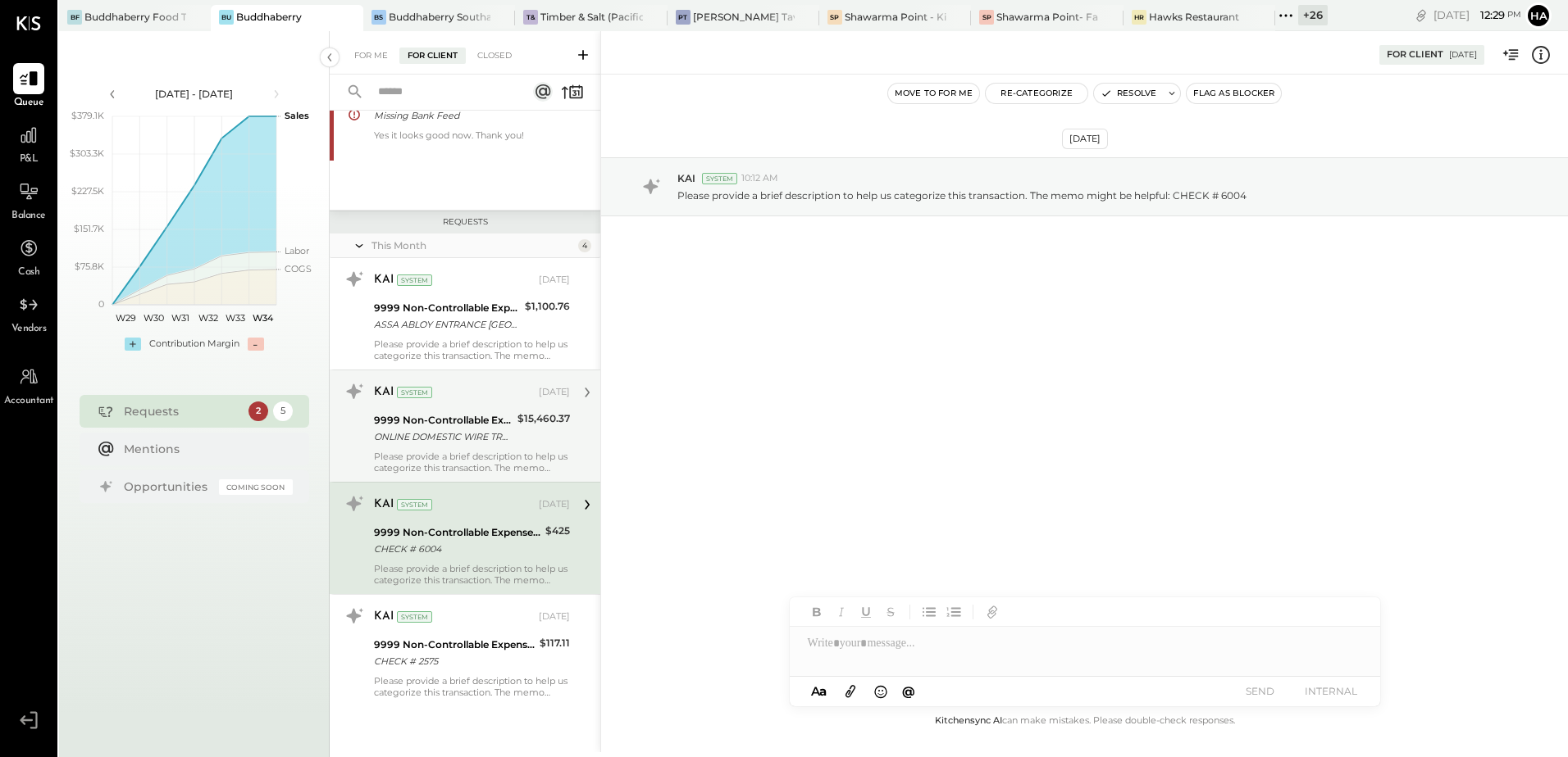
click at [450, 431] on div "ONLINE DOMESTIC WIRE TRANSFER VIA: TD BANK, NA/XXXXX3673 A/C: SAG HARBOR HOLDIN…" at bounding box center [443, 436] width 138 height 16
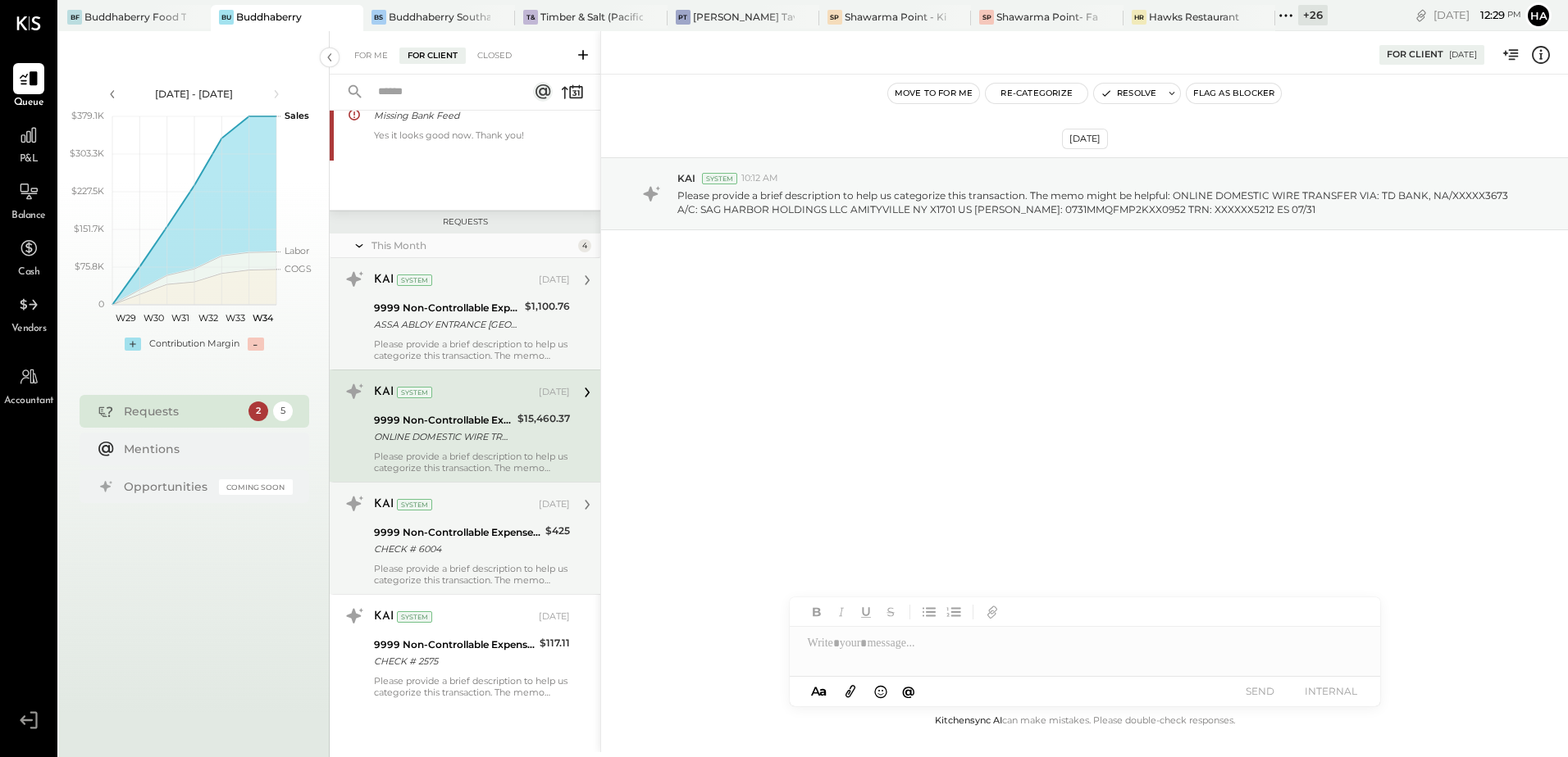
click at [444, 323] on div "ASSA ABLOY ENTRANCE MONROE NC" at bounding box center [447, 324] width 146 height 16
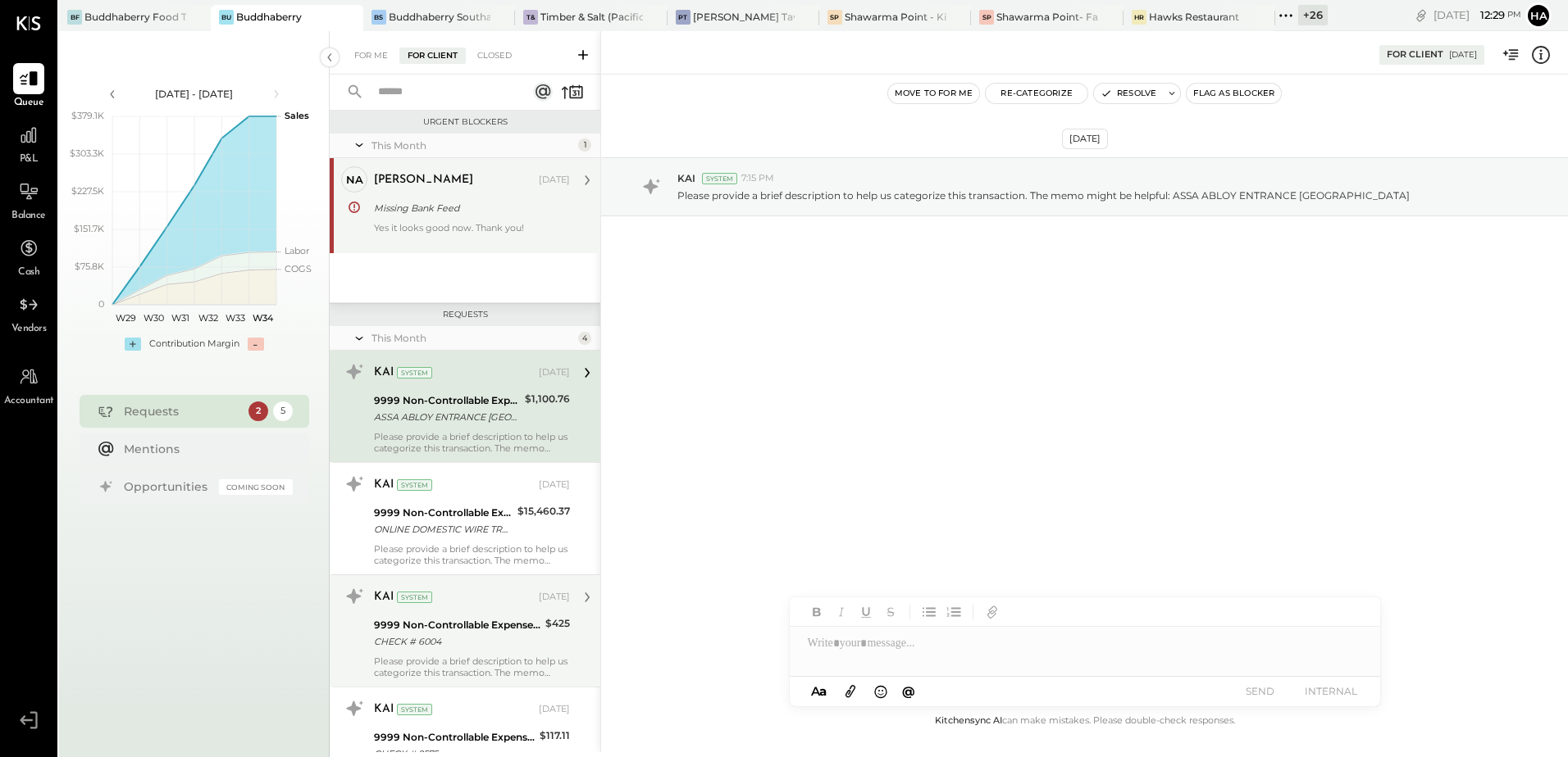
click at [454, 205] on div "Missing Bank Feed" at bounding box center [470, 207] width 191 height 16
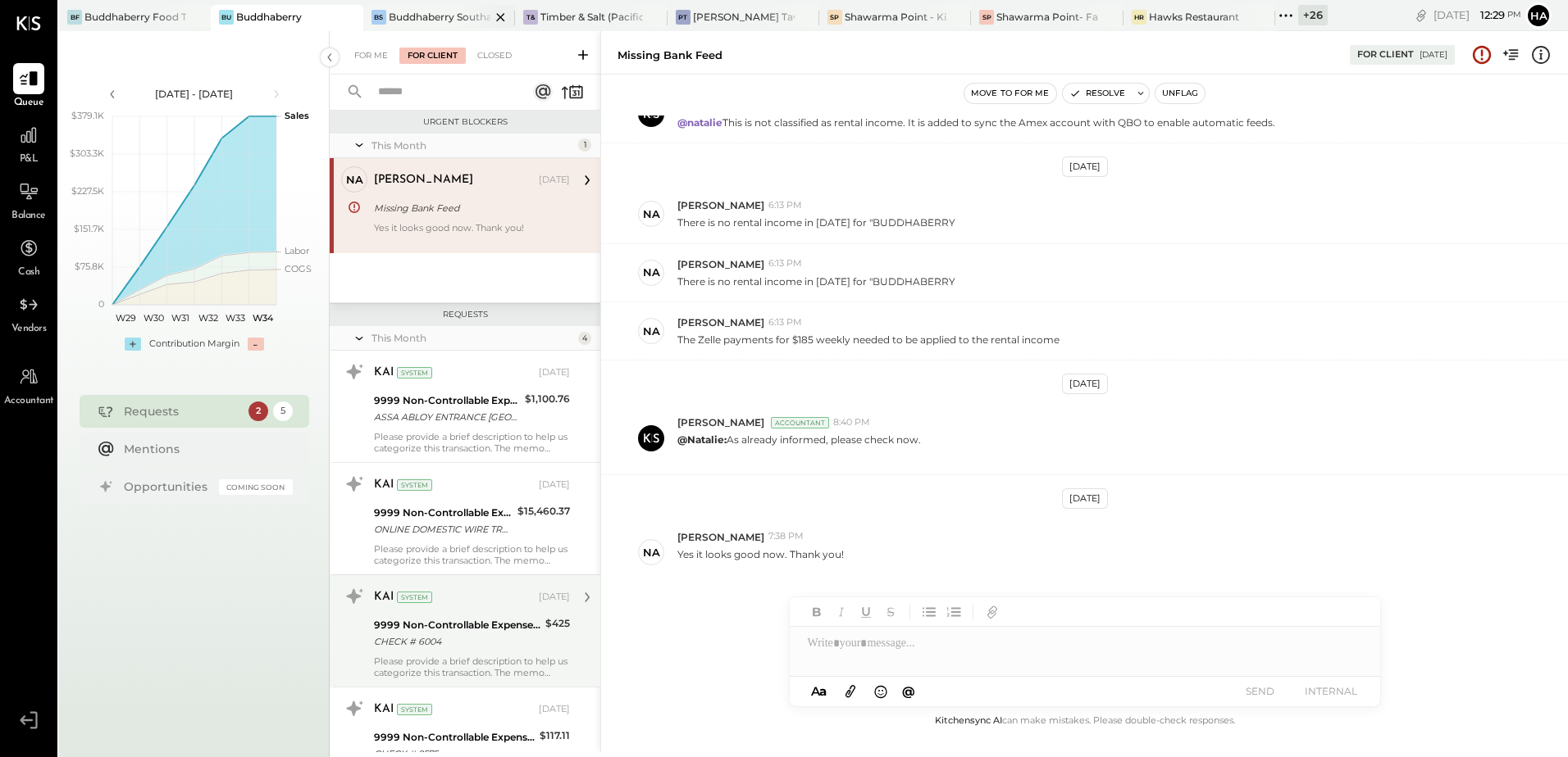
click at [430, 17] on div "Buddhaberry Southampton" at bounding box center [439, 16] width 101 height 14
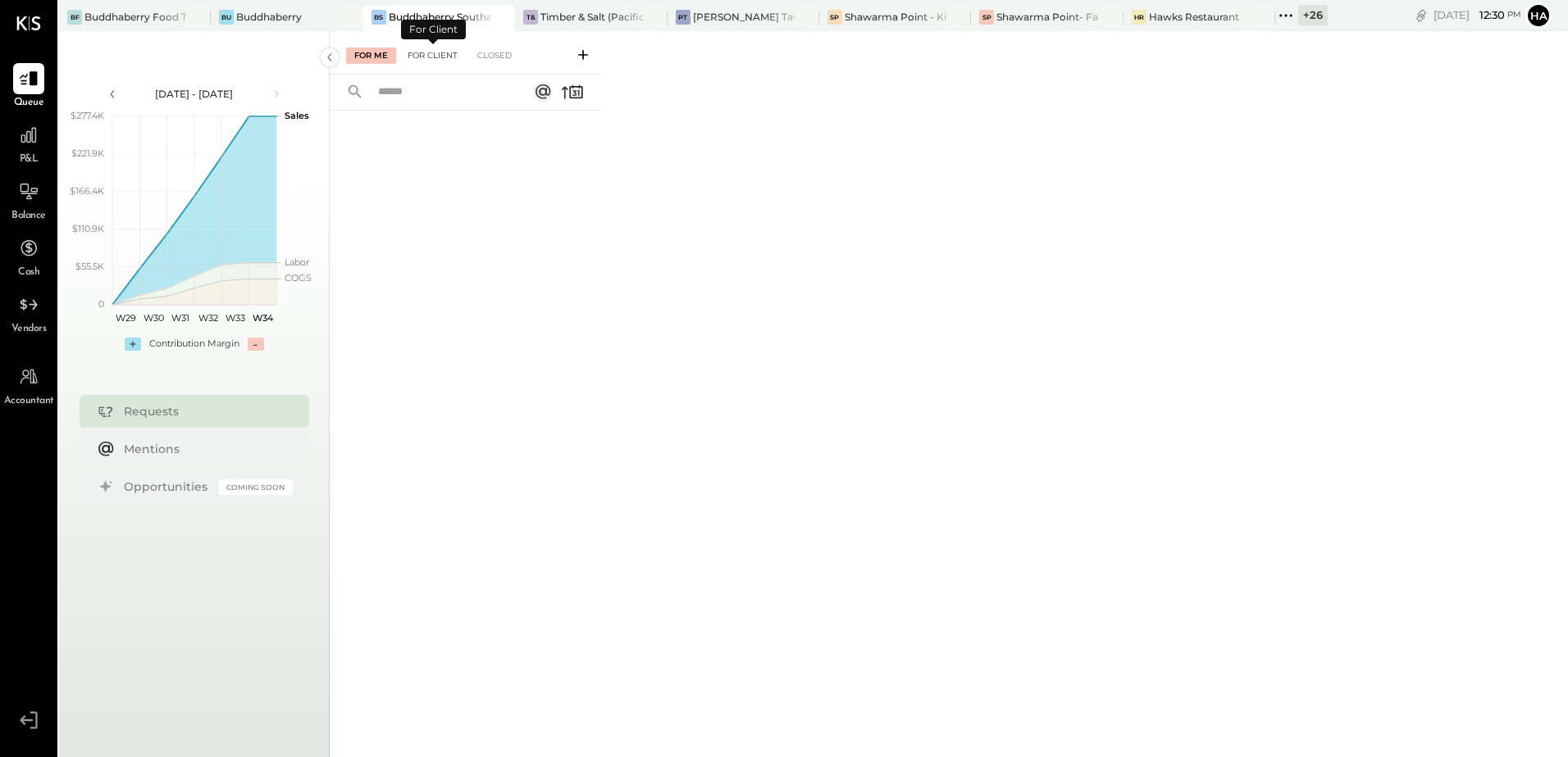
click at [430, 57] on div "For Client" at bounding box center [433, 55] width 66 height 16
click at [365, 57] on div "For Me" at bounding box center [371, 55] width 50 height 16
click at [566, 18] on div "Timber & Salt (Pacific Dining CA1 LLC)" at bounding box center [591, 16] width 101 height 14
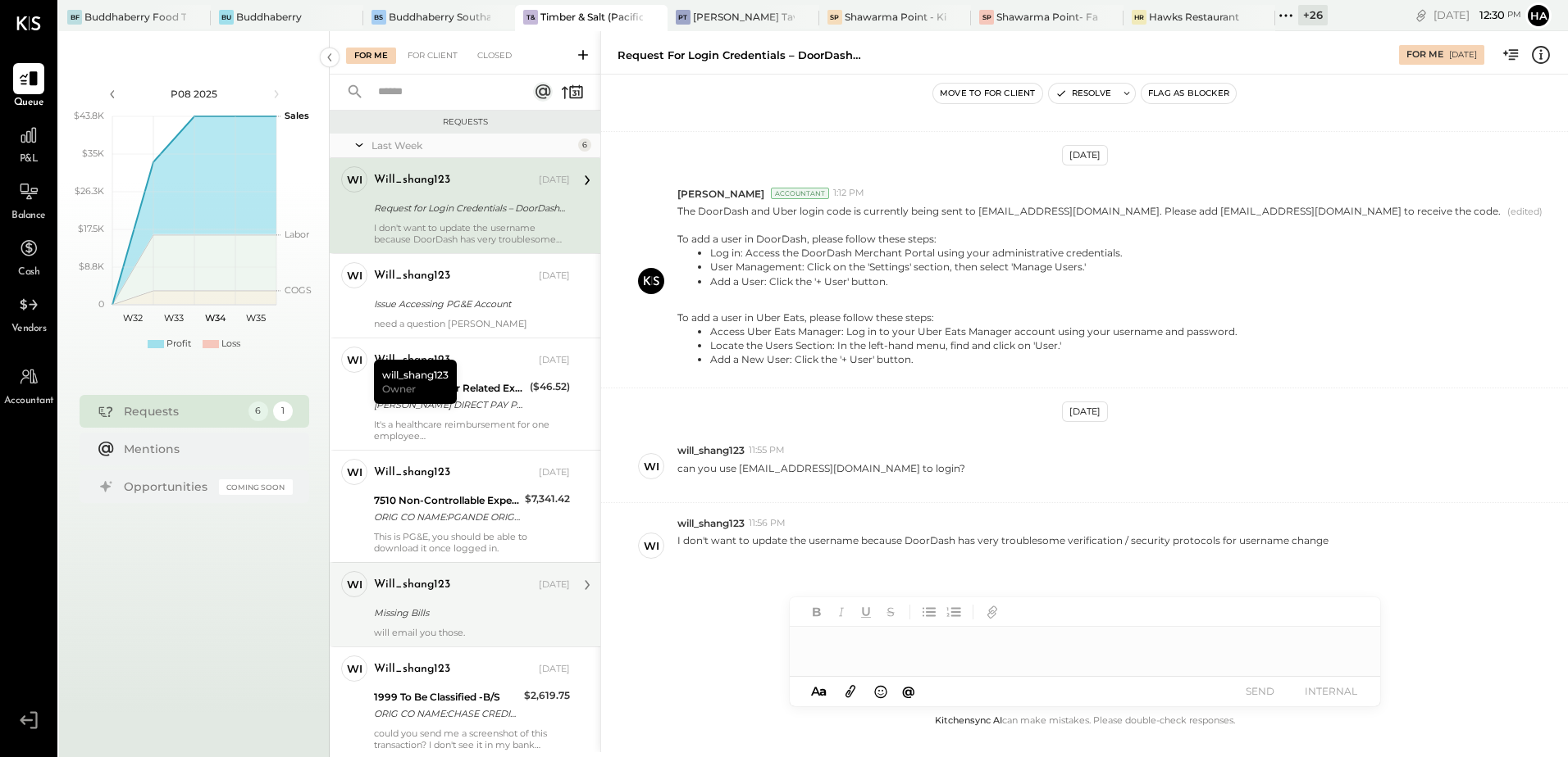
scroll to position [53, 0]
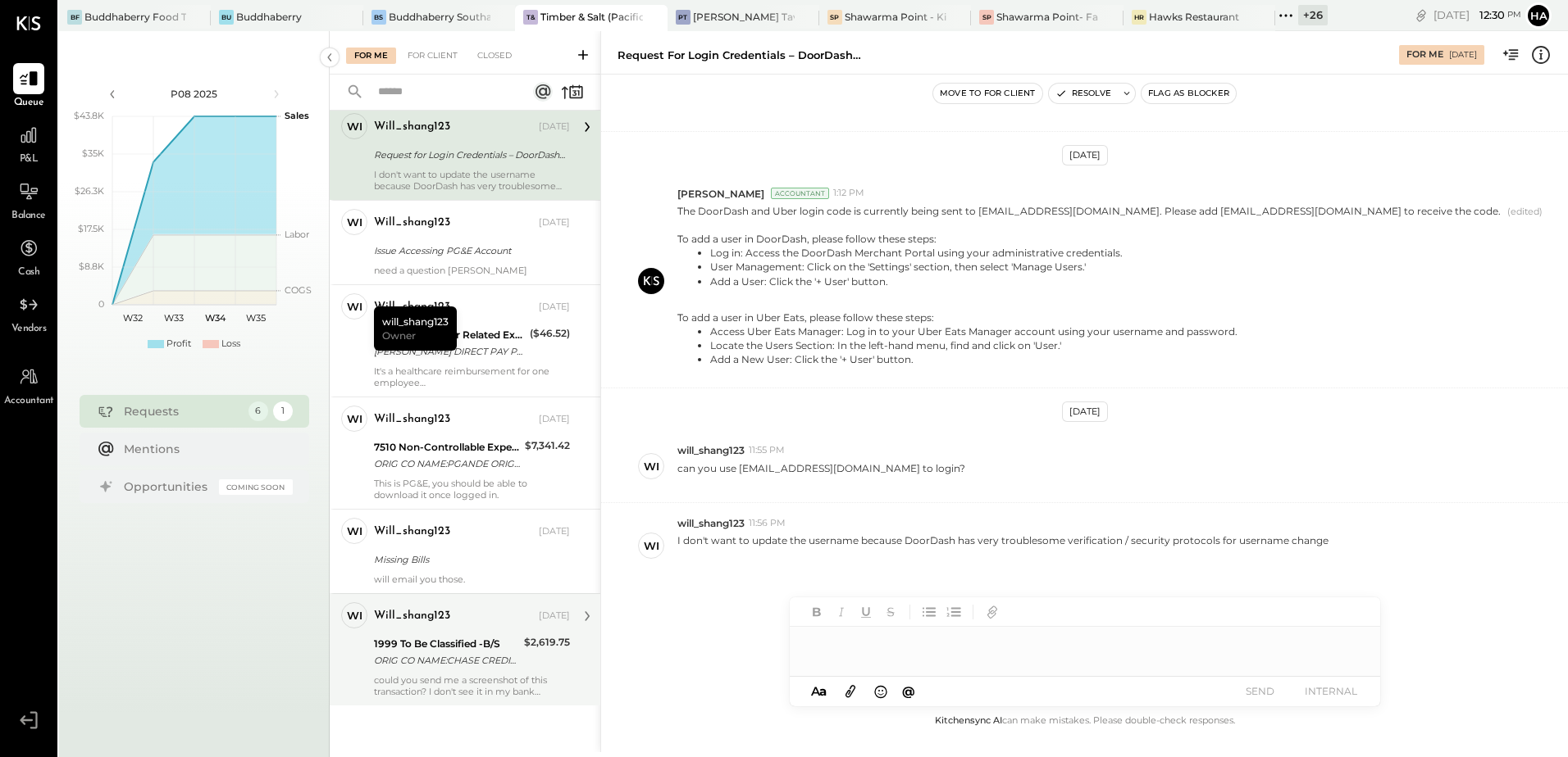
click at [430, 646] on div "1999 To Be Classified -B/S" at bounding box center [446, 643] width 145 height 16
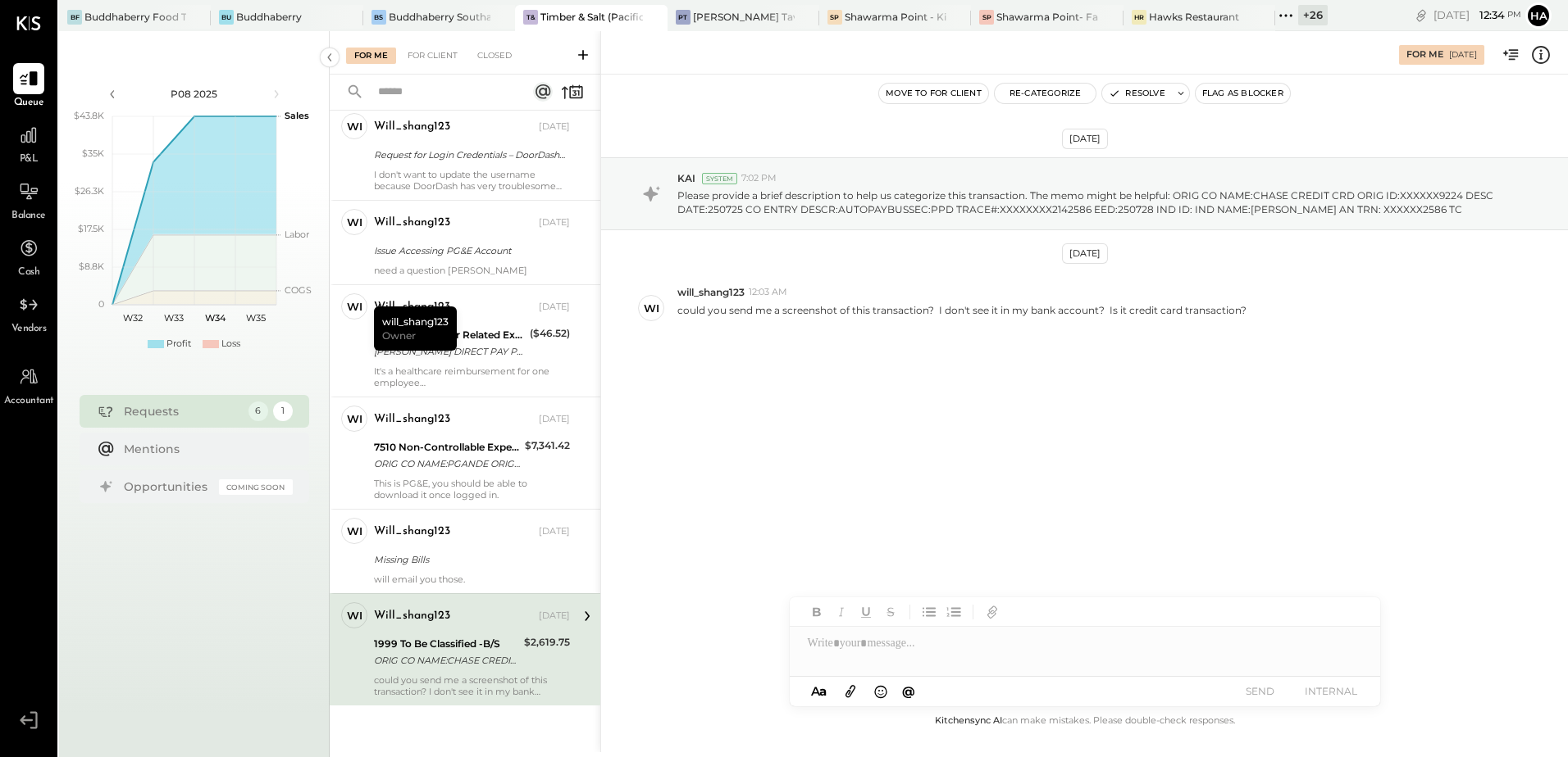
click at [1021, 412] on div "Aug 7th, 2025 KAI System 7:02 PM Please provide a brief description to help us …" at bounding box center [1084, 291] width 967 height 352
click at [887, 652] on div at bounding box center [1085, 643] width 591 height 33
paste div
click at [990, 615] on icon "button" at bounding box center [992, 612] width 18 height 18
click at [854, 693] on icon at bounding box center [850, 692] width 18 height 19
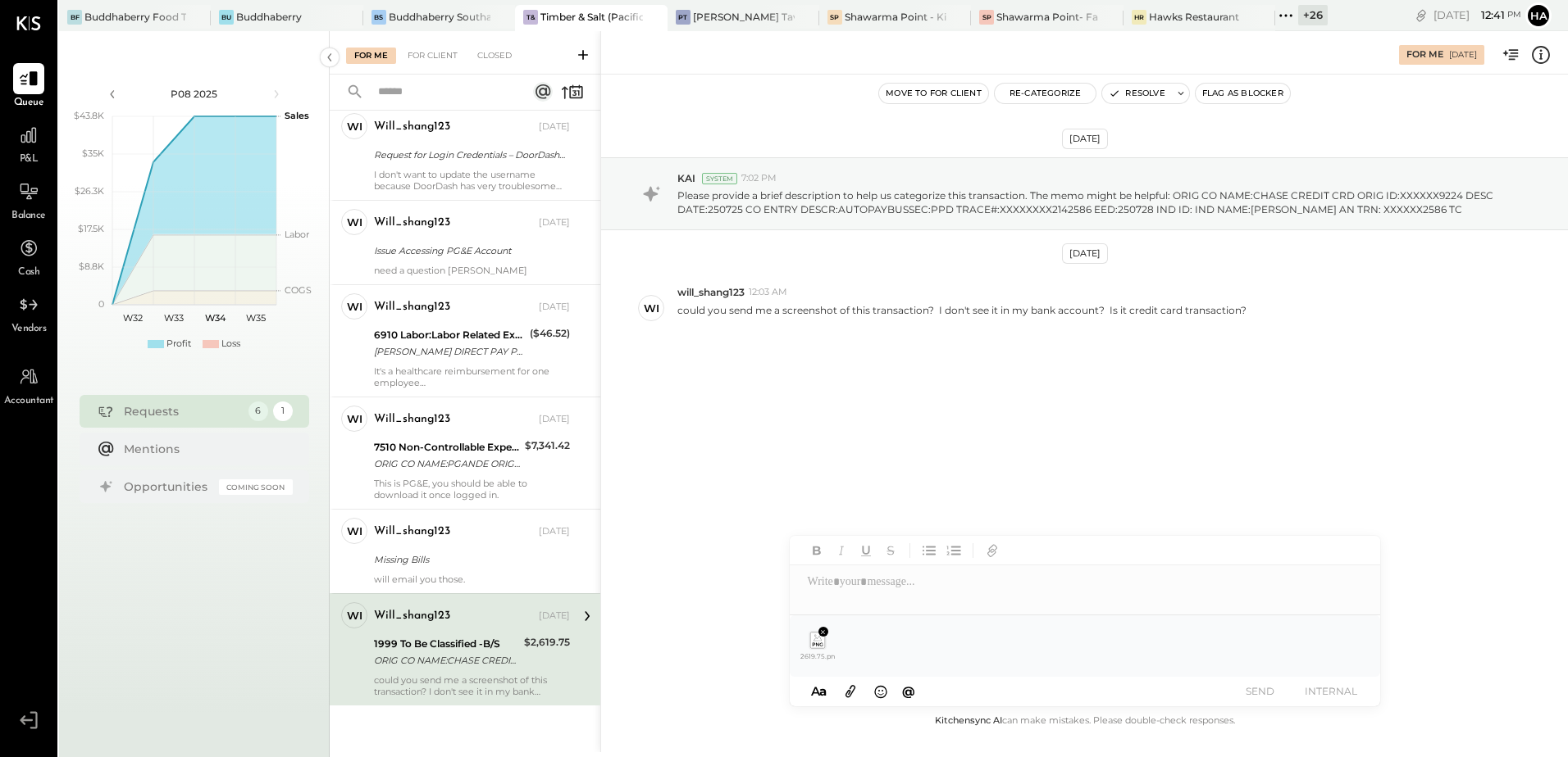
click at [868, 593] on div at bounding box center [1085, 582] width 591 height 33
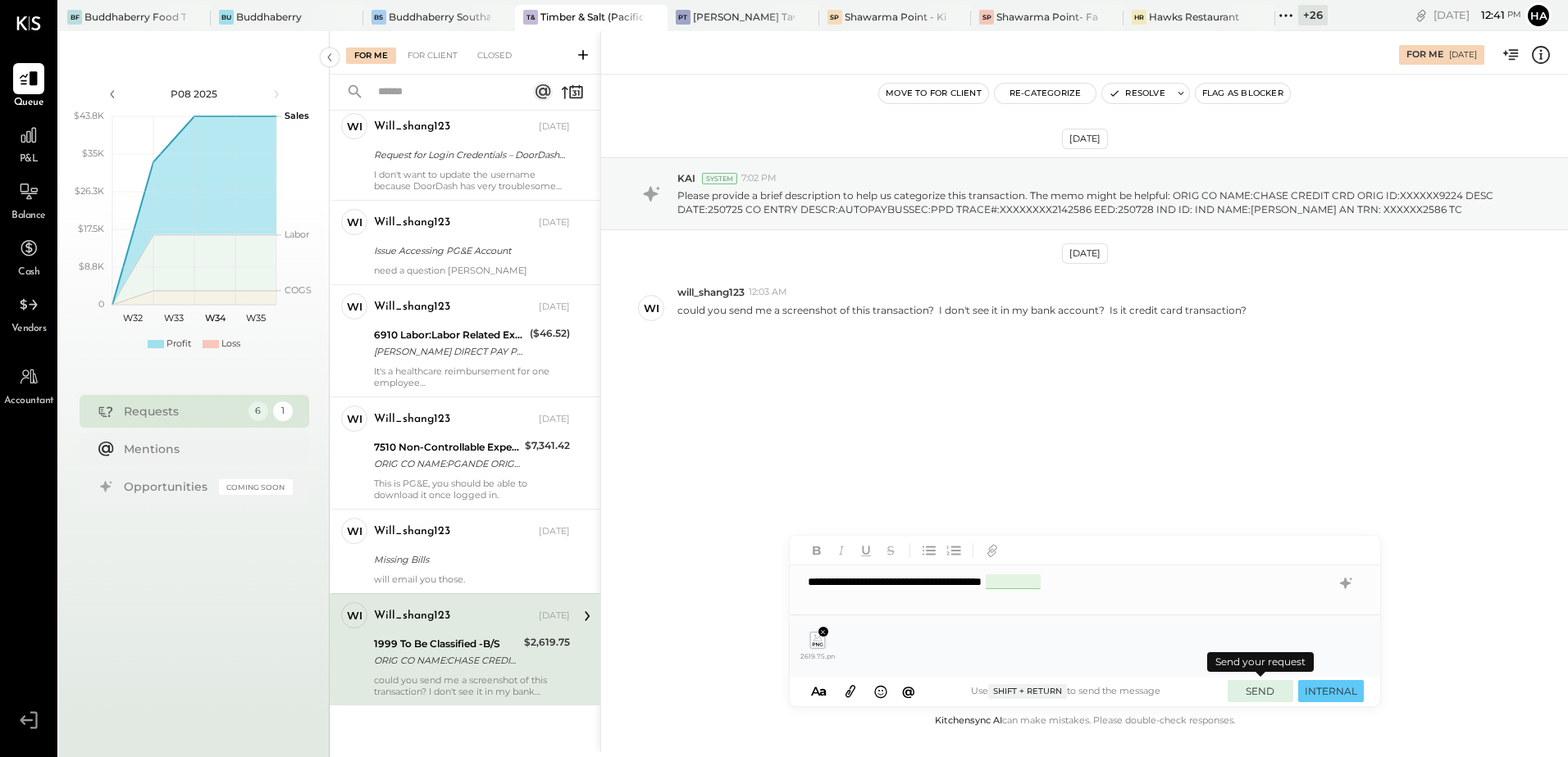
click at [1247, 695] on button "SEND" at bounding box center [1260, 691] width 65 height 22
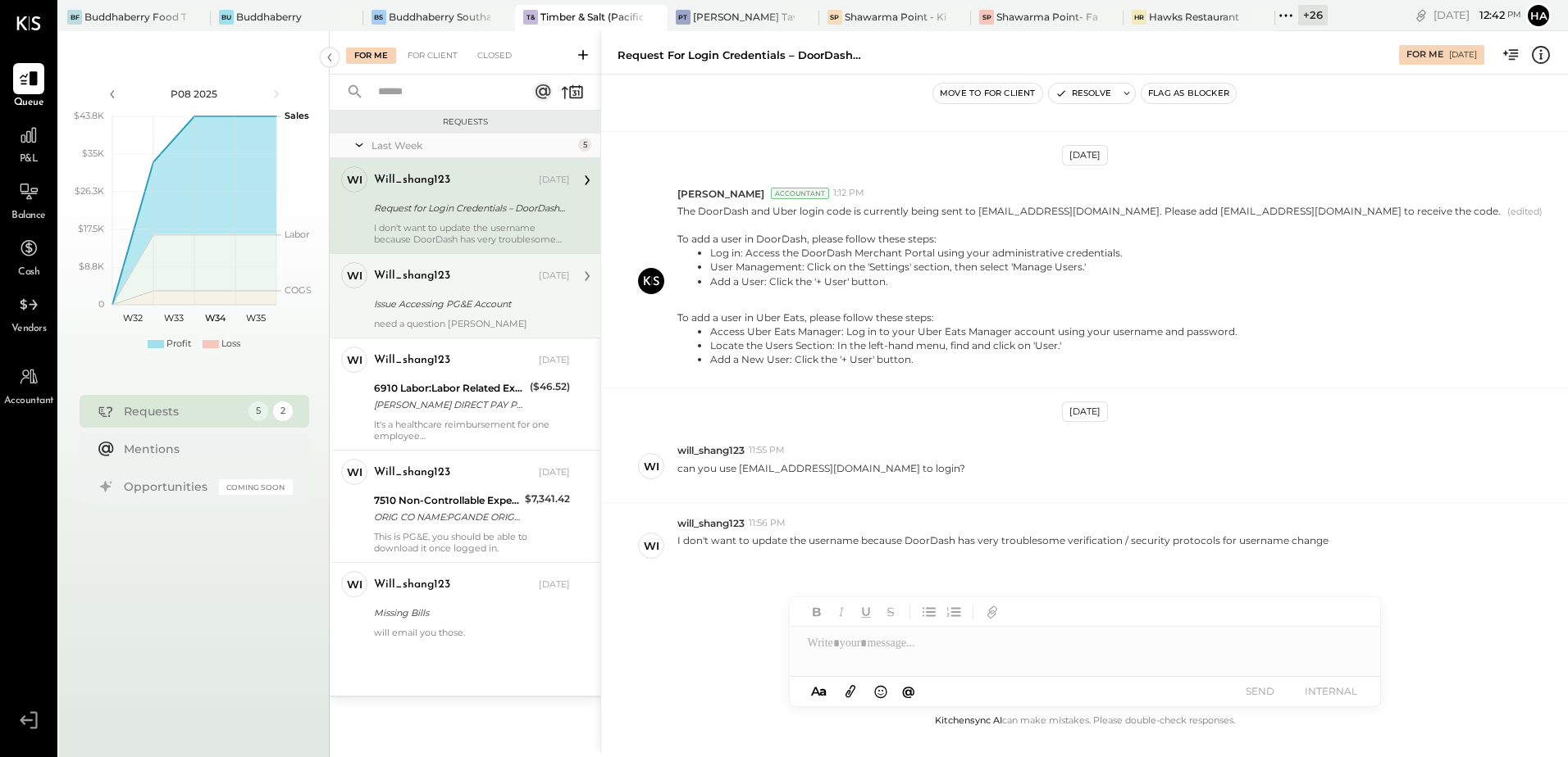
click at [438, 309] on div "Issue Accessing PG&E Account" at bounding box center [470, 304] width 191 height 16
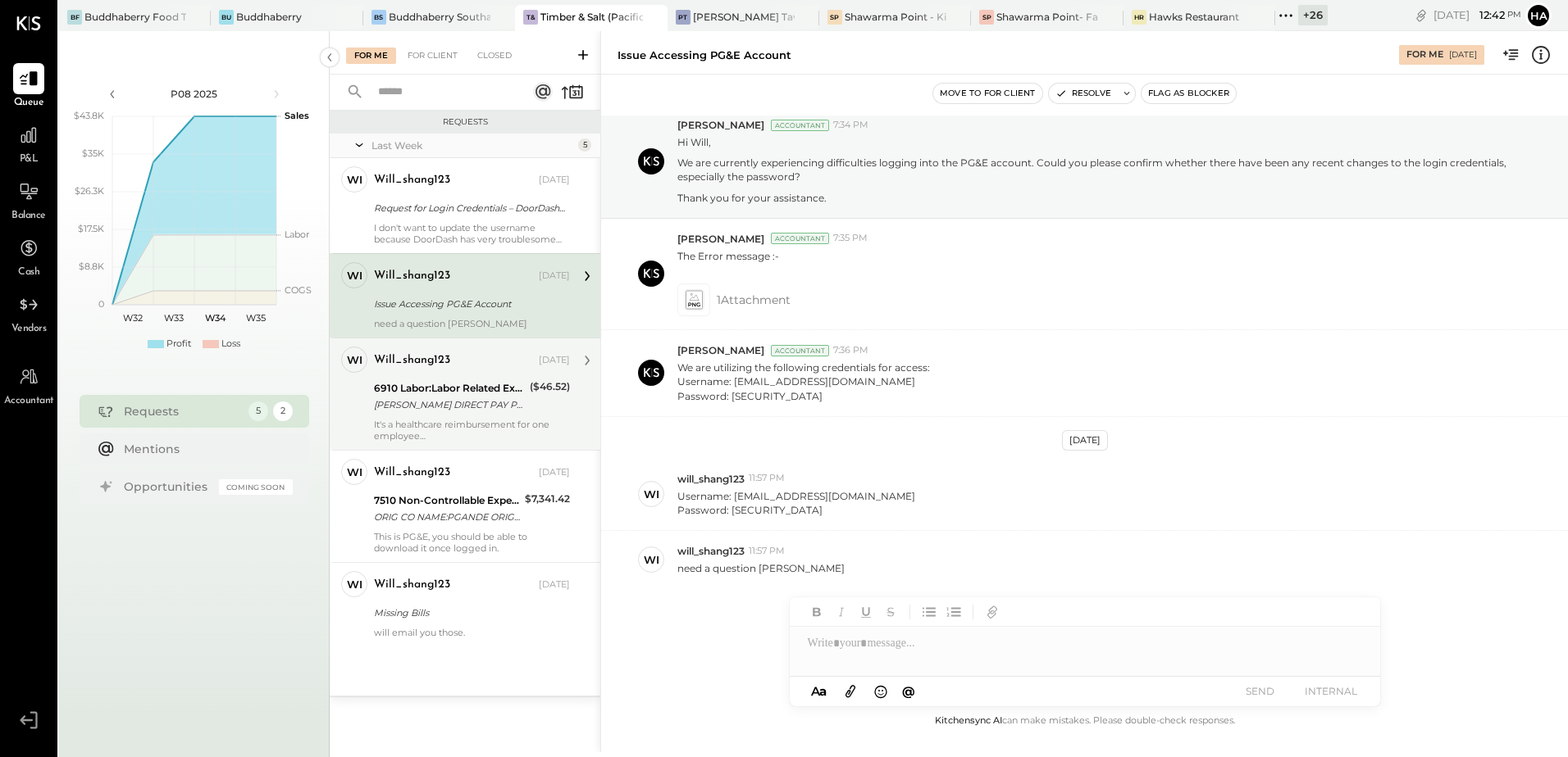
click at [437, 393] on div "6910 Labor:Labor Related Expenses:Group Insurance" at bounding box center [449, 388] width 151 height 16
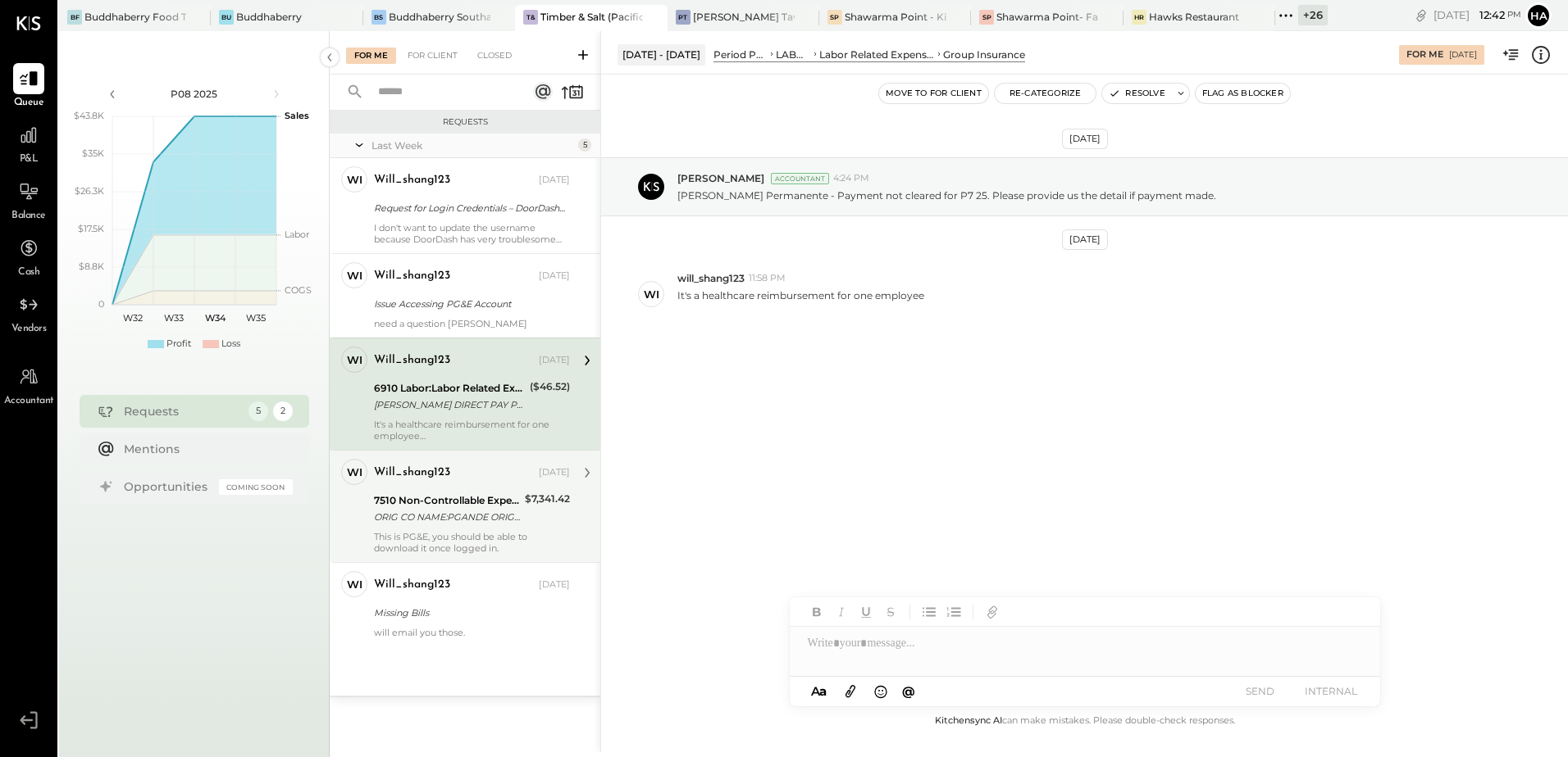
click at [423, 517] on div "ORIG CO NAME:PGANDE ORIG ID:XXXXXX2640 DESC DATE:JUL 25 CO ENTRY DESCR:WEB ONLI…" at bounding box center [447, 517] width 146 height 16
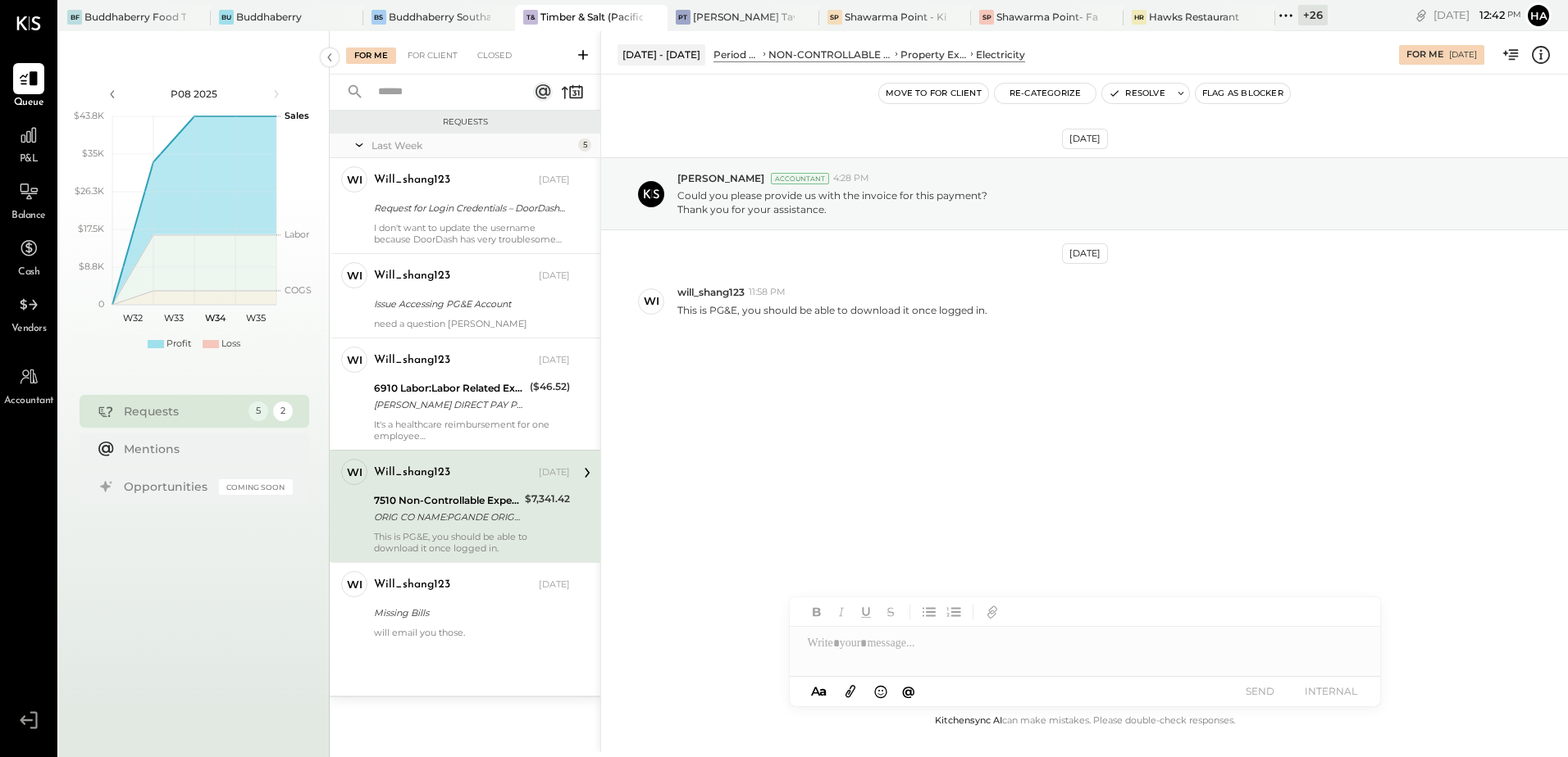
click at [882, 660] on div at bounding box center [1085, 636] width 591 height 79
click at [1261, 692] on button "SEND" at bounding box center [1260, 691] width 65 height 22
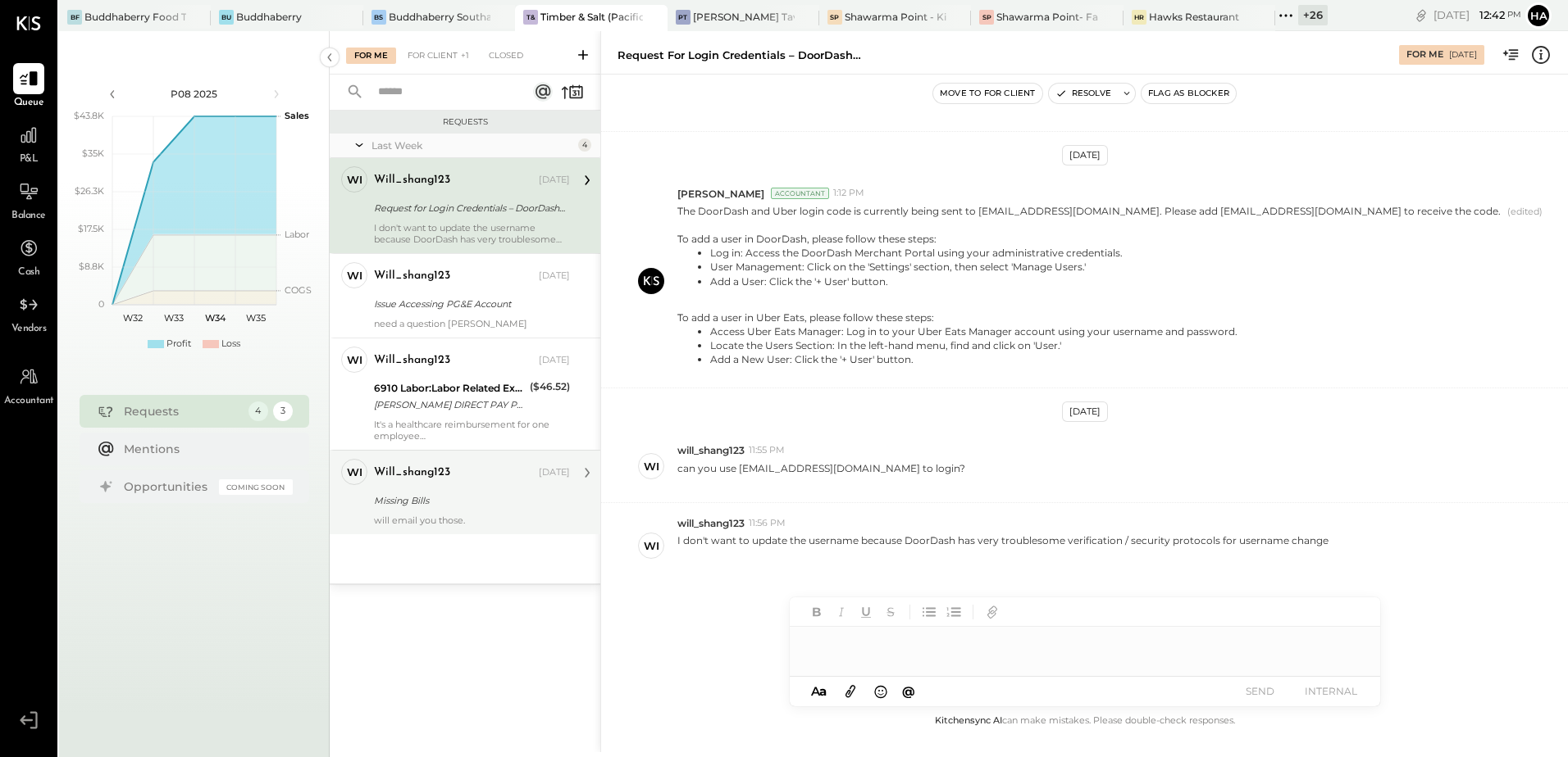
click at [441, 491] on div "Missing Bills" at bounding box center [470, 501] width 191 height 20
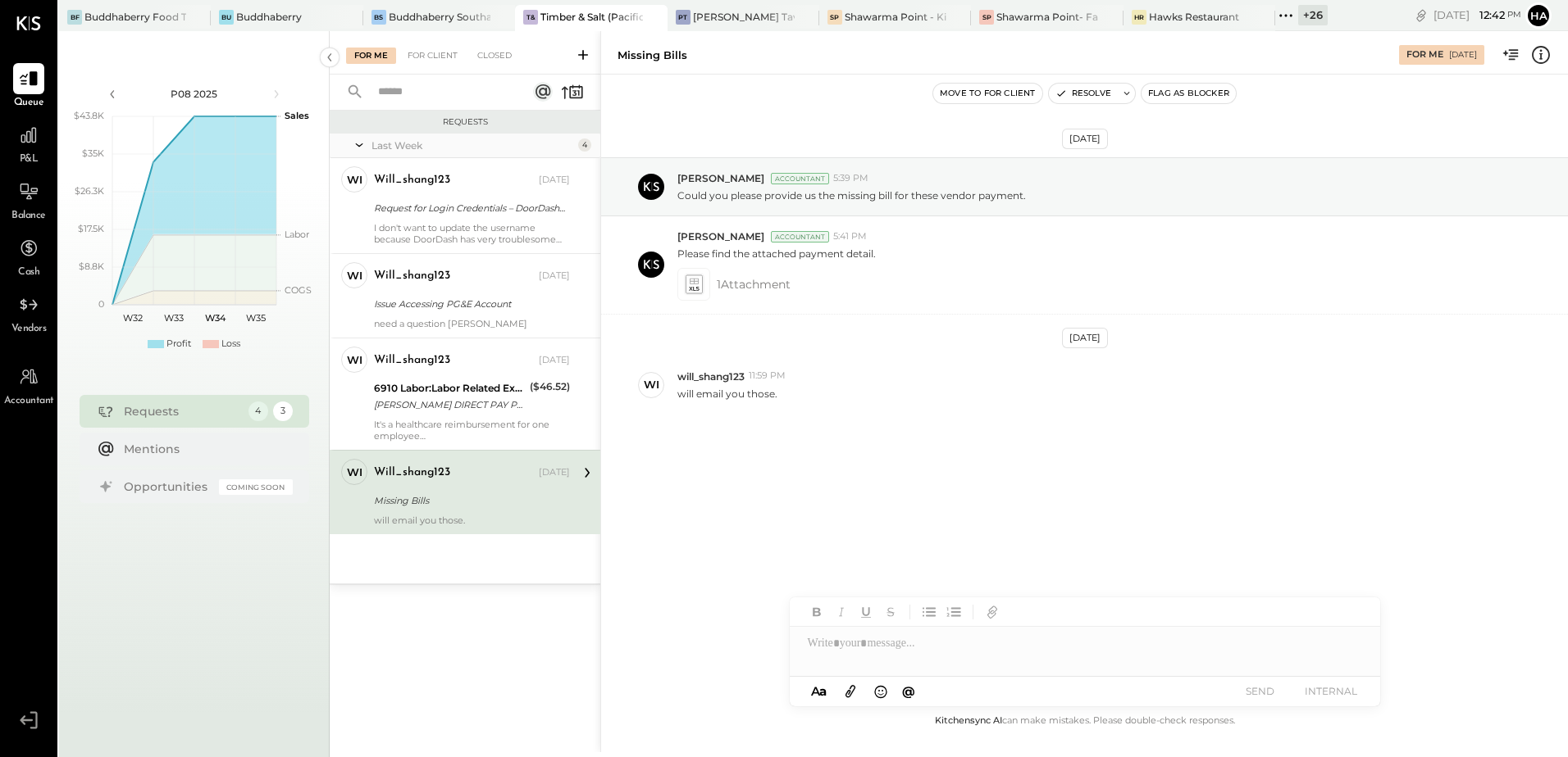
click at [868, 653] on div at bounding box center [1085, 643] width 591 height 33
click at [1262, 695] on button "SEND" at bounding box center [1260, 691] width 65 height 22
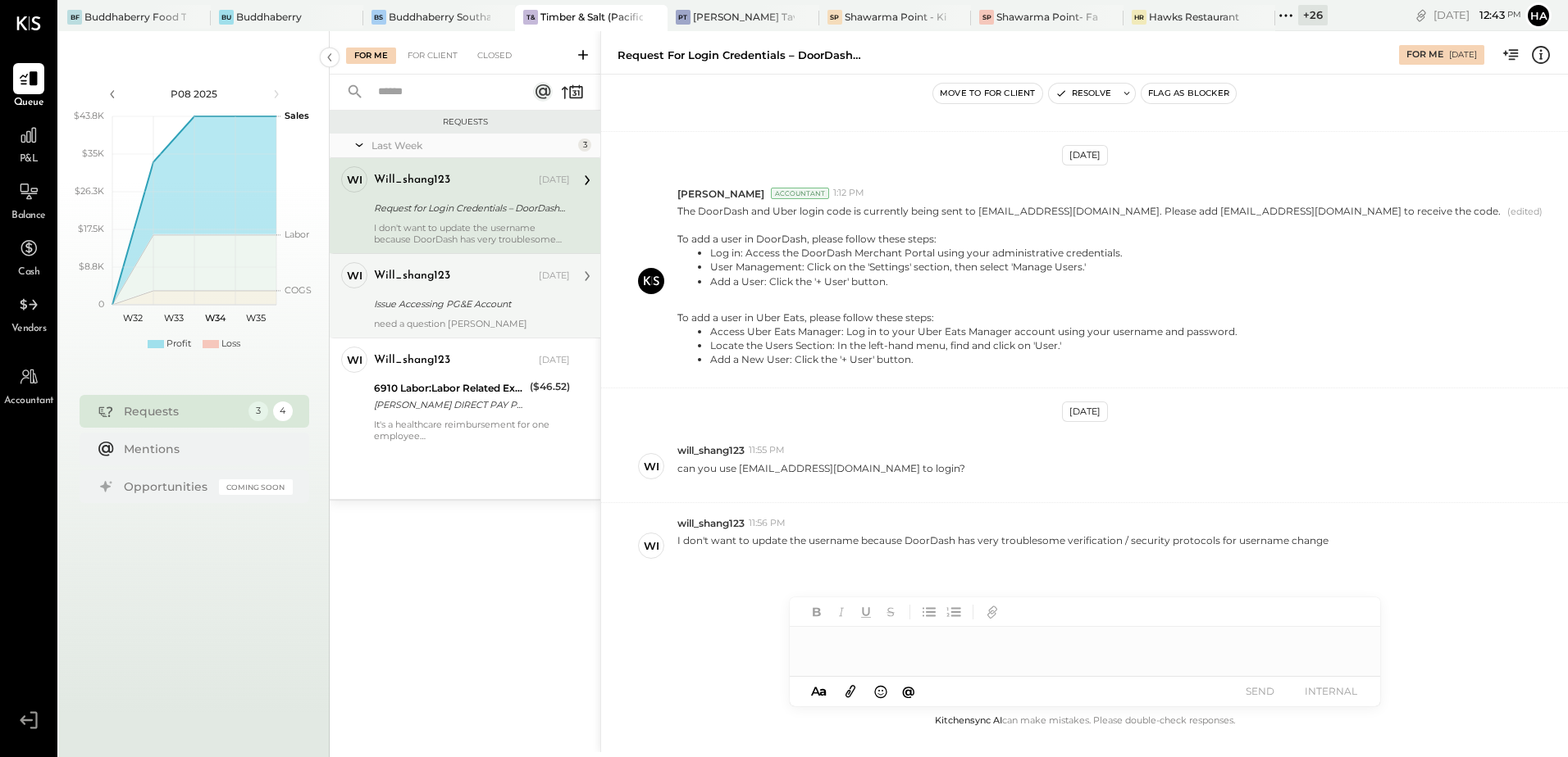
click at [469, 300] on div "Issue Accessing PG&E Account" at bounding box center [470, 304] width 191 height 16
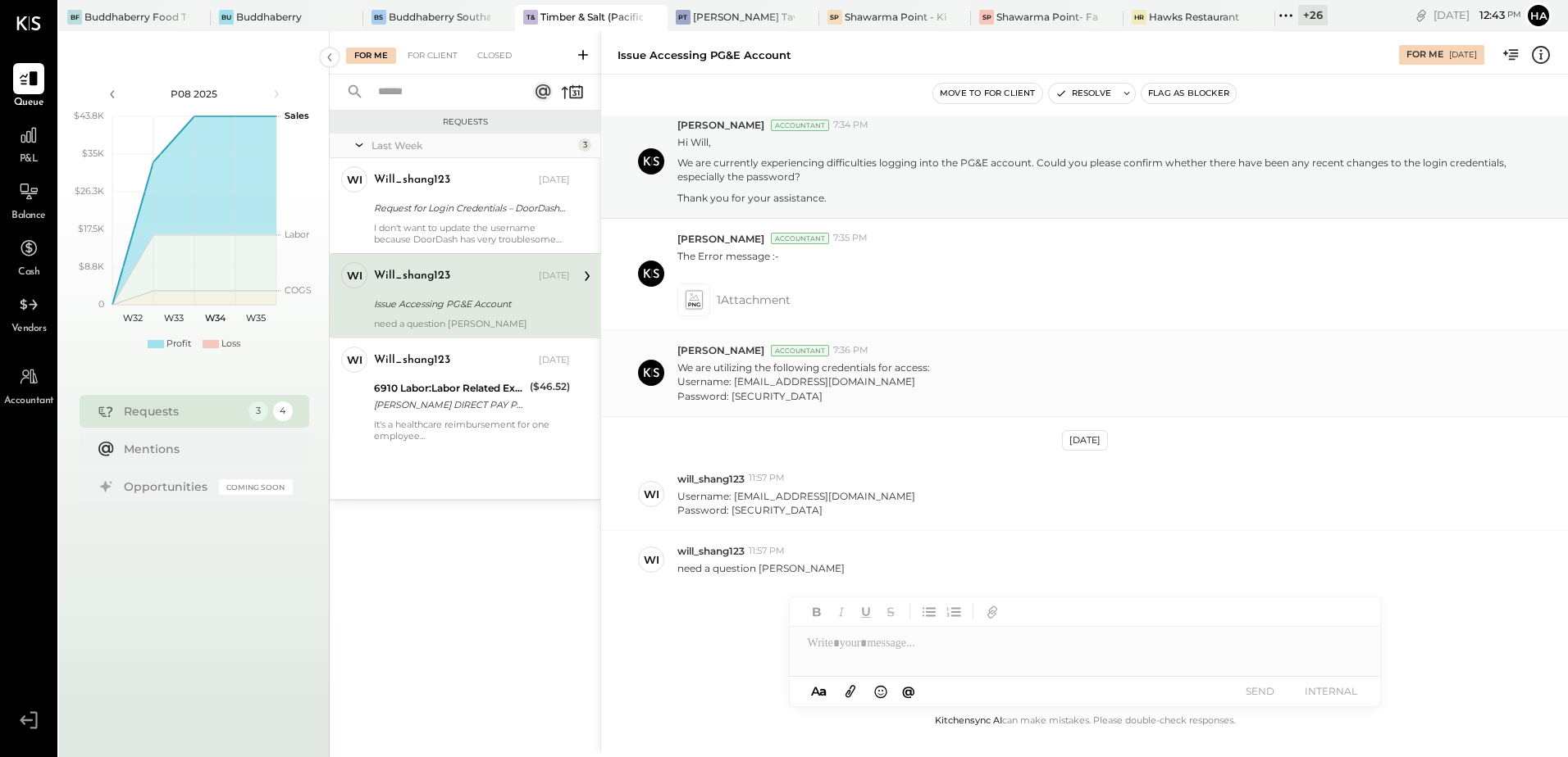
scroll to position [53, 0]
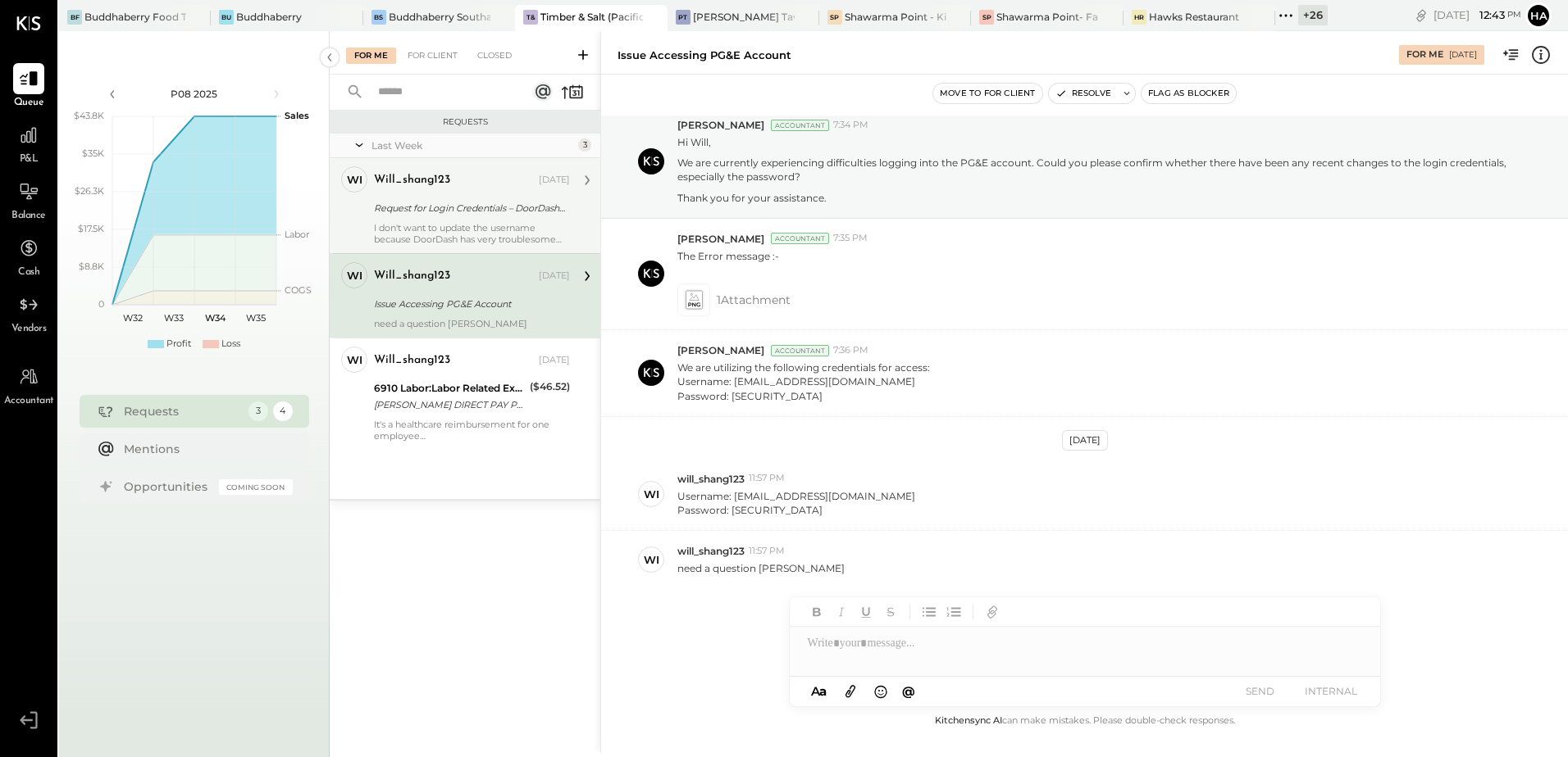
click at [466, 209] on div "Request for Login Credentials – DoorDash & Uber Eats" at bounding box center [470, 207] width 191 height 16
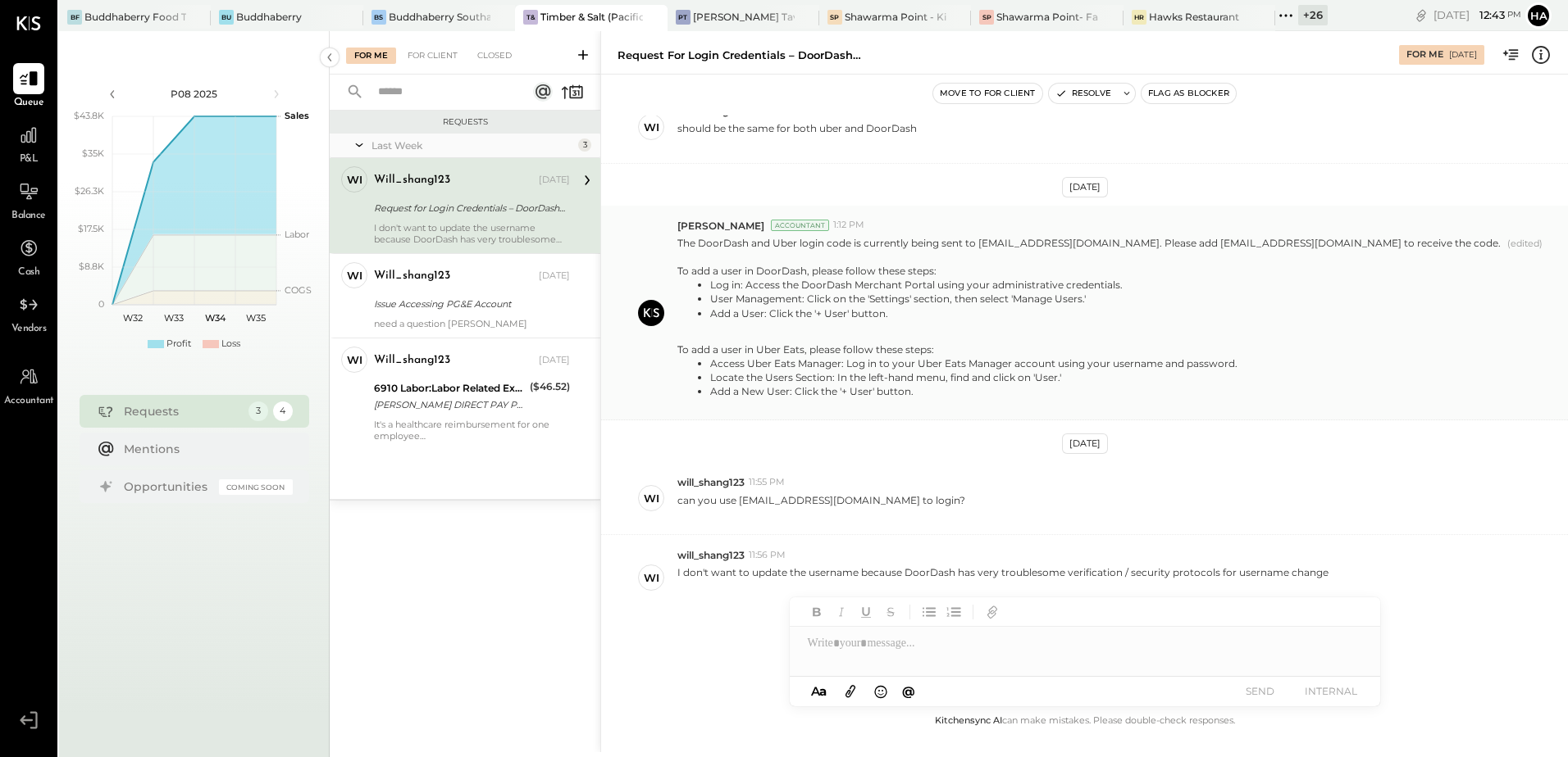
scroll to position [518, 0]
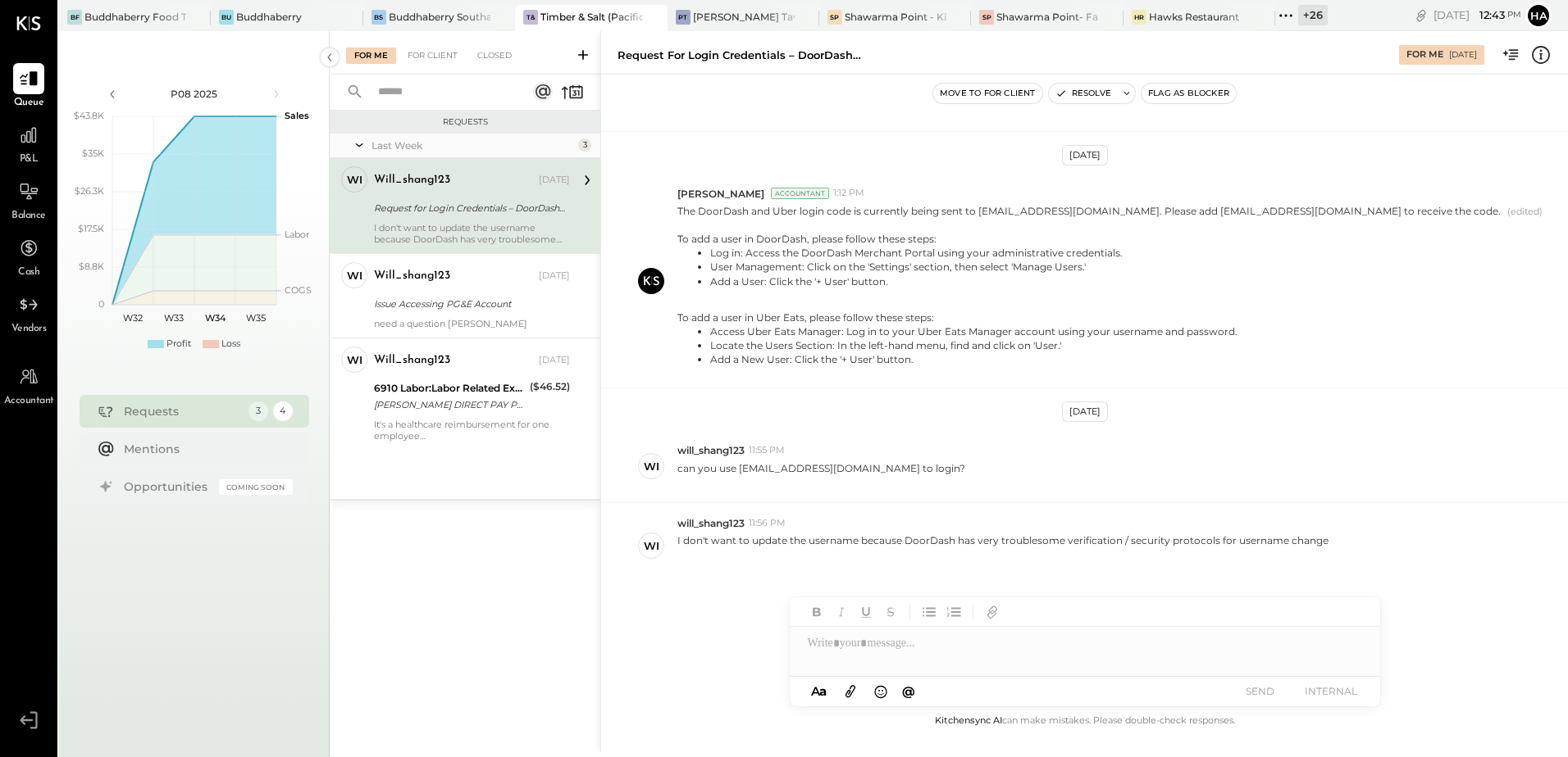
click at [904, 643] on div at bounding box center [1085, 643] width 591 height 33
click at [779, 468] on p "can you use will@timberandsalt.com to login?" at bounding box center [821, 475] width 288 height 27
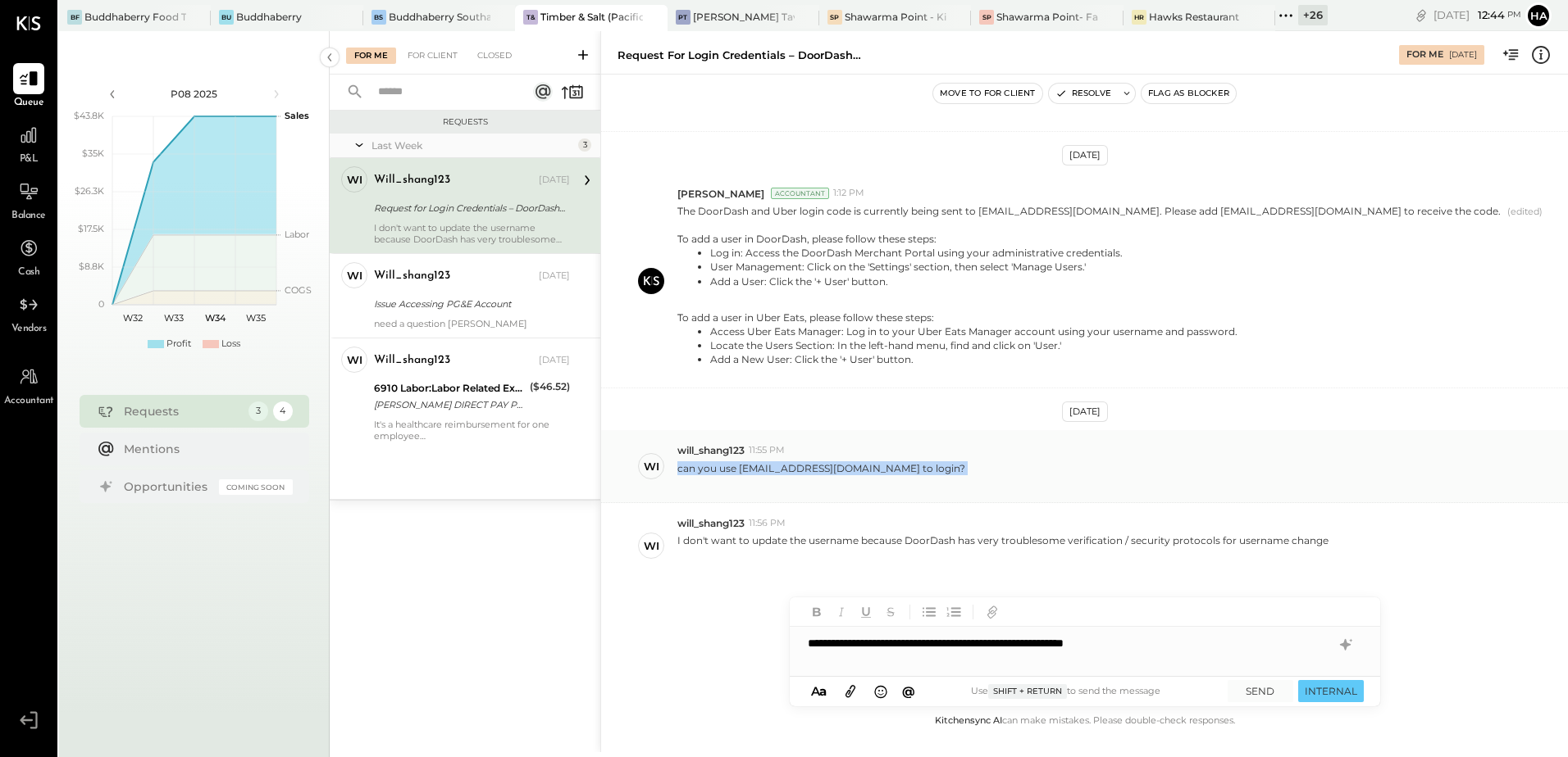
click at [779, 468] on p "can you use will@timberandsalt.com to login?" at bounding box center [821, 475] width 288 height 27
drag, startPoint x: 779, startPoint y: 468, endPoint x: 763, endPoint y: 484, distance: 22.6
click at [793, 475] on div at bounding box center [821, 482] width 288 height 14
drag, startPoint x: 739, startPoint y: 467, endPoint x: 857, endPoint y: 467, distance: 118.0
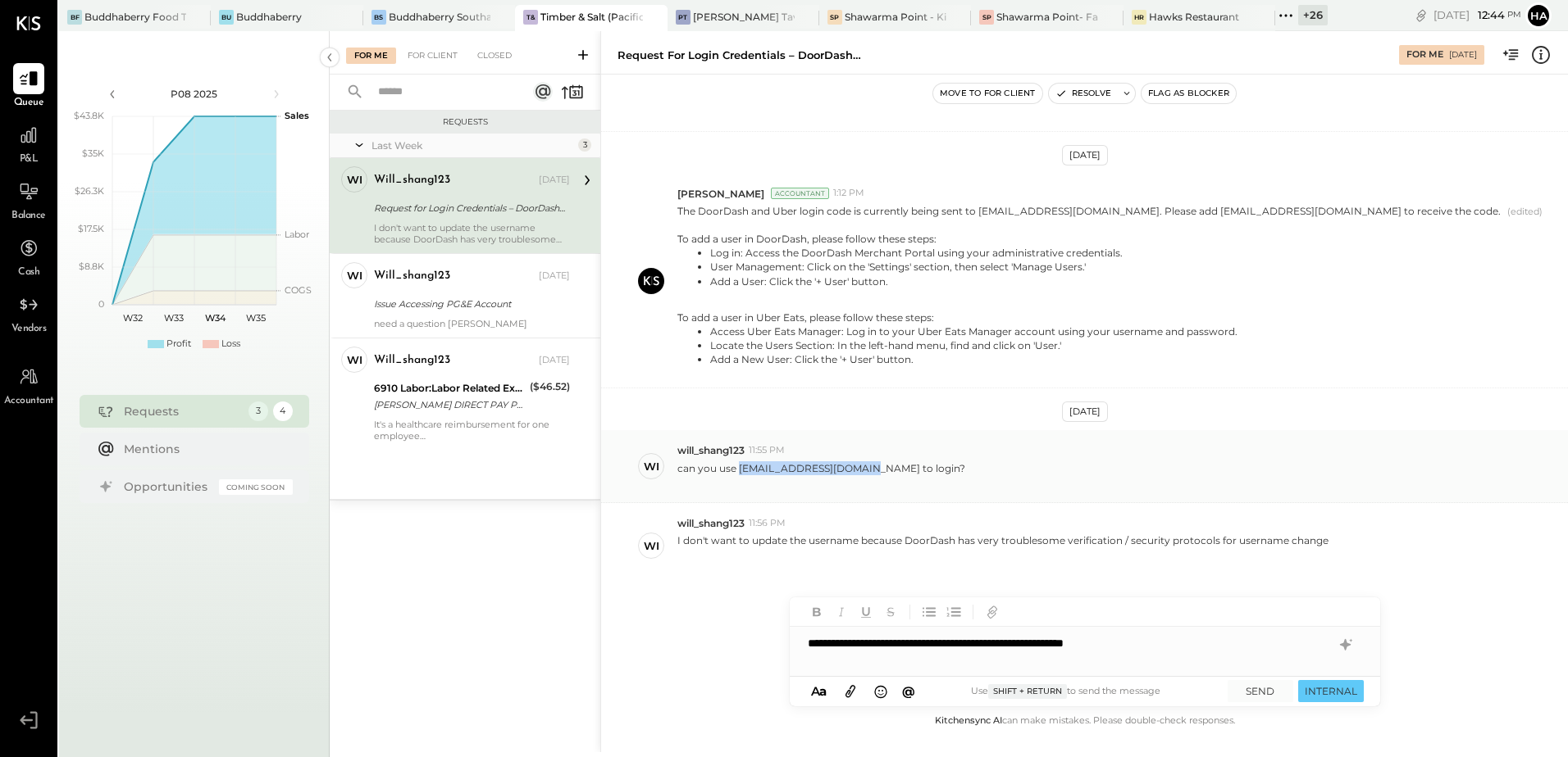
click at [857, 467] on p "can you use will@timberandsalt.com to login?" at bounding box center [821, 475] width 288 height 27
copy p "will@timberandsalt.com"
click at [1222, 647] on div "**********" at bounding box center [1085, 643] width 591 height 33
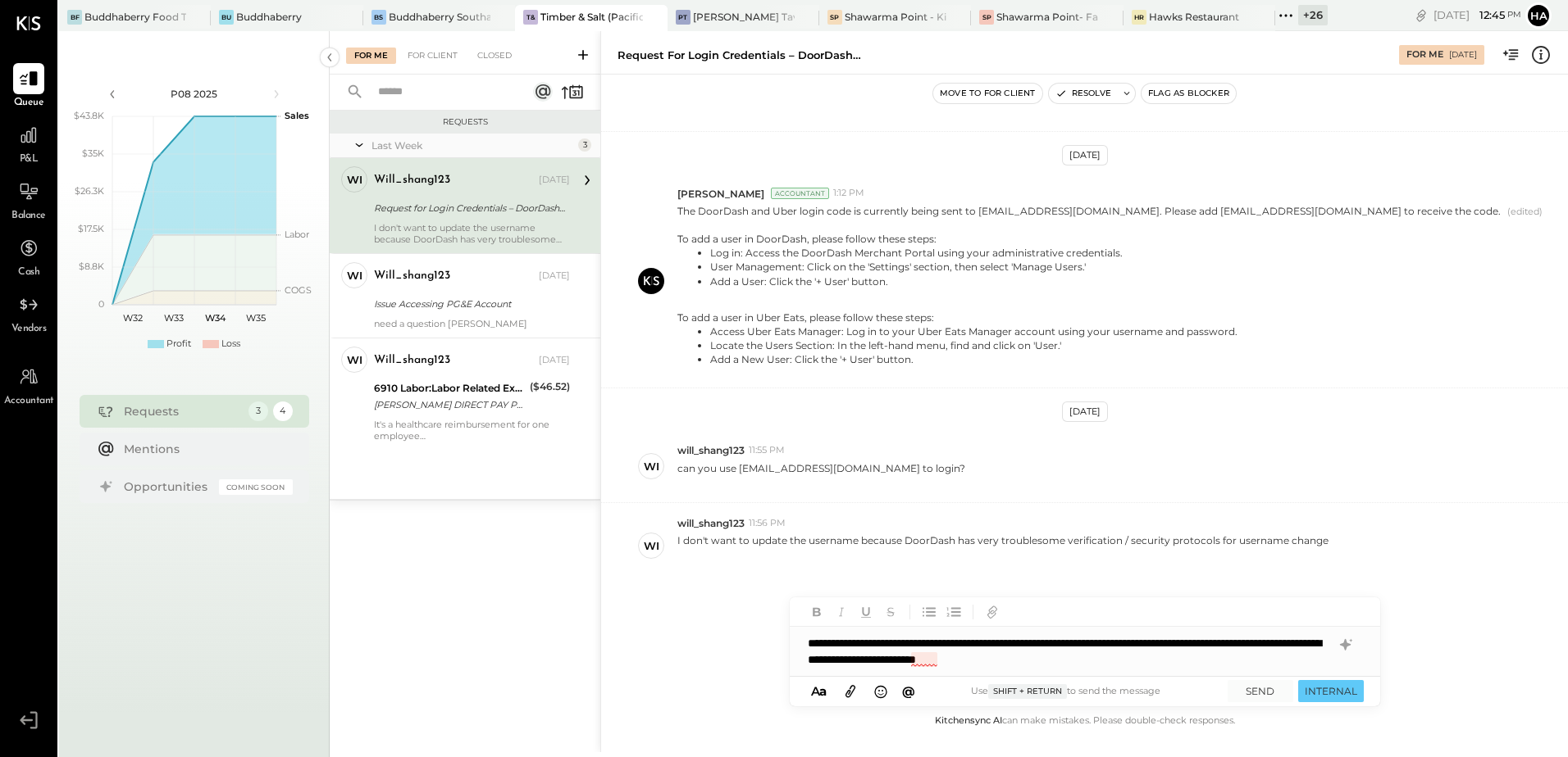
click at [911, 658] on div "**********" at bounding box center [1085, 652] width 591 height 49
click at [1134, 660] on div "**********" at bounding box center [1085, 652] width 591 height 49
click at [1346, 643] on icon at bounding box center [1344, 645] width 10 height 11
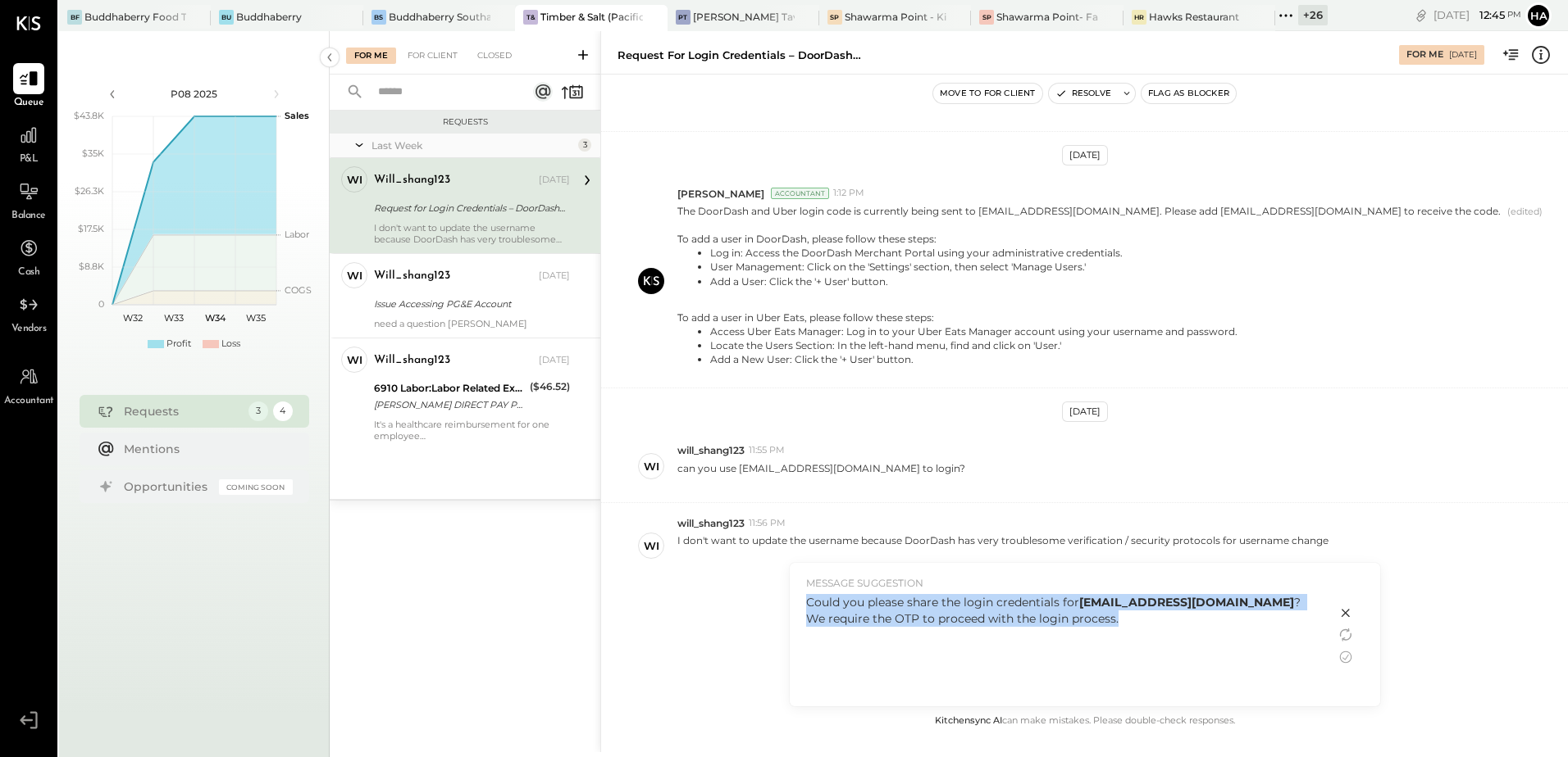
drag, startPoint x: 1048, startPoint y: 622, endPoint x: 808, endPoint y: 604, distance: 240.7
click at [808, 604] on div "Could you please share the login credentials for will@timberandsalt.com ? We re…" at bounding box center [1062, 610] width 513 height 33
copy div "Could you please share the login credentials for will@timberandsalt.com ? We re…"
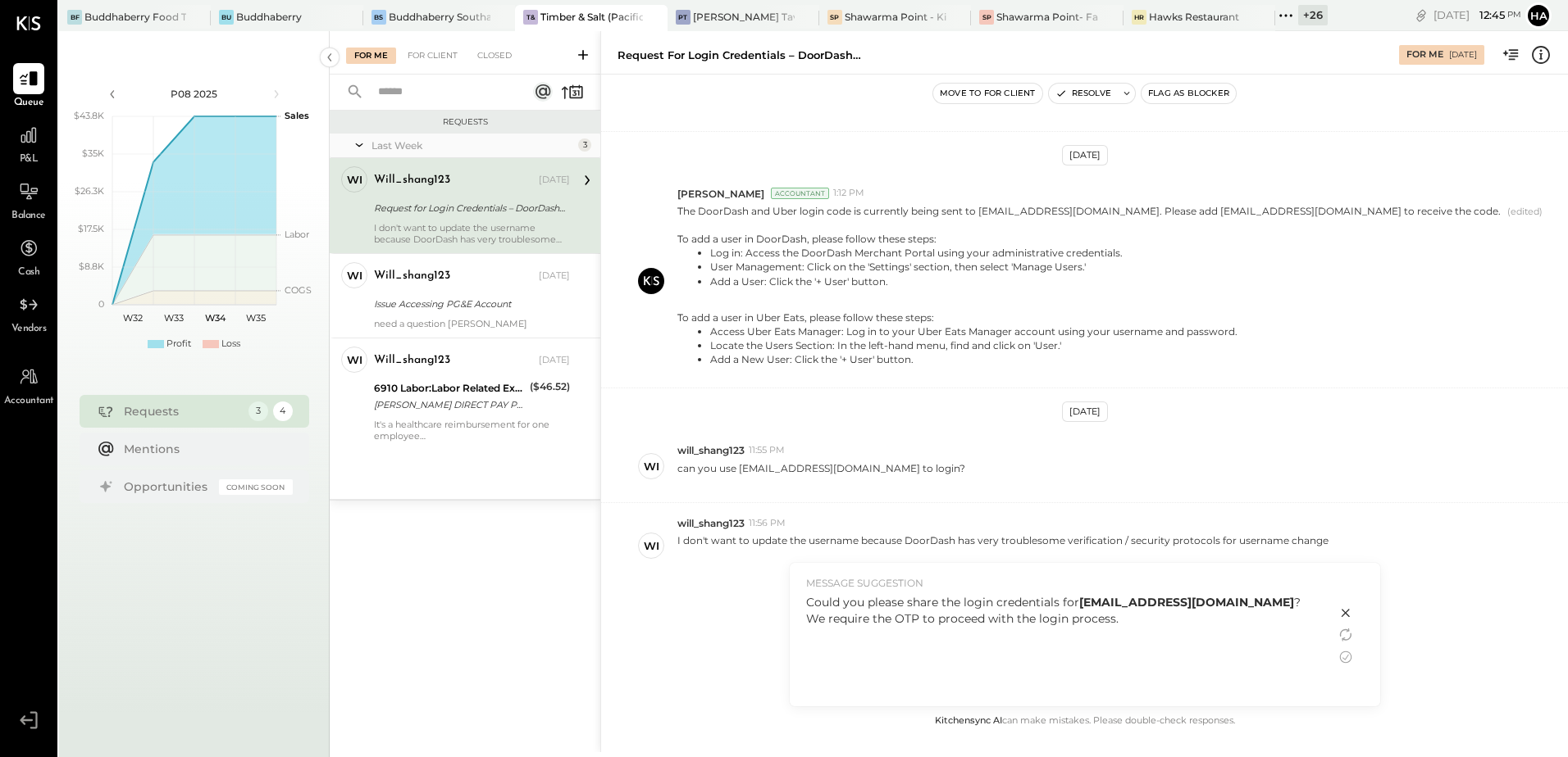
click at [1342, 612] on icon at bounding box center [1345, 613] width 20 height 20
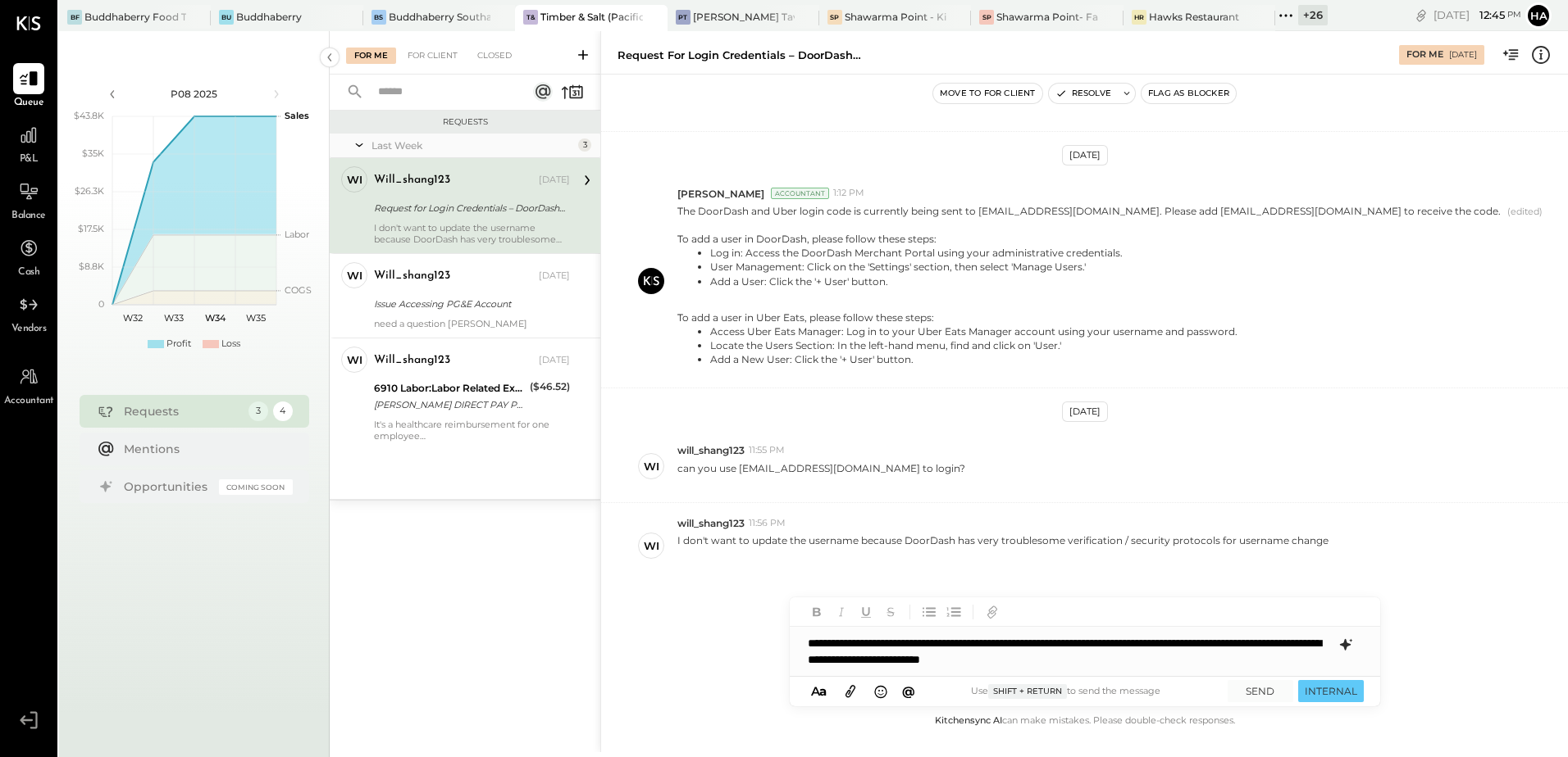
click at [1079, 657] on div "**********" at bounding box center [1085, 652] width 591 height 49
click at [1253, 692] on button "SEND" at bounding box center [1260, 691] width 65 height 22
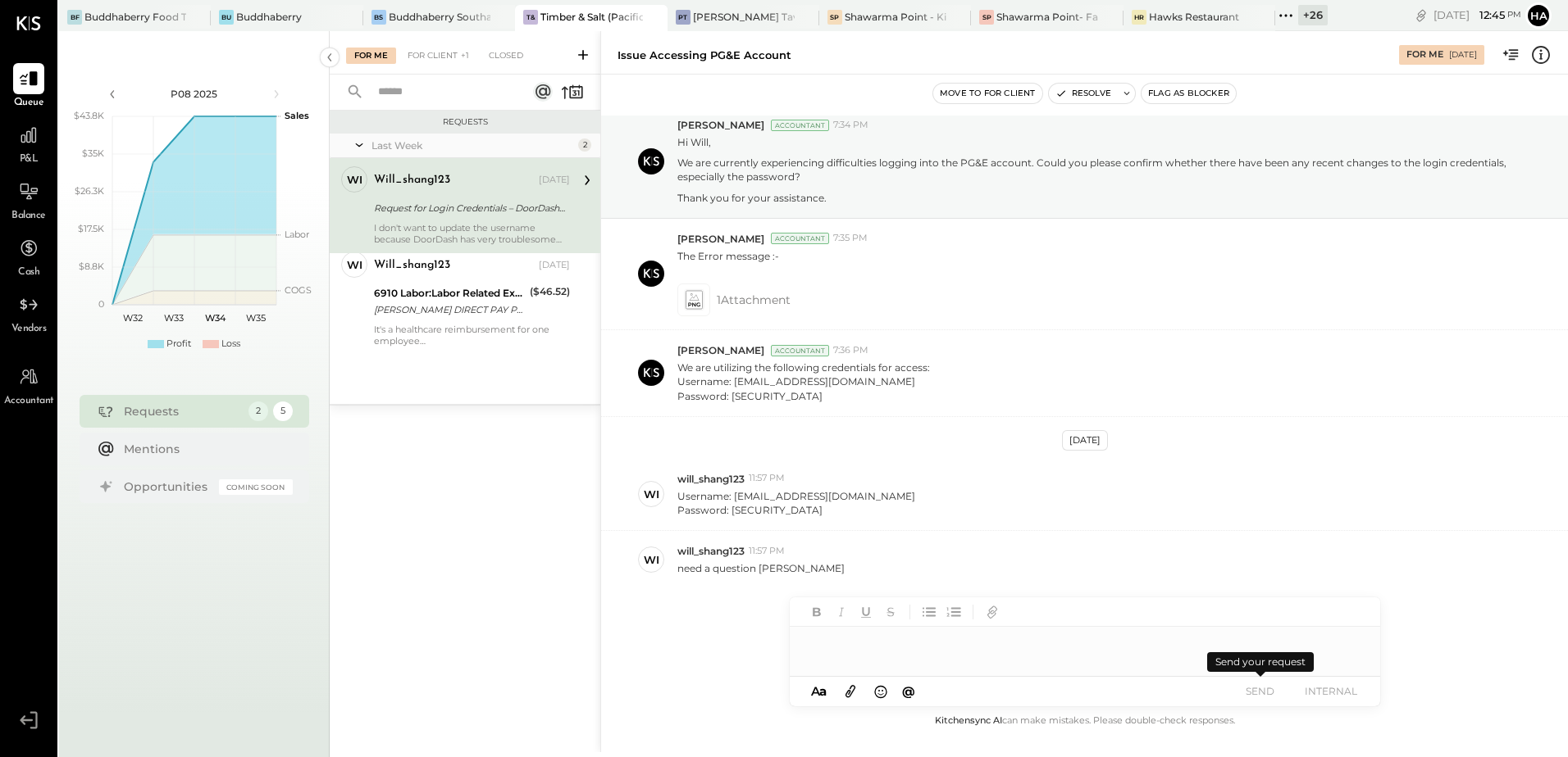
scroll to position [53, 0]
click at [437, 54] on div "For Client +1" at bounding box center [438, 55] width 78 height 16
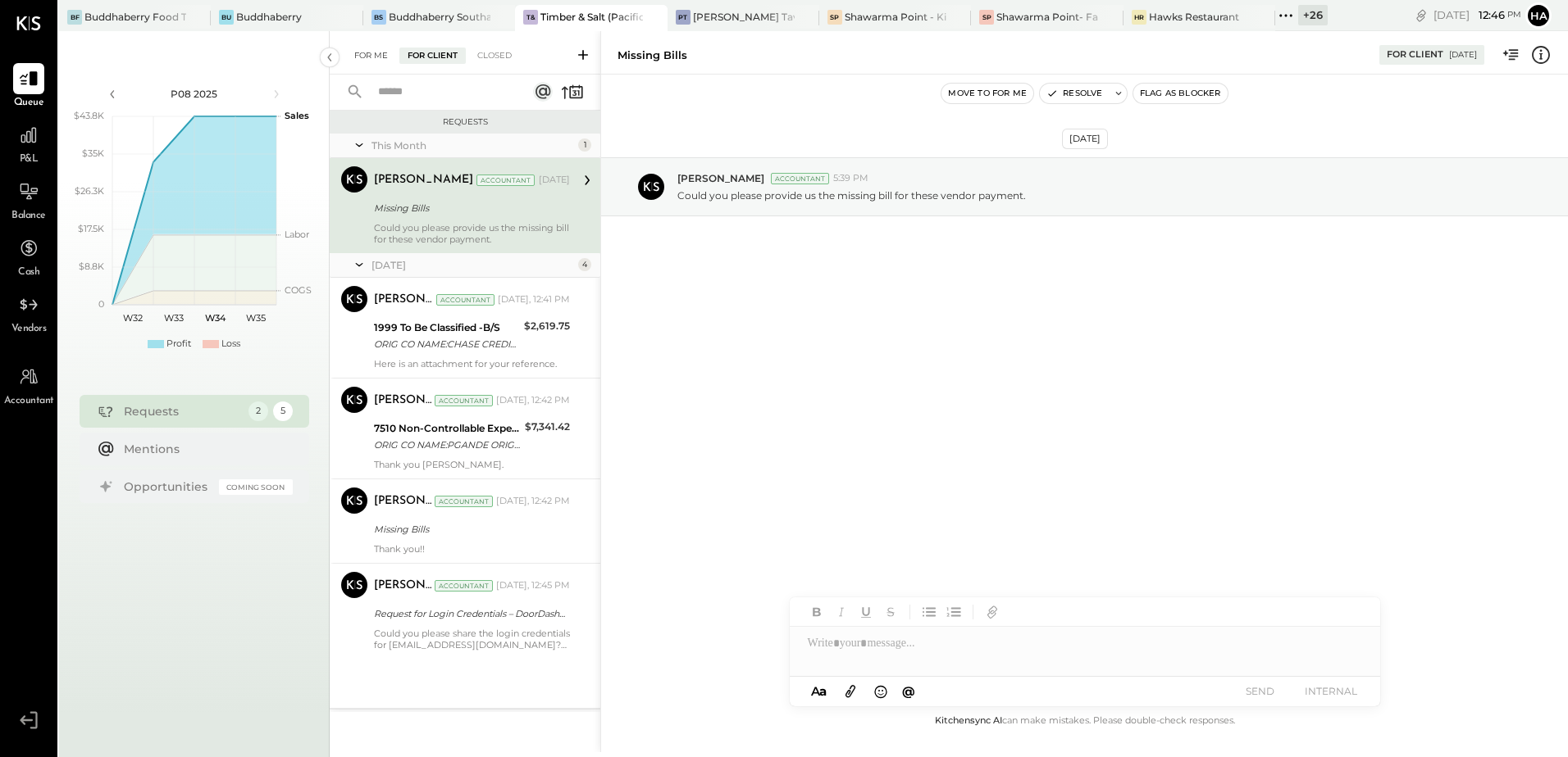
click at [358, 52] on div "For Me" at bounding box center [371, 55] width 50 height 16
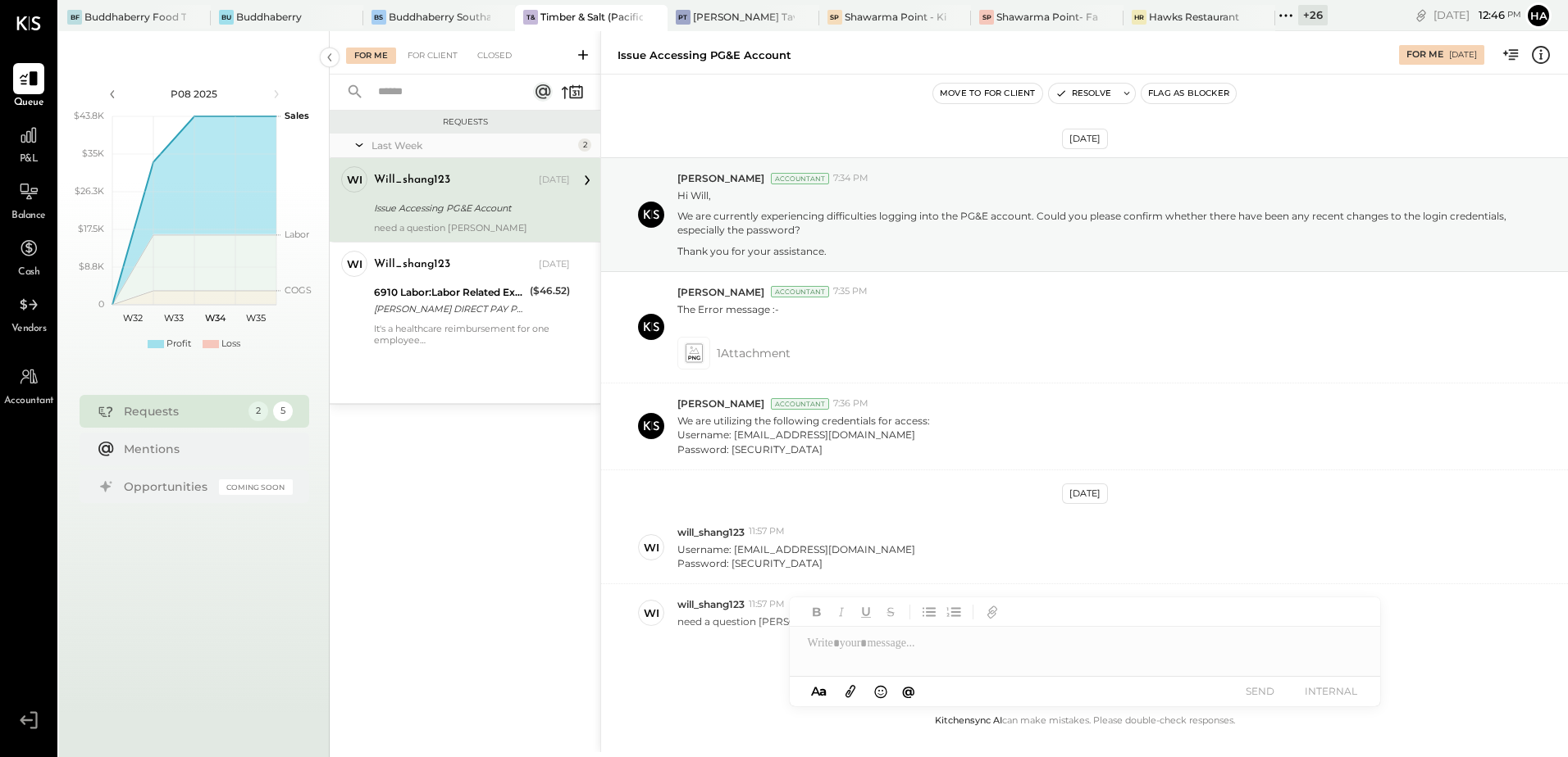
scroll to position [53, 0]
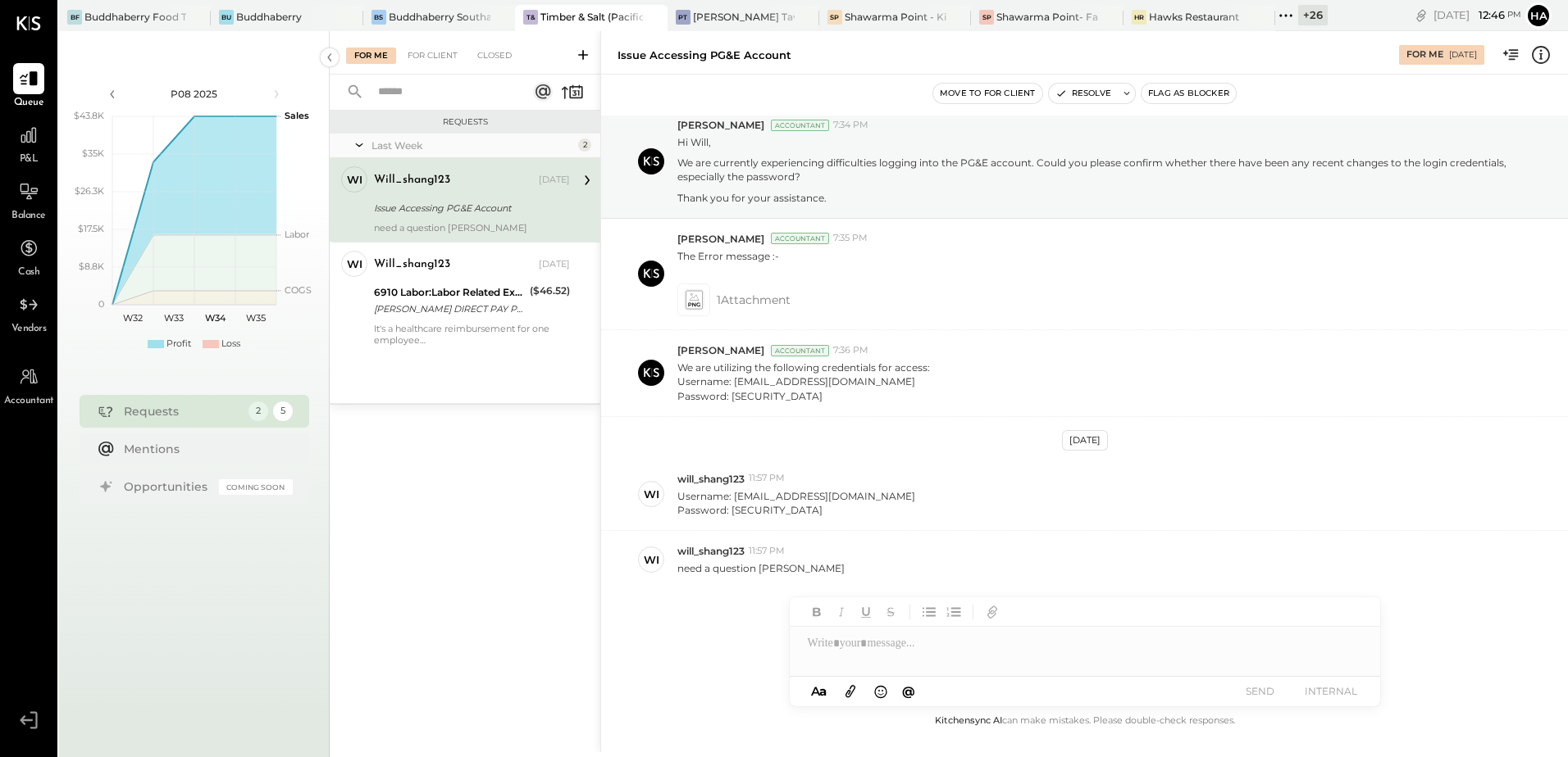
click at [435, 224] on div "need a question mark" at bounding box center [472, 228] width 196 height 11
drag, startPoint x: 736, startPoint y: 495, endPoint x: 851, endPoint y: 497, distance: 115.0
click at [851, 497] on p "Username: will@timberandsalt.com Password: QWEasd123?" at bounding box center [795, 502] width 238 height 27
copy p "will@timberandsalt.com"
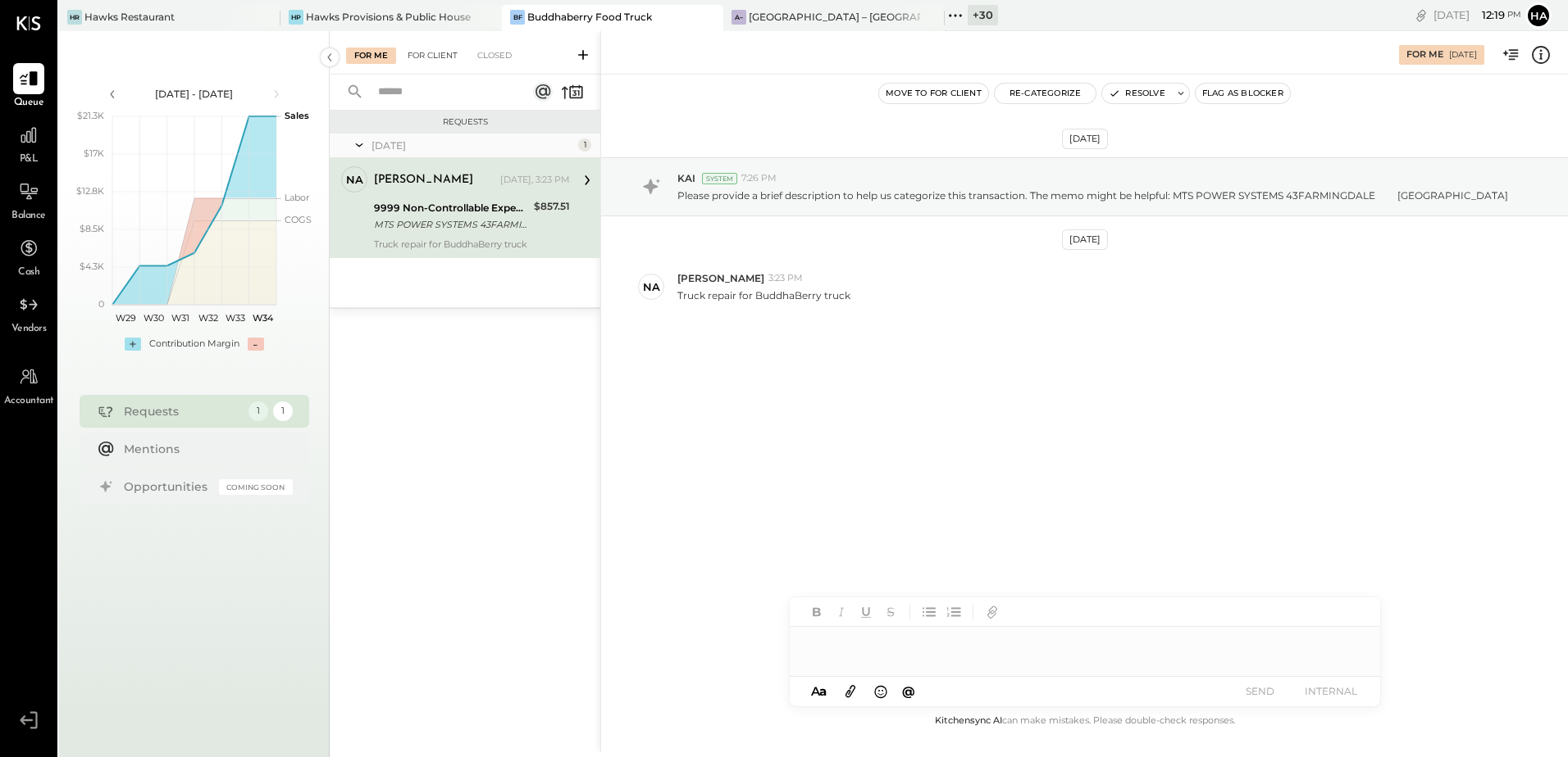
click at [433, 52] on div "For Client" at bounding box center [433, 55] width 66 height 16
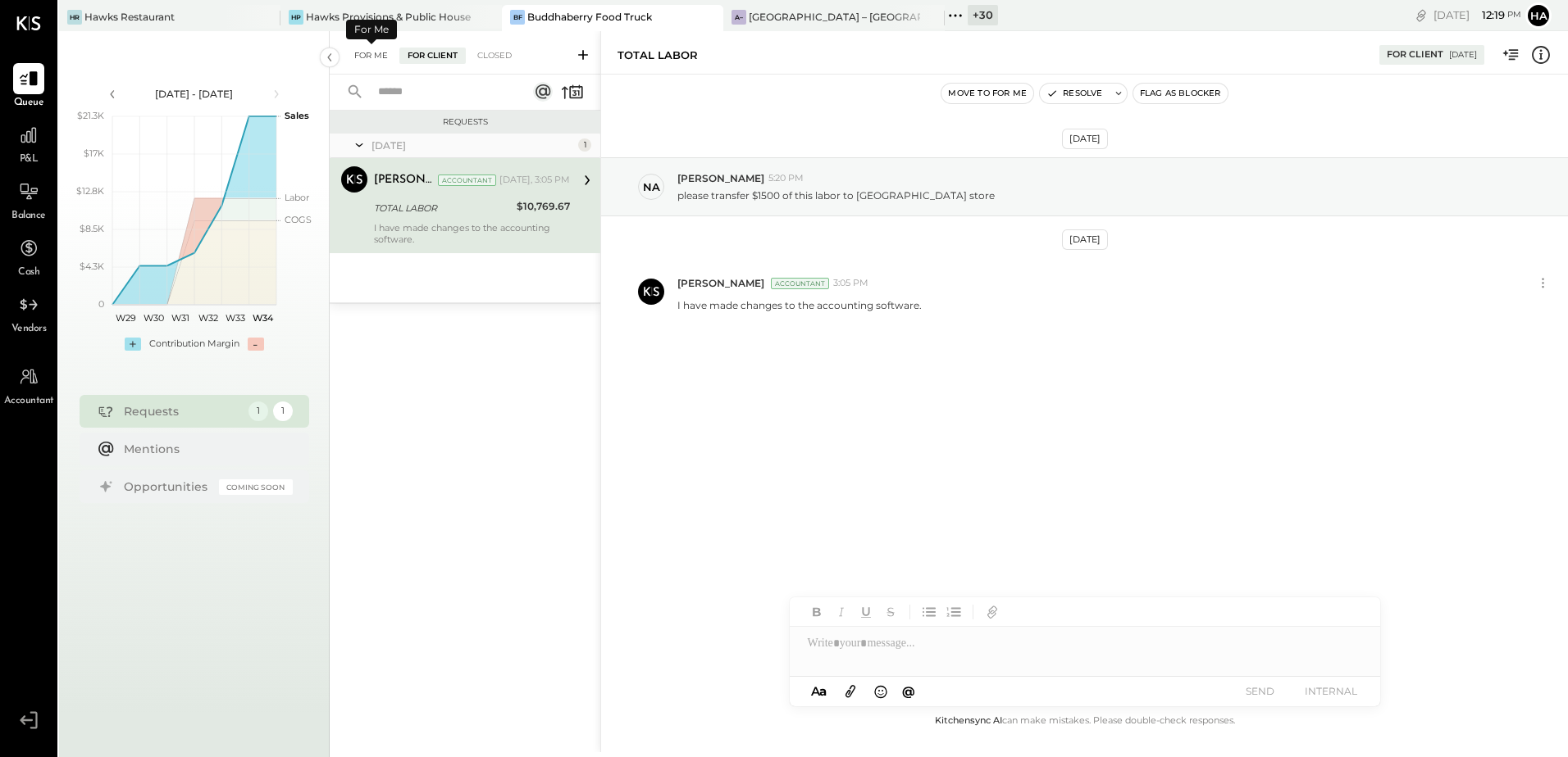
click at [379, 57] on div "For Me" at bounding box center [371, 55] width 50 height 16
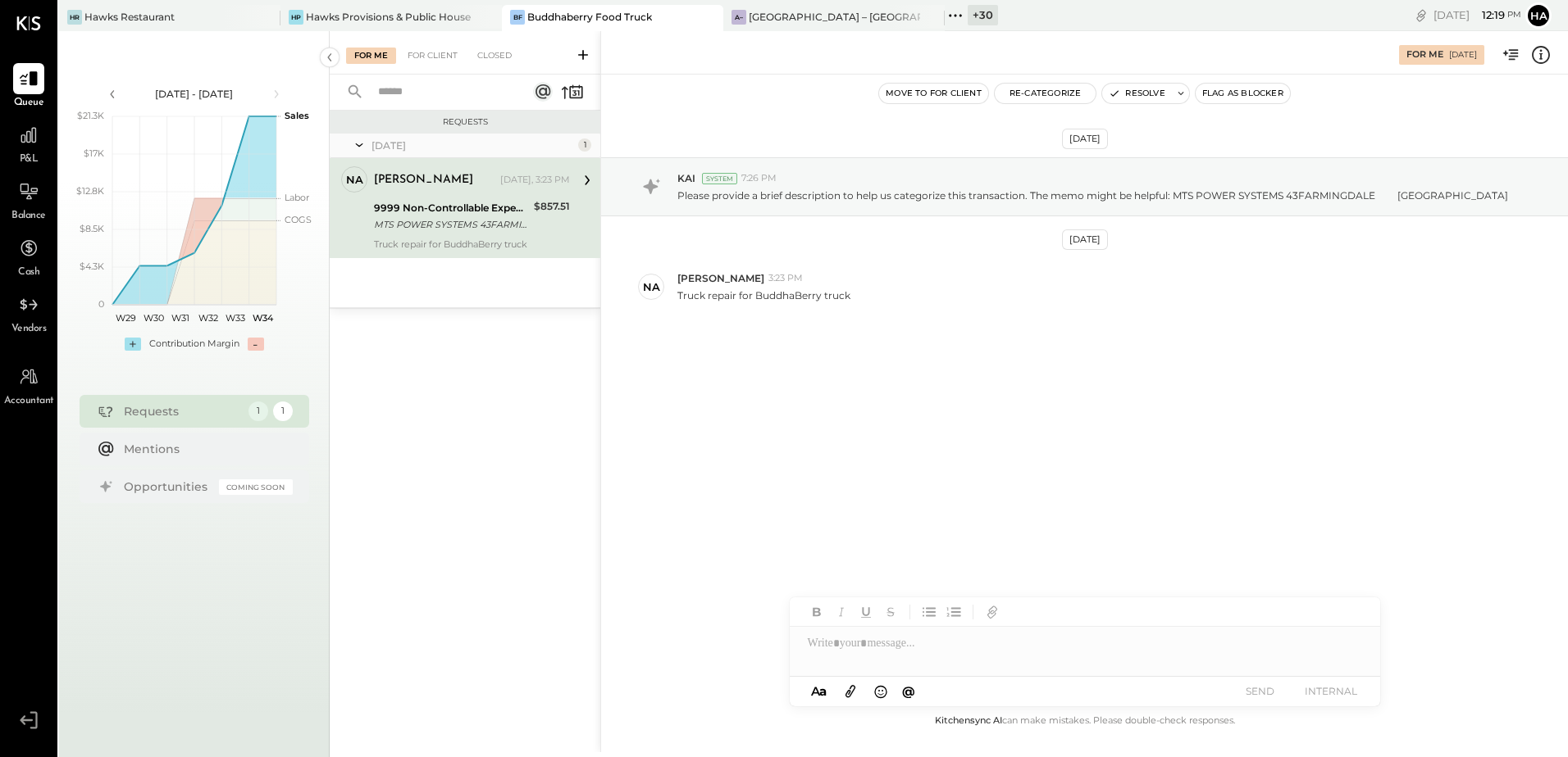
click at [488, 210] on div "9999 Non-Controllable Expenses:Other Income and Expenses:To Be Classified P&L" at bounding box center [452, 207] width 155 height 16
click at [436, 50] on div "For Client" at bounding box center [433, 55] width 66 height 16
